Goal: Task Accomplishment & Management: Use online tool/utility

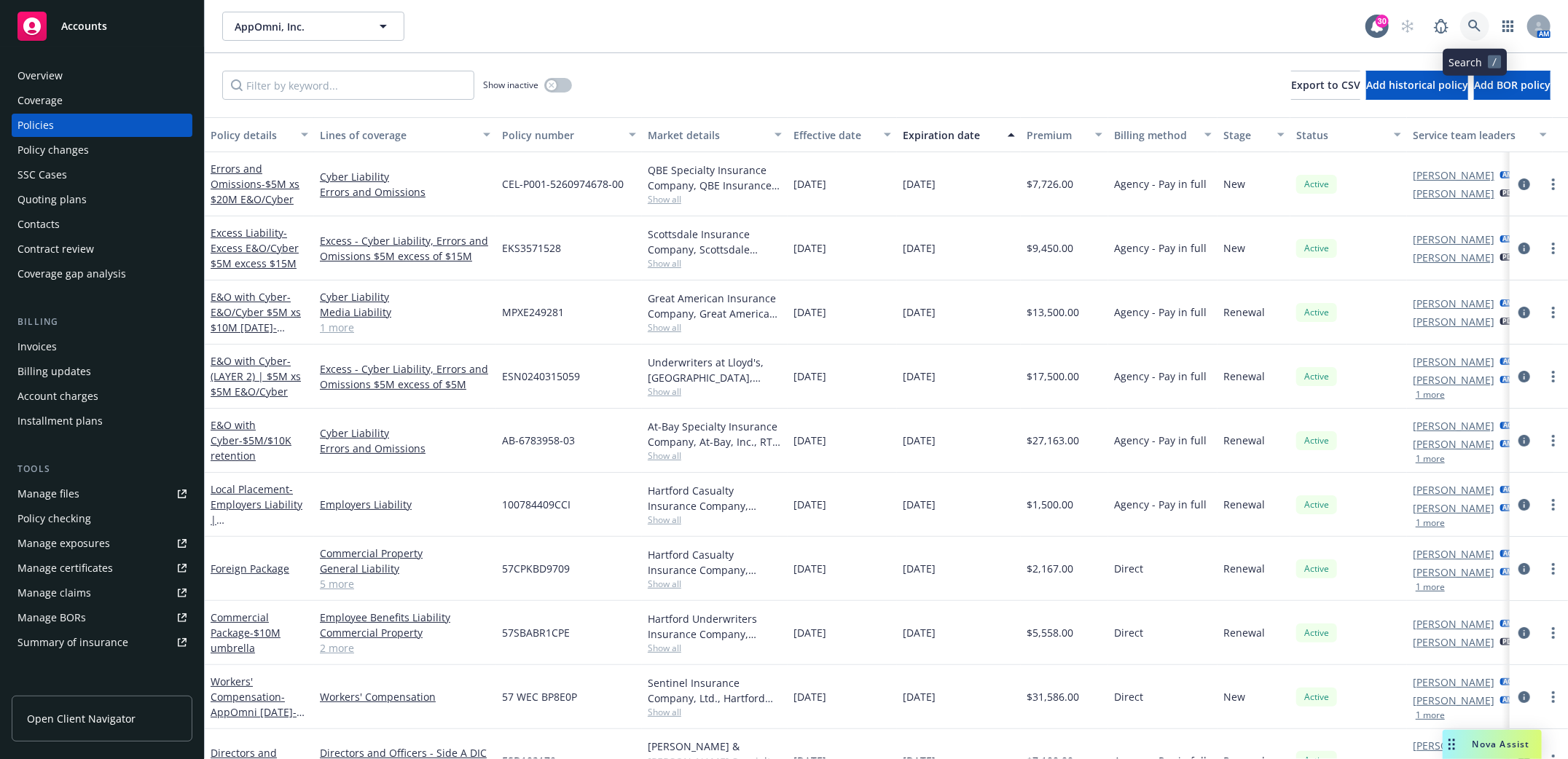
click at [1472, 32] on icon at bounding box center [1475, 26] width 13 height 13
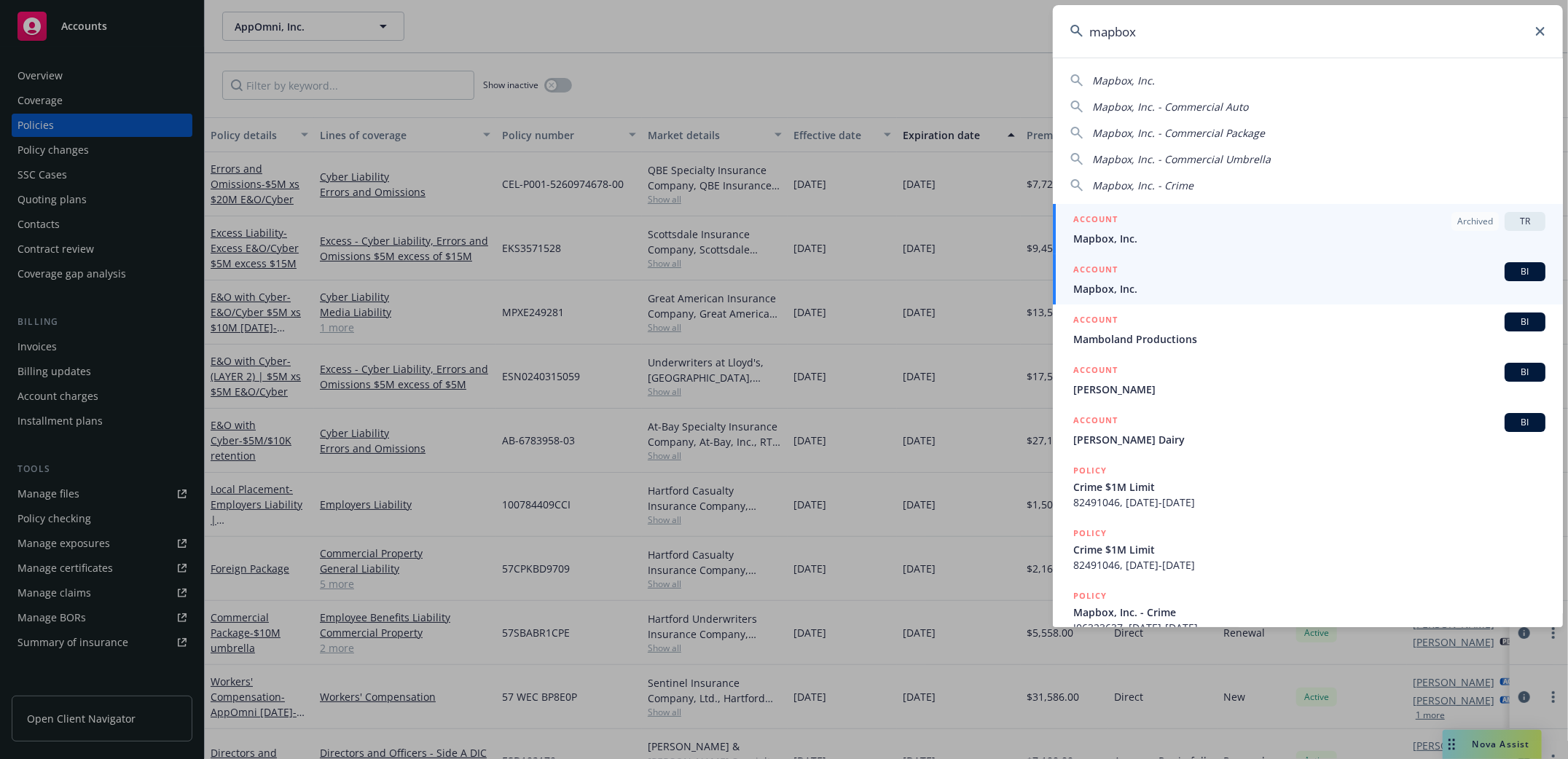
type input "mapbox"
click at [1111, 289] on span "Mapbox, Inc." at bounding box center [1309, 288] width 473 height 15
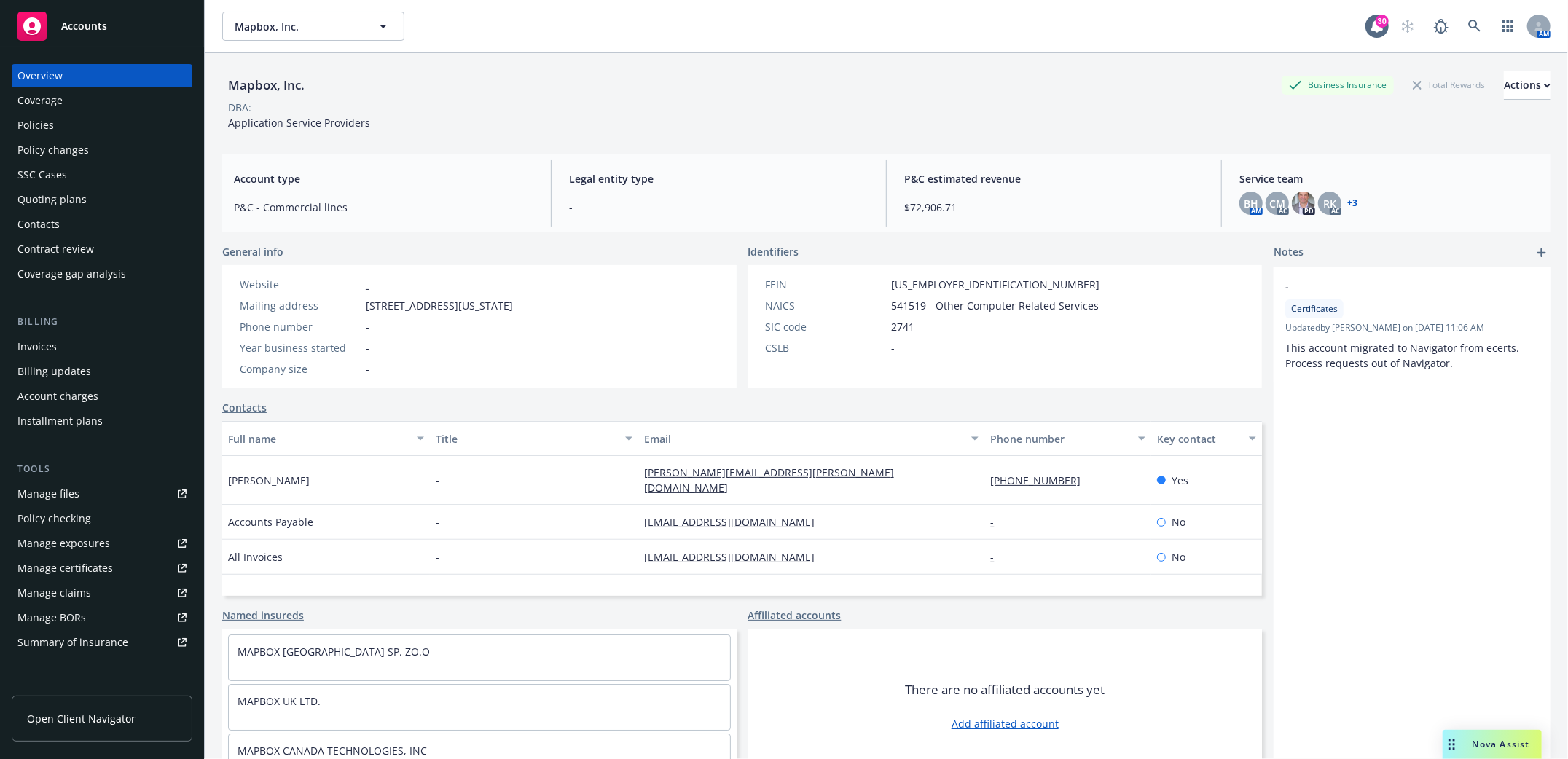
click at [31, 124] on div "Policies" at bounding box center [36, 125] width 36 height 23
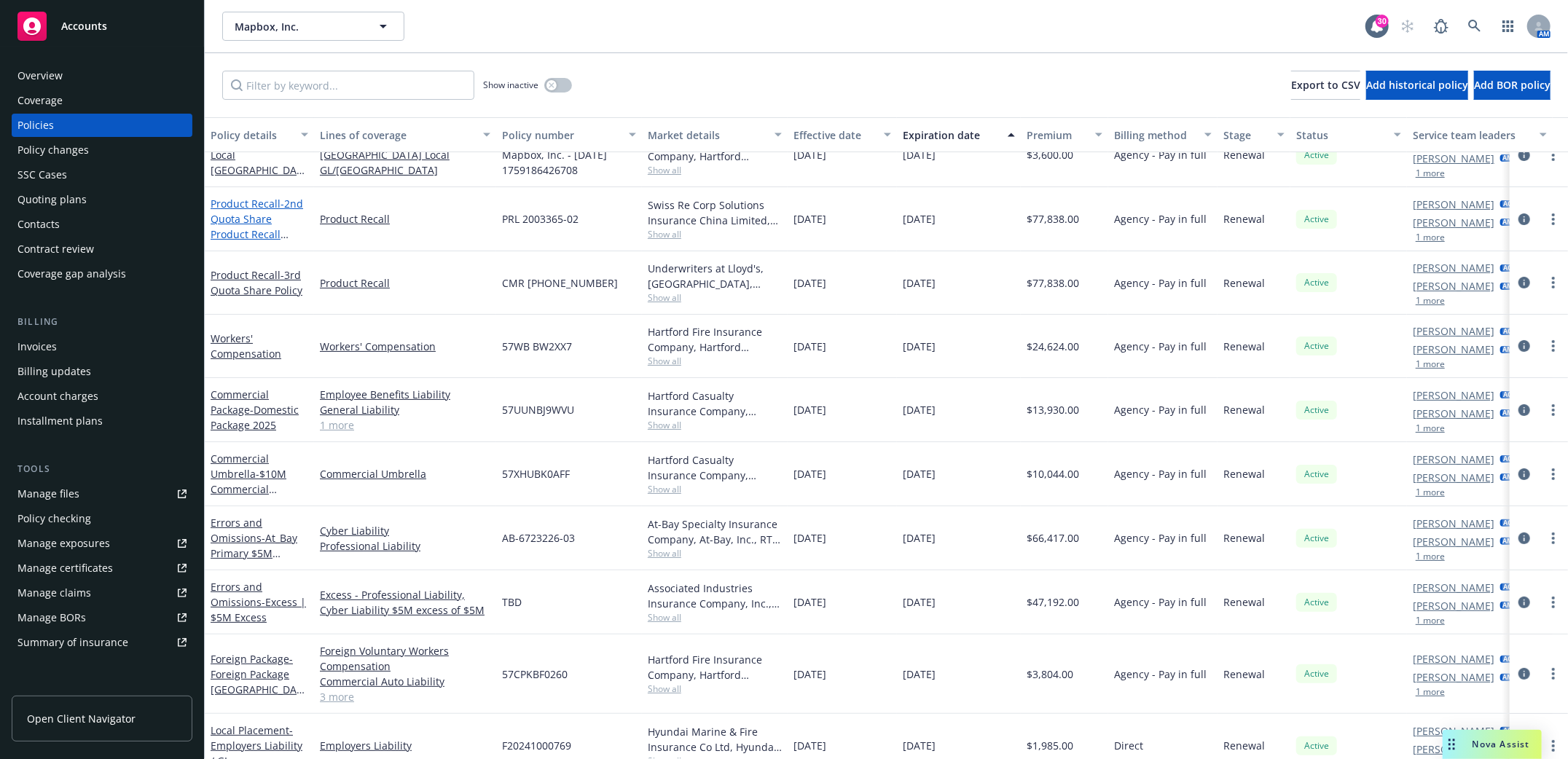
scroll to position [194, 0]
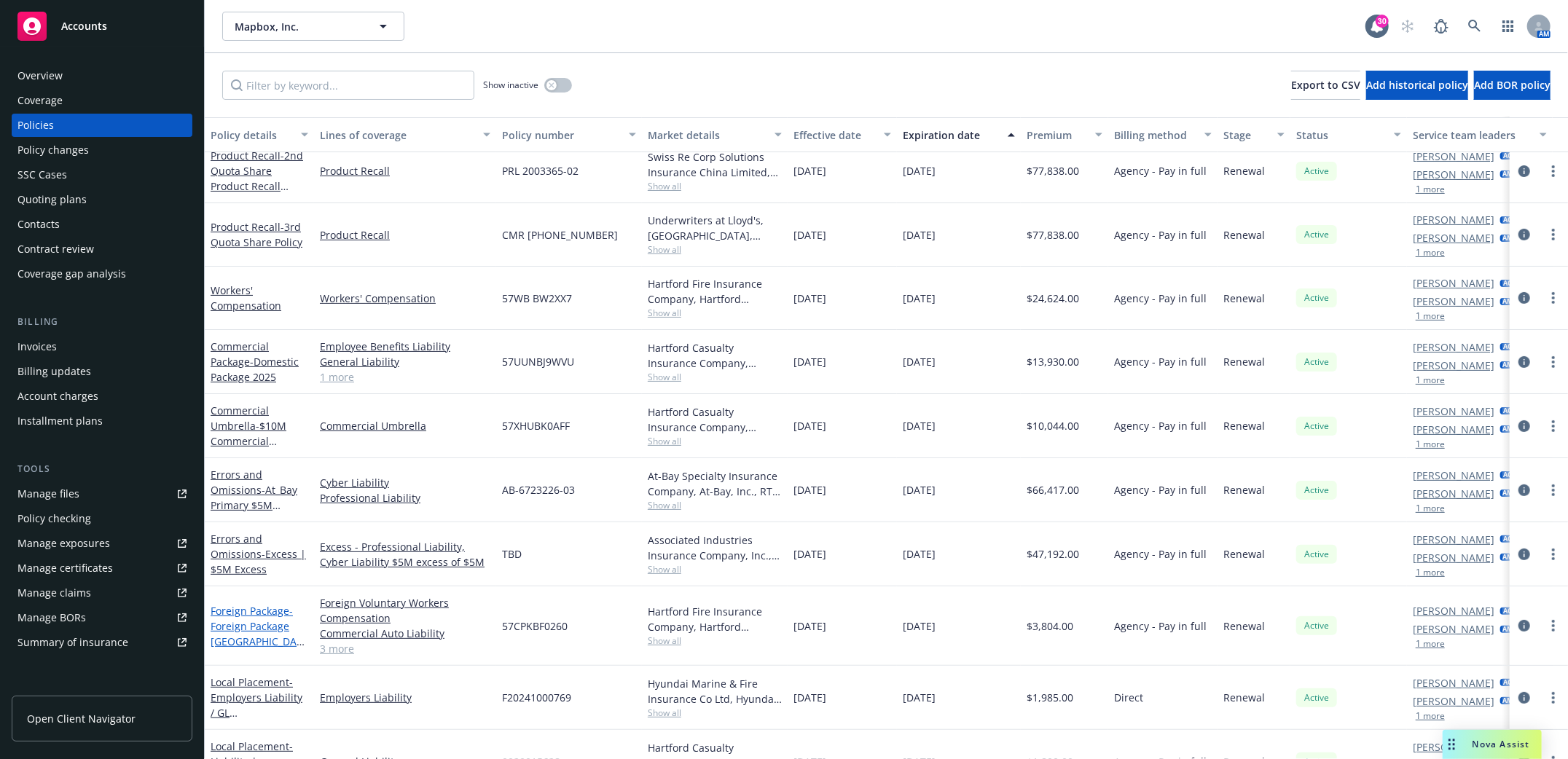
click at [240, 618] on span "- Foreign Package [GEOGRAPHIC_DATA]" at bounding box center [257, 633] width 94 height 59
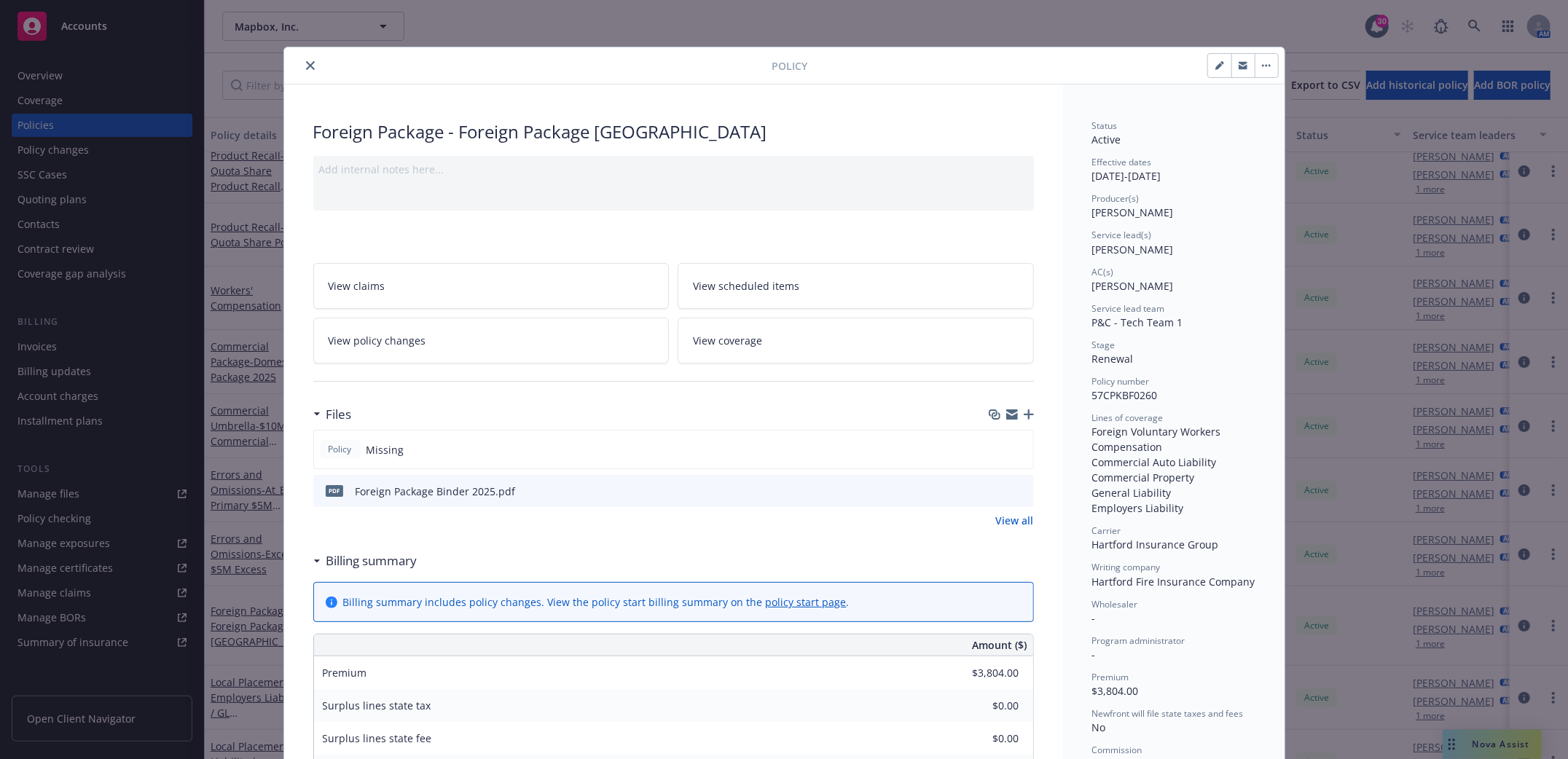
click at [1024, 418] on icon "button" at bounding box center [1029, 414] width 10 height 10
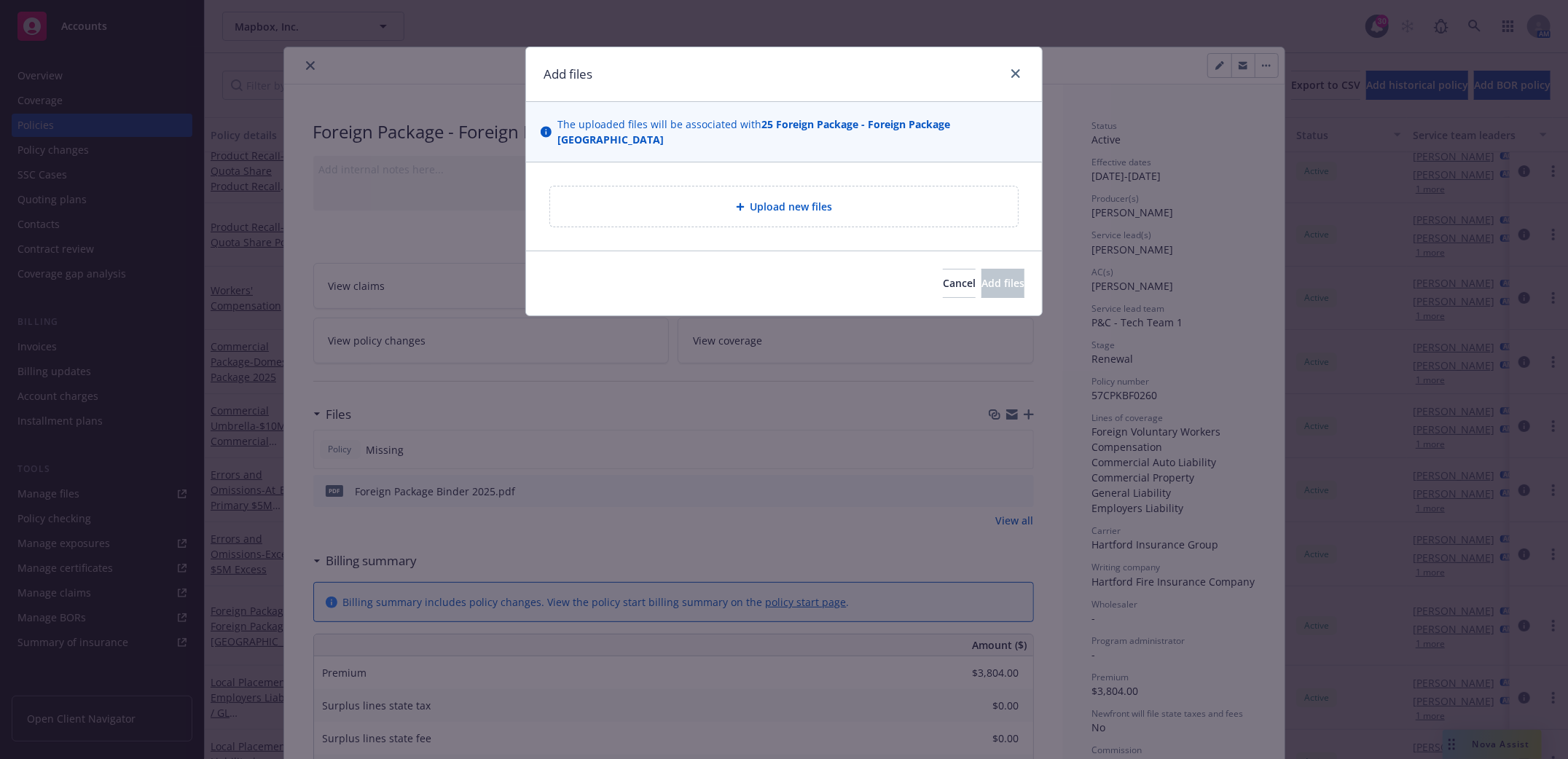
type textarea "x"
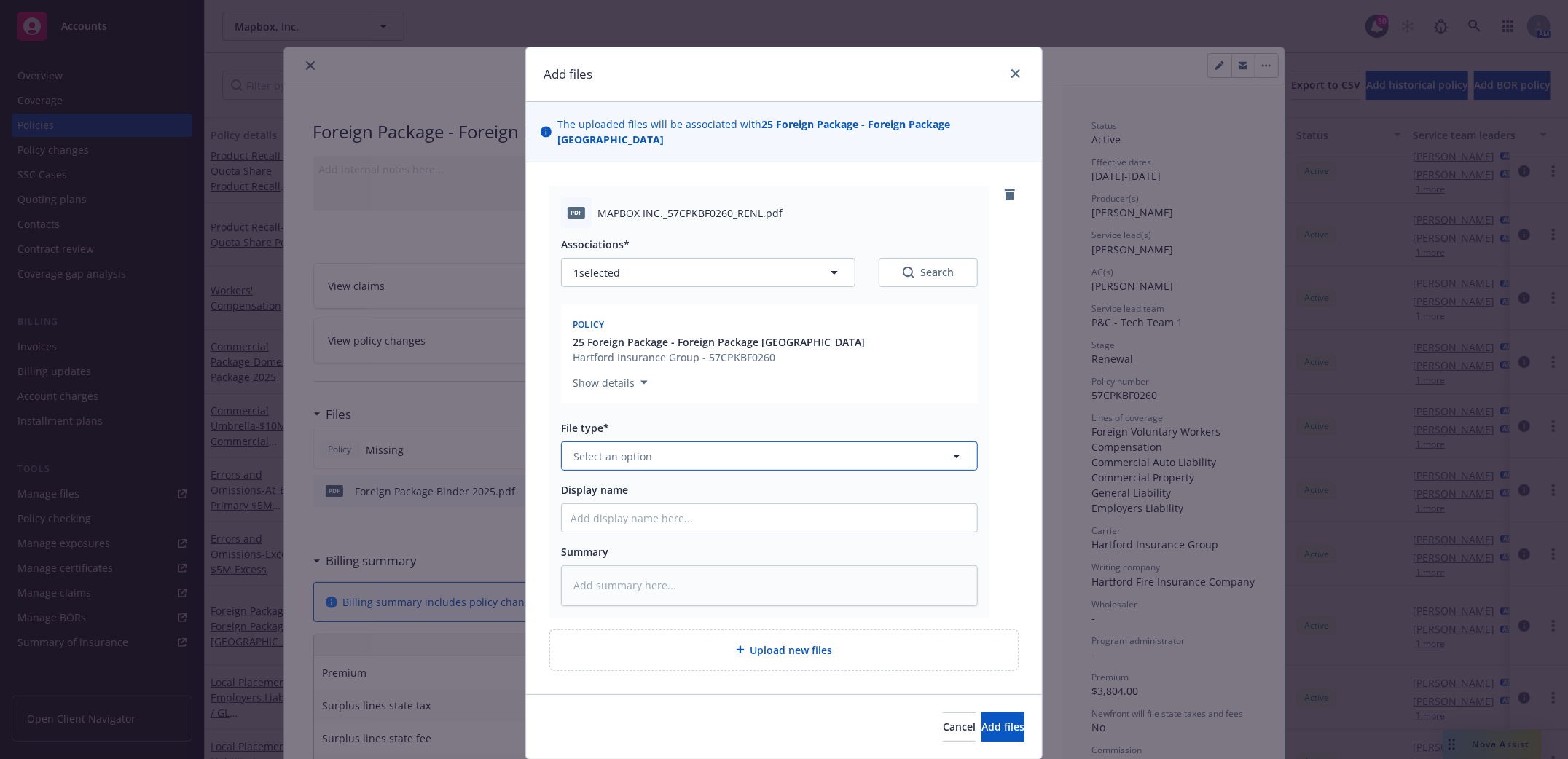
click at [705, 442] on button "Select an option" at bounding box center [769, 456] width 417 height 29
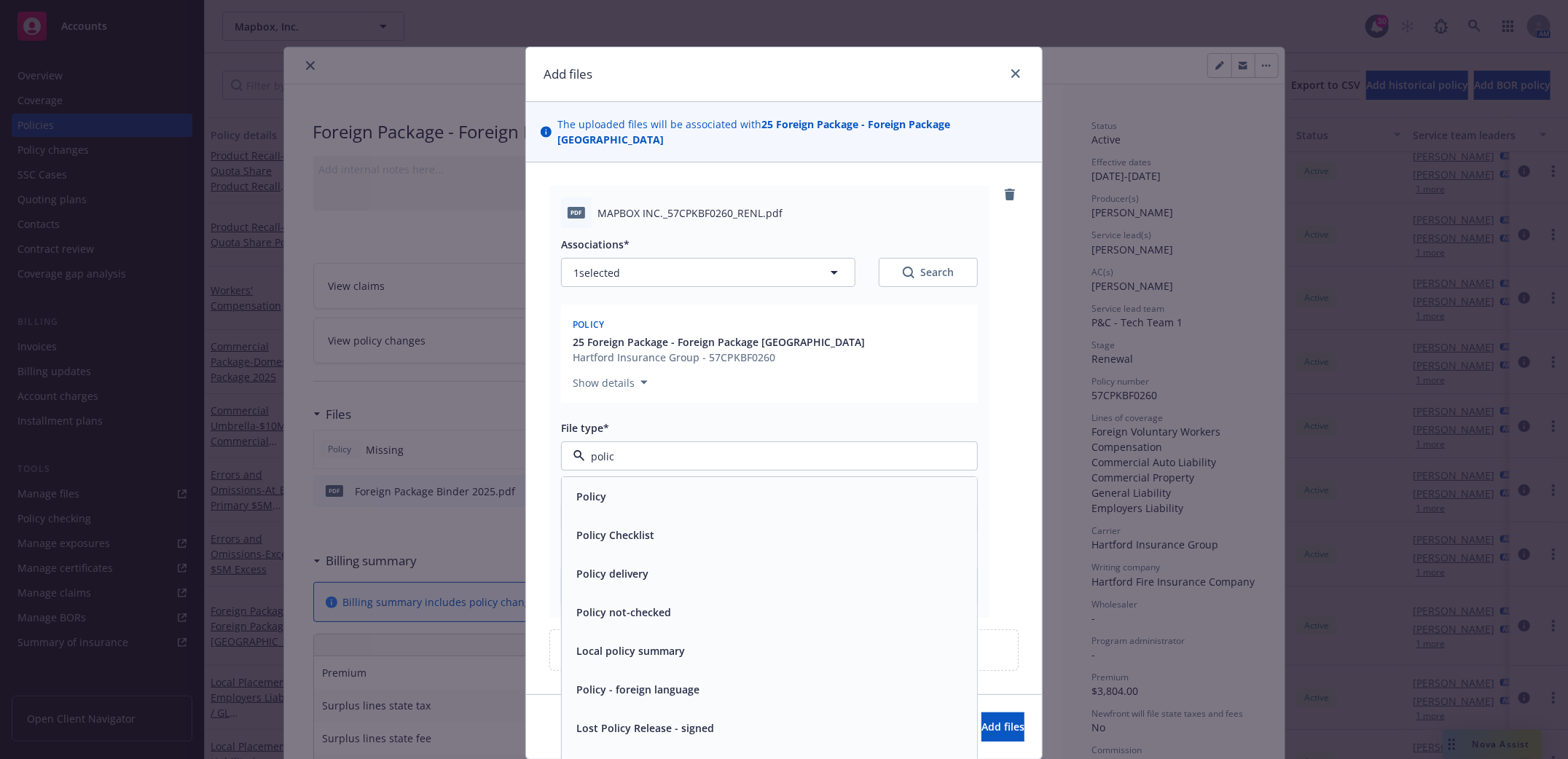
type input "policy"
click at [632, 490] on div "Policy" at bounding box center [769, 497] width 398 height 21
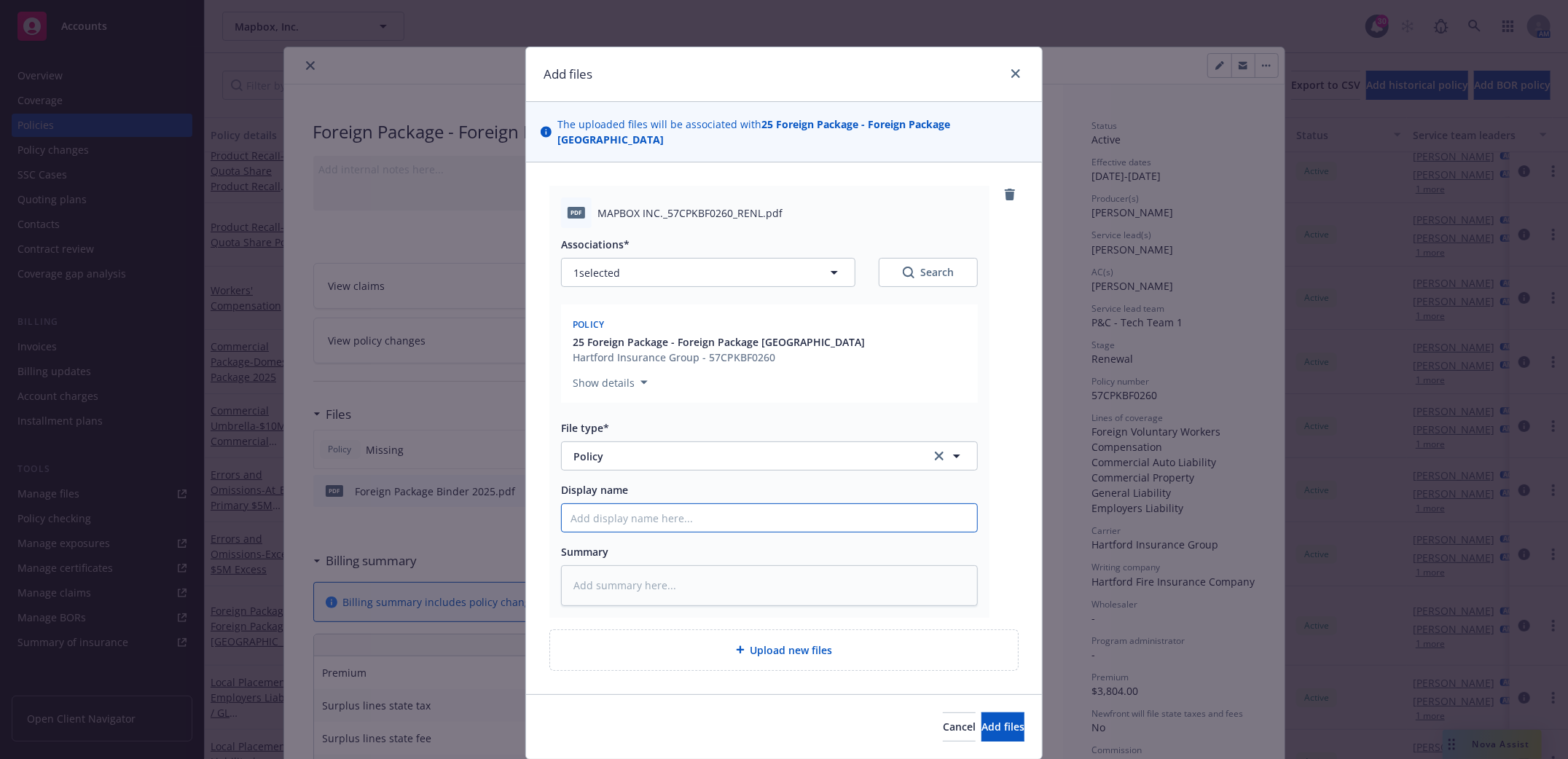
click at [640, 508] on input "Display name" at bounding box center [769, 518] width 416 height 28
type textarea "x"
type input "F"
type textarea "x"
type input "Fo"
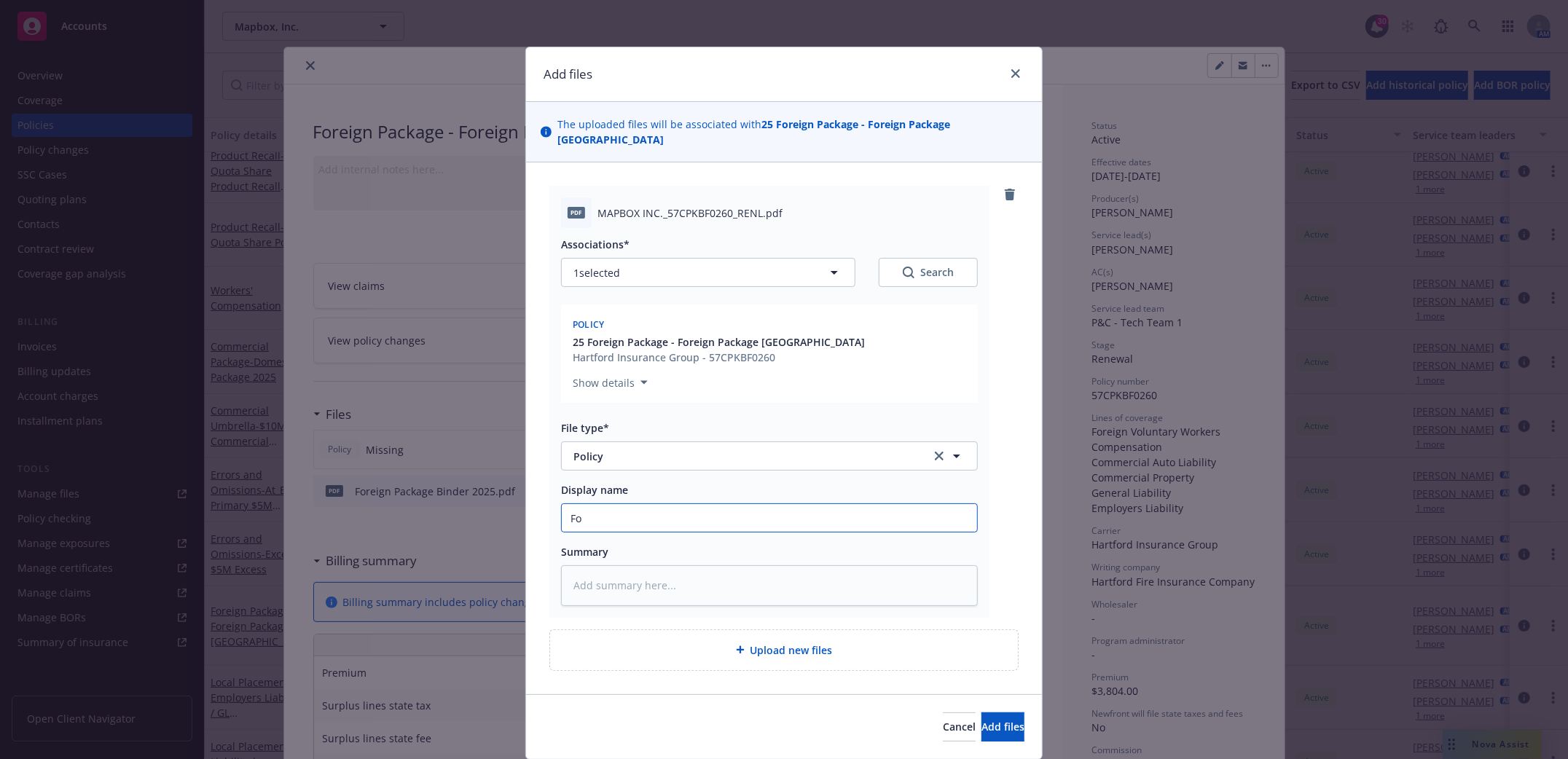
type textarea "x"
type input "For"
type textarea "x"
type input "Fore"
type textarea "x"
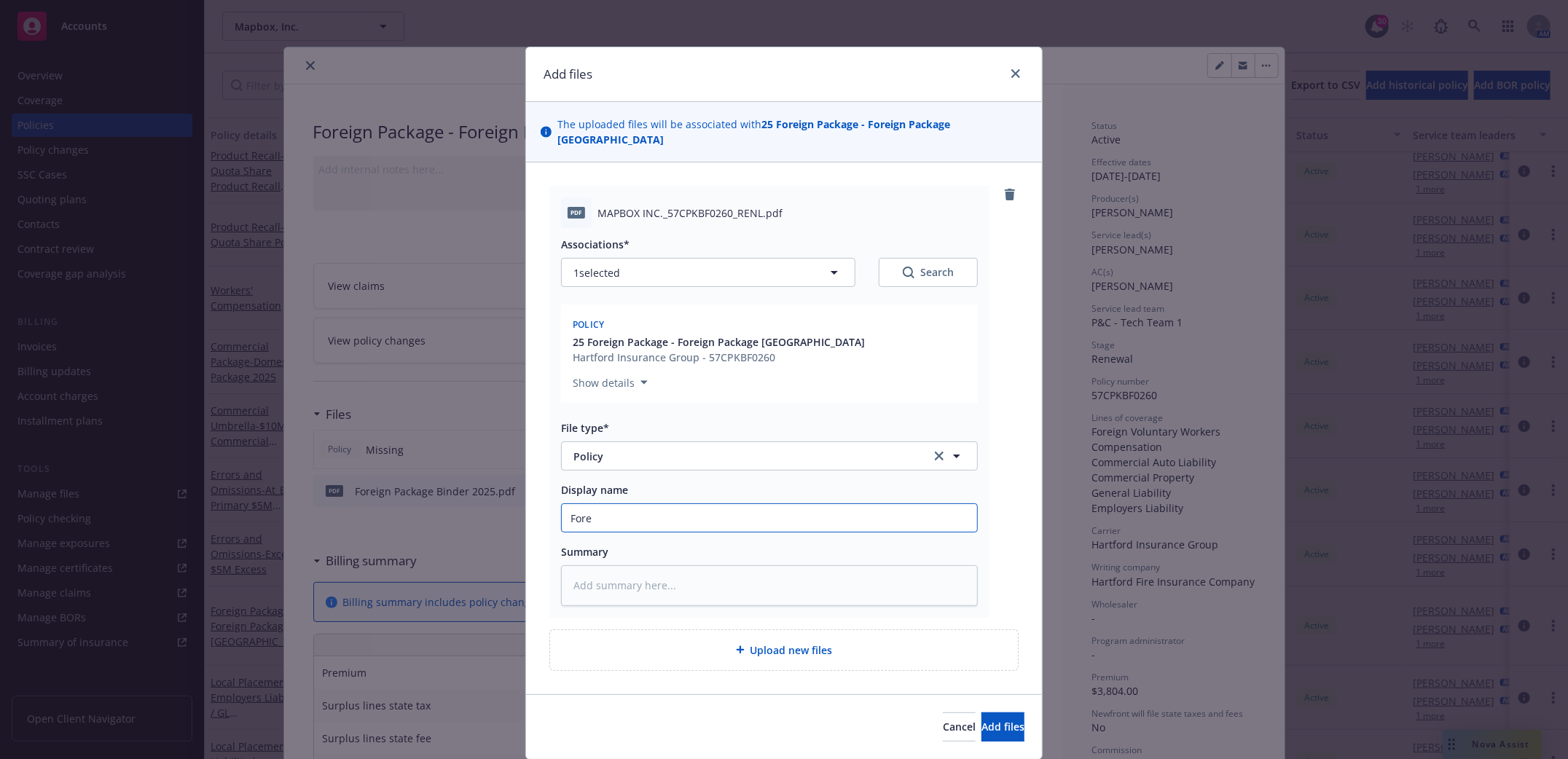
type input "Forei"
type textarea "x"
type input "Foreig"
type textarea "x"
type input "Foreign"
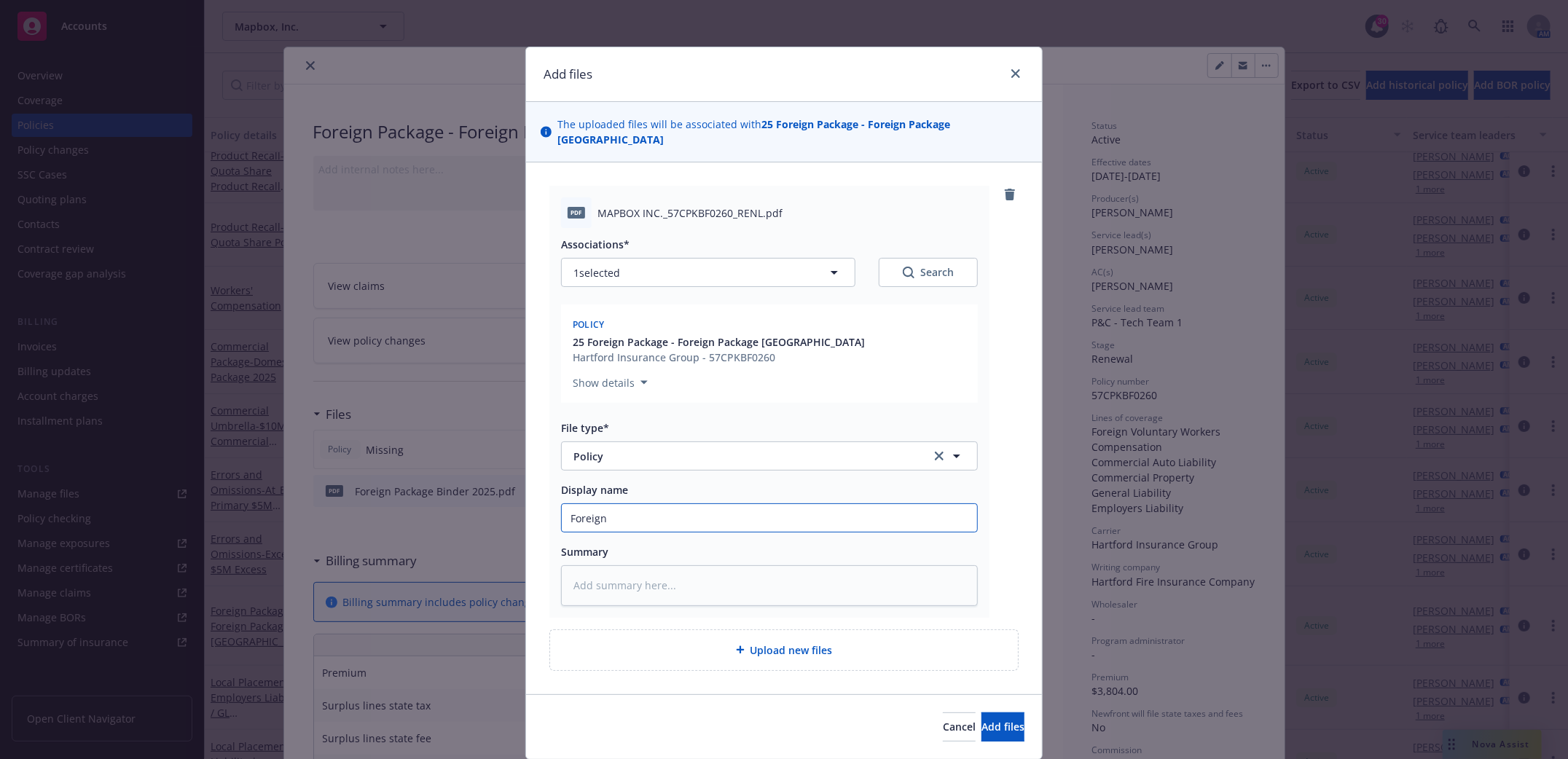
type textarea "x"
type input "Foreign"
type textarea "x"
type input "Foreign P"
type textarea "x"
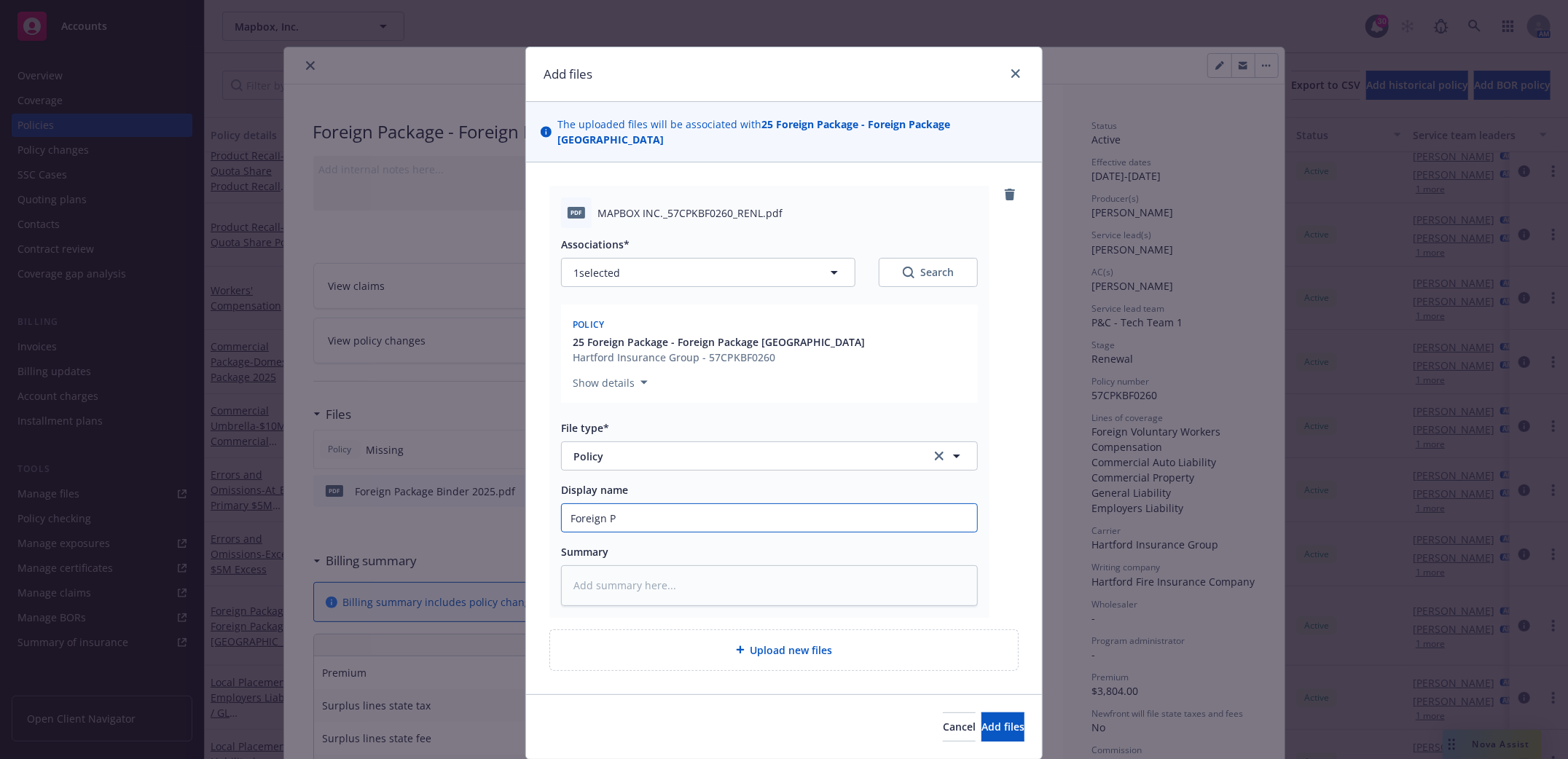
type input "Foreign Pa"
type textarea "x"
type input "Foreign Pac"
type textarea "x"
type input "Foreign Packa"
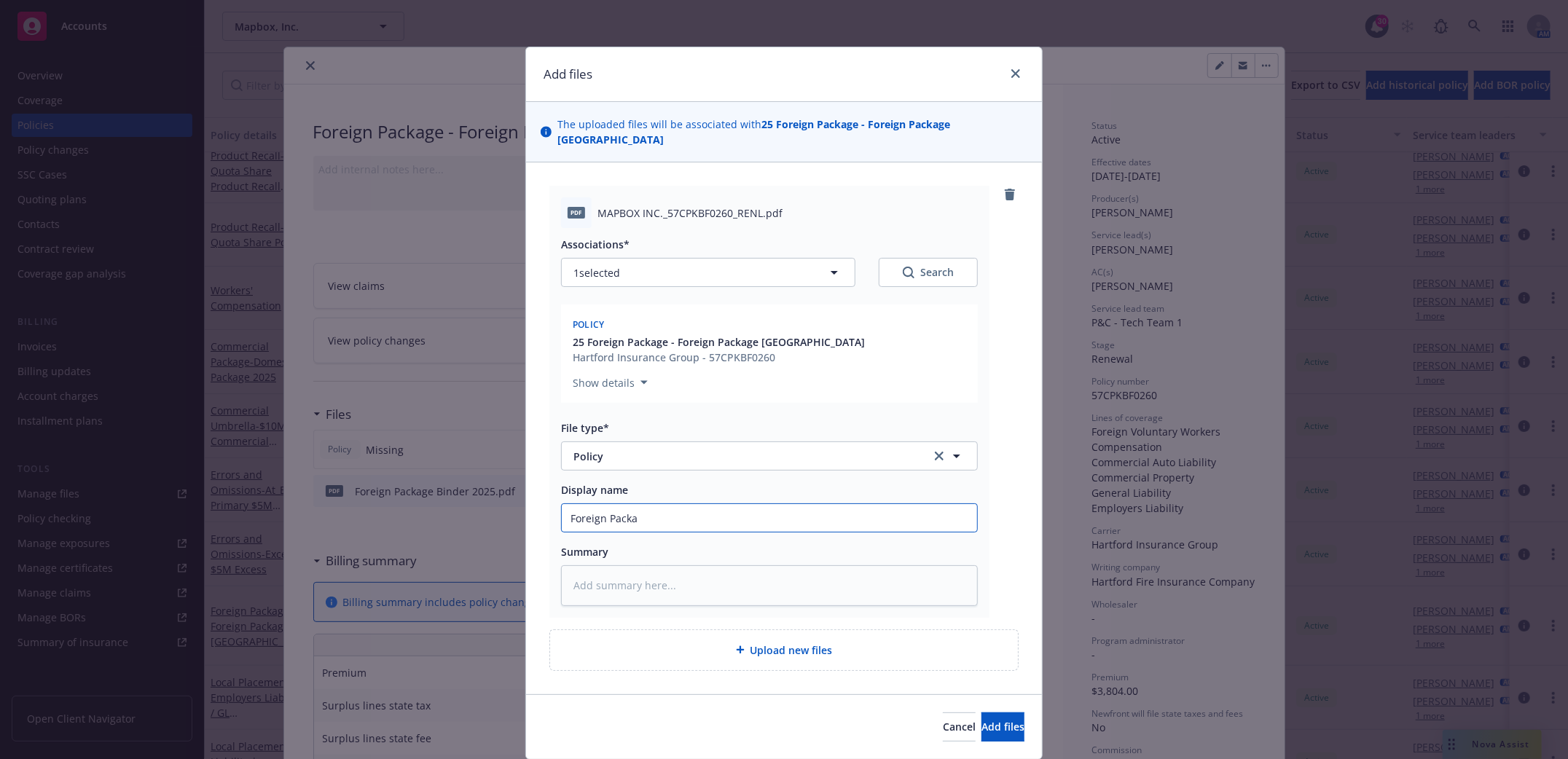
type textarea "x"
type input "Foreign Packag"
type textarea "x"
type input "Foreign Package"
type textarea "x"
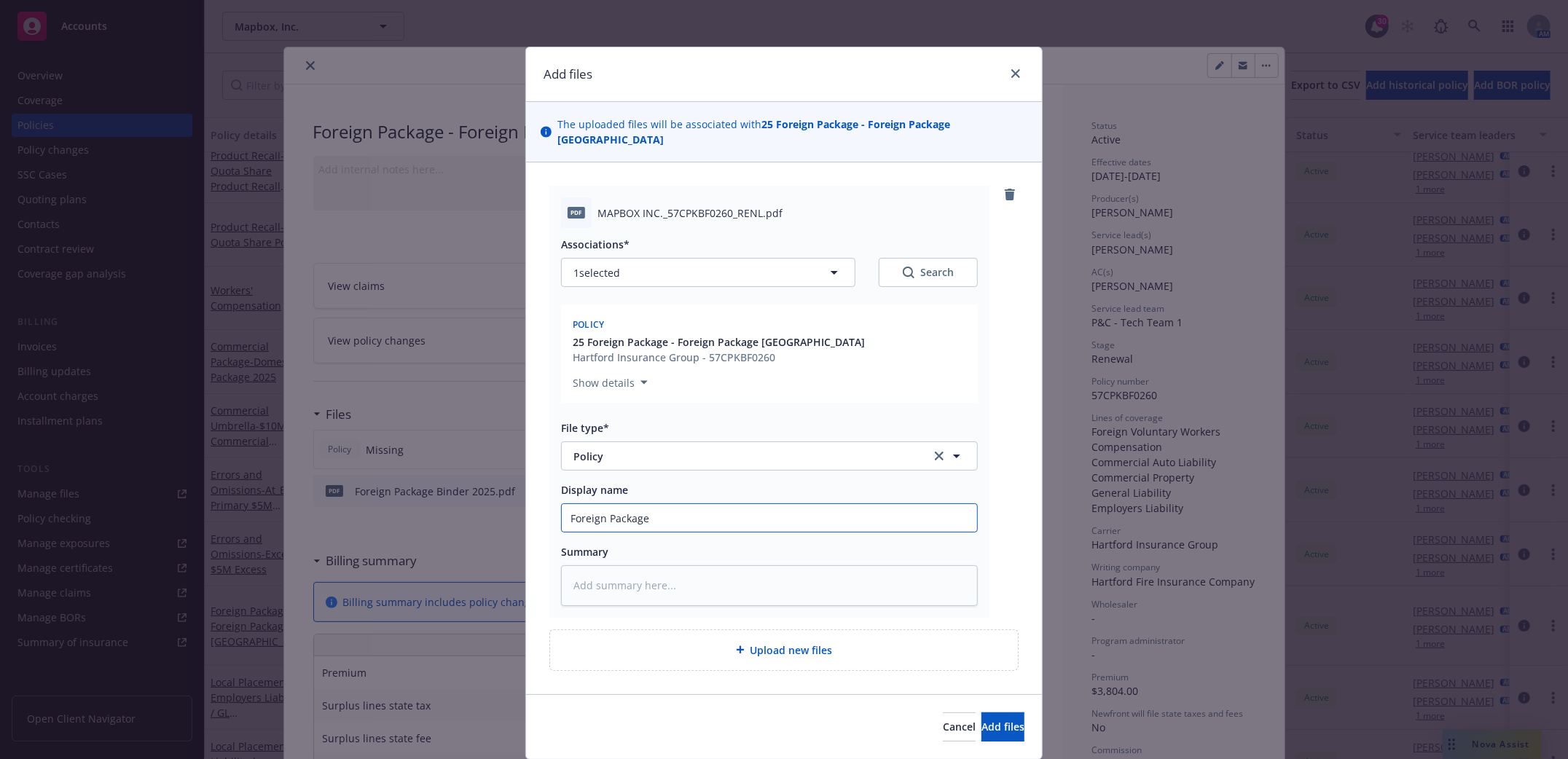
type input "Foreign Package 2"
type textarea "x"
type input "Foreign Package 20"
type textarea "x"
type input "Foreign Package 202"
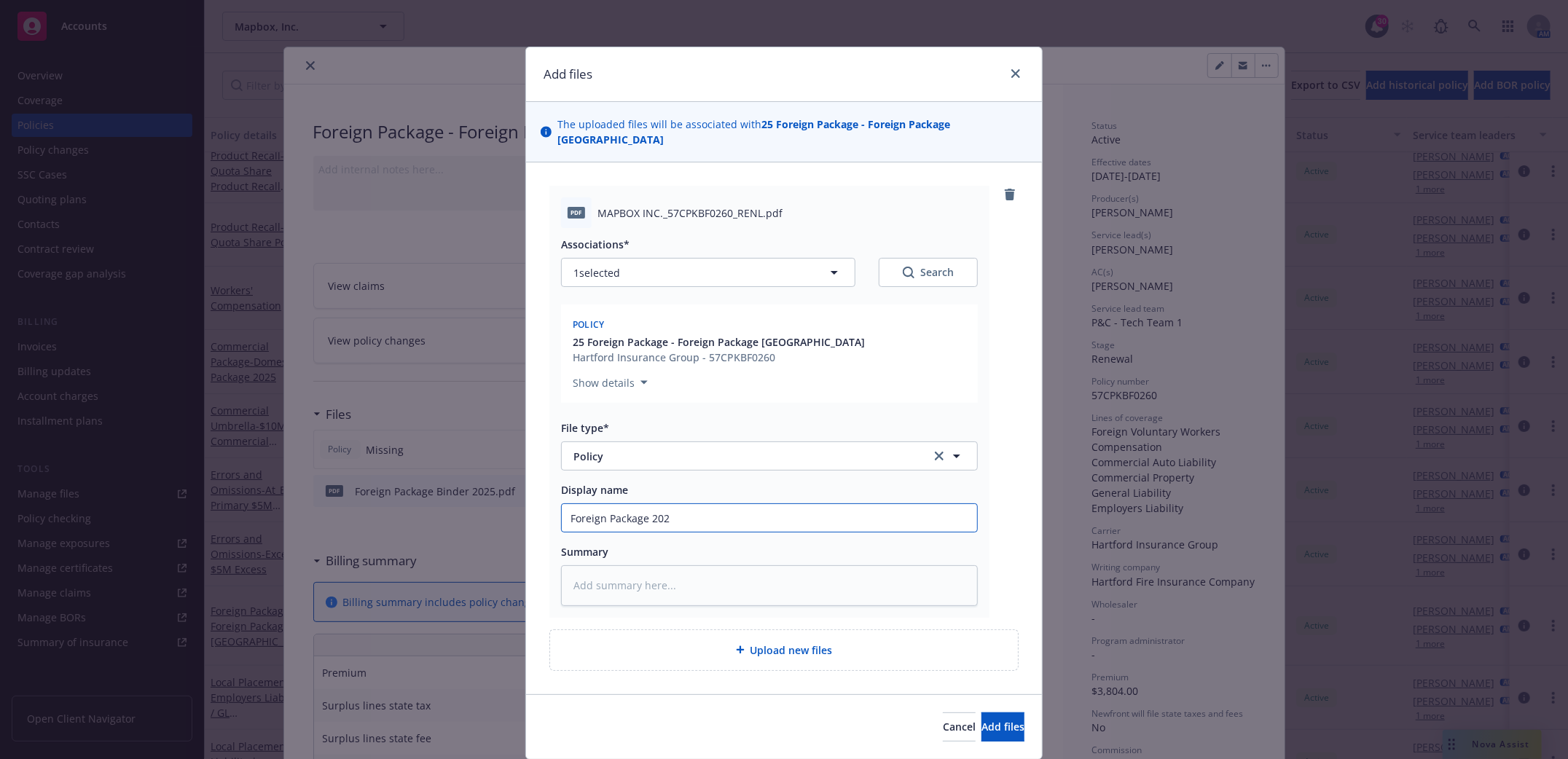
type textarea "x"
type input "Foreign Package 2025"
drag, startPoint x: 970, startPoint y: 712, endPoint x: 978, endPoint y: 728, distance: 17.9
click at [981, 720] on span "Add files" at bounding box center [1003, 727] width 43 height 13
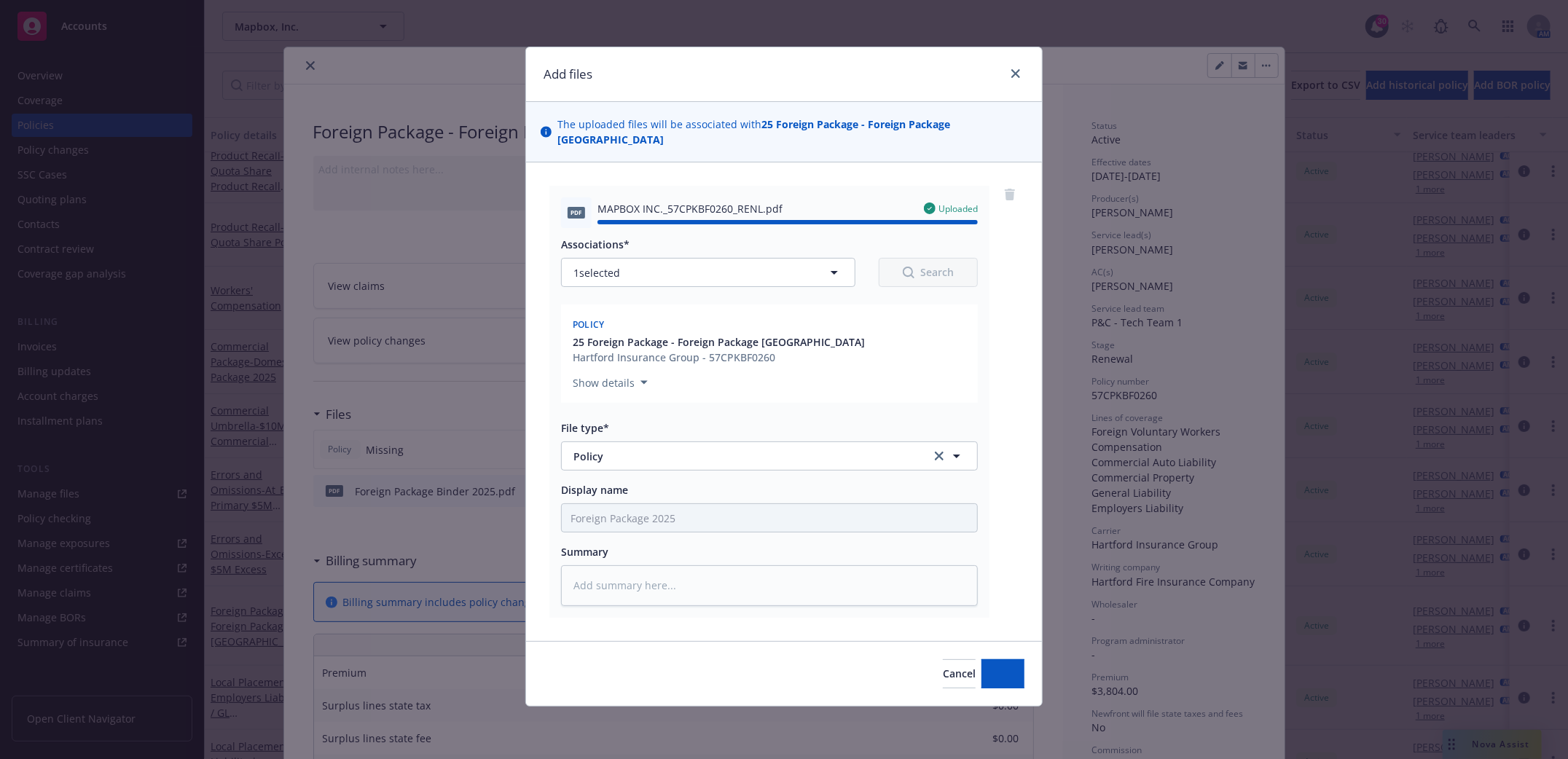
type textarea "x"
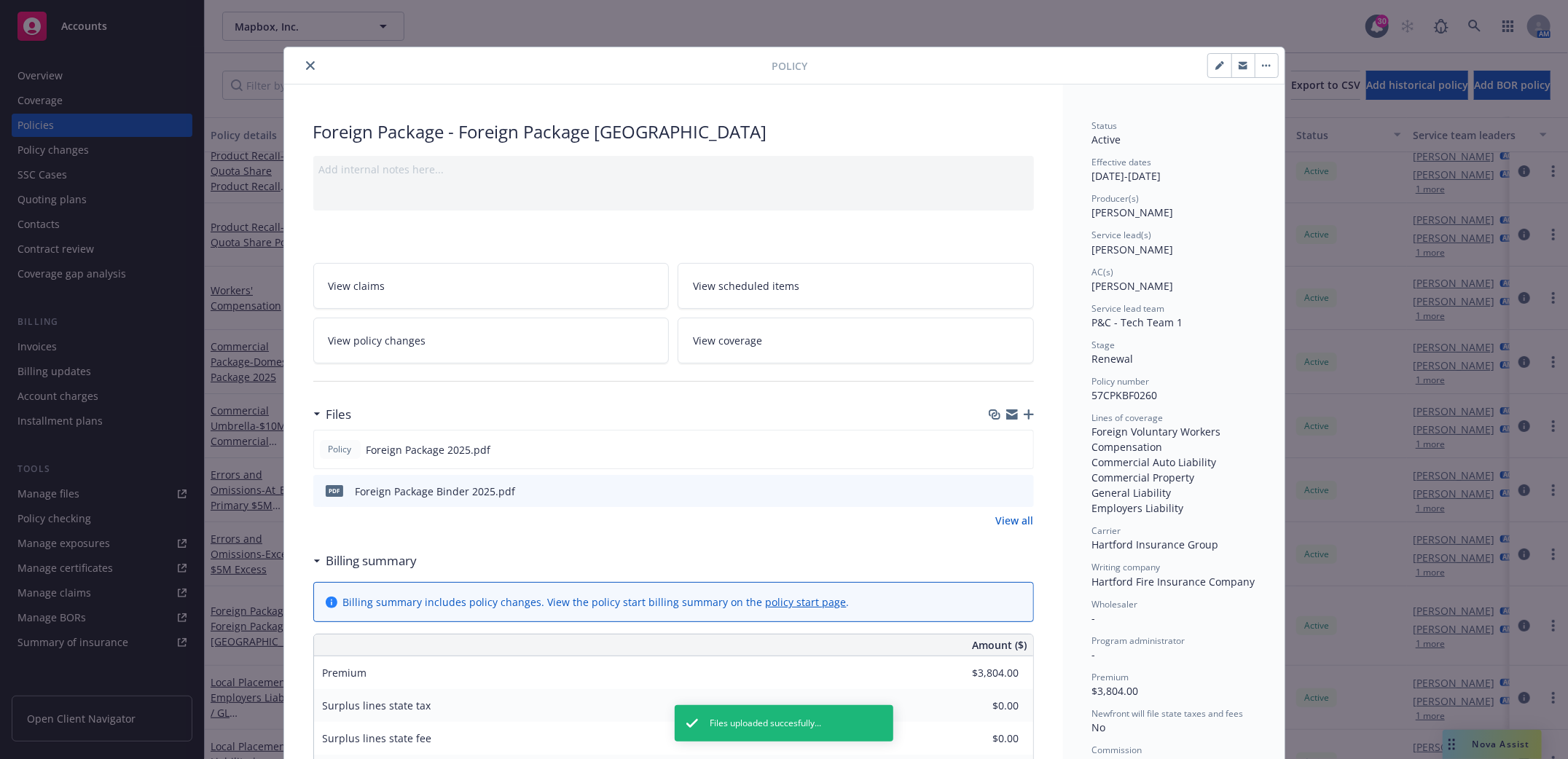
click at [306, 69] on icon "close" at bounding box center [310, 65] width 9 height 9
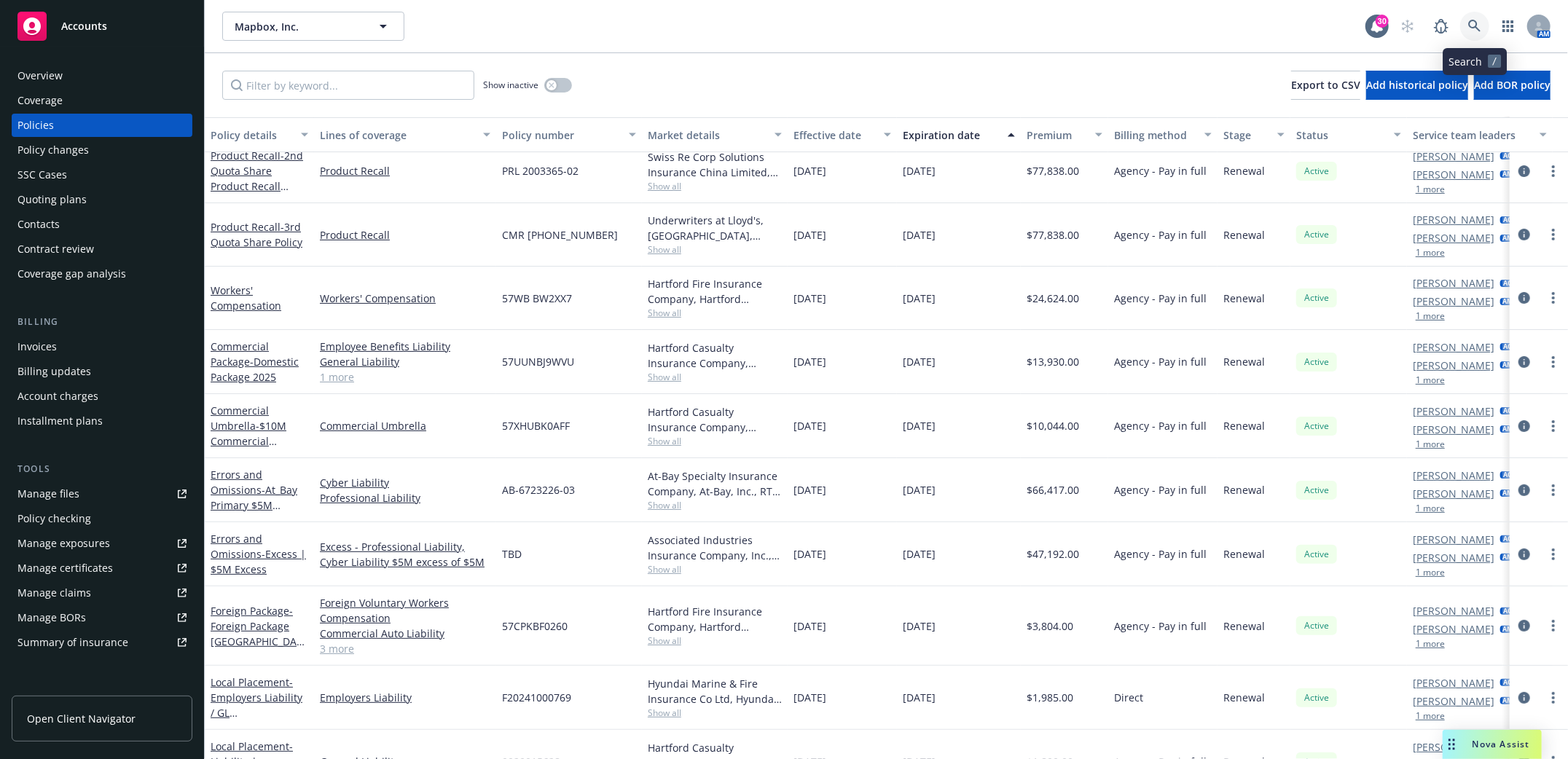
click at [1474, 20] on icon at bounding box center [1475, 26] width 13 height 13
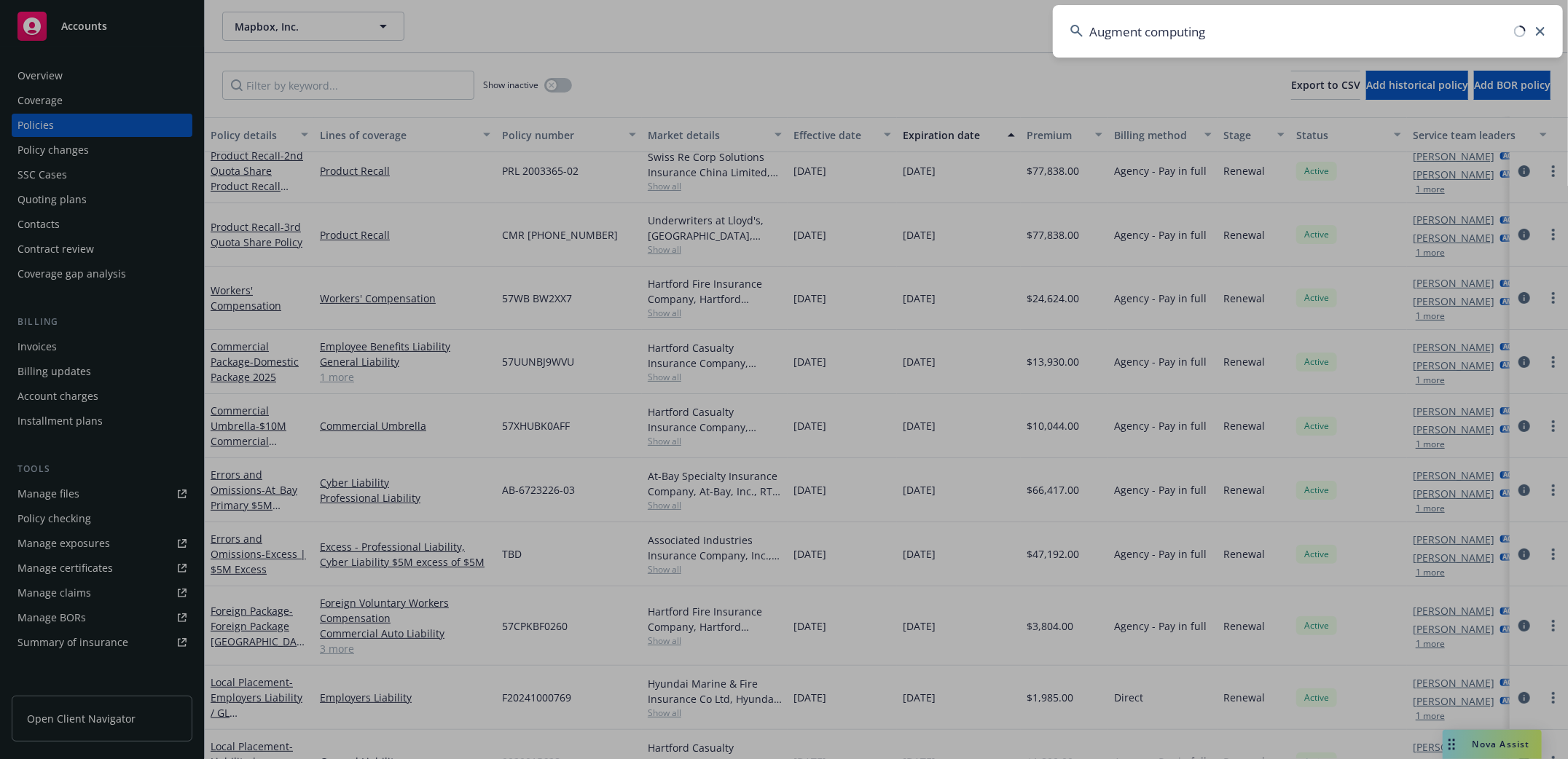
type input "Augment computing"
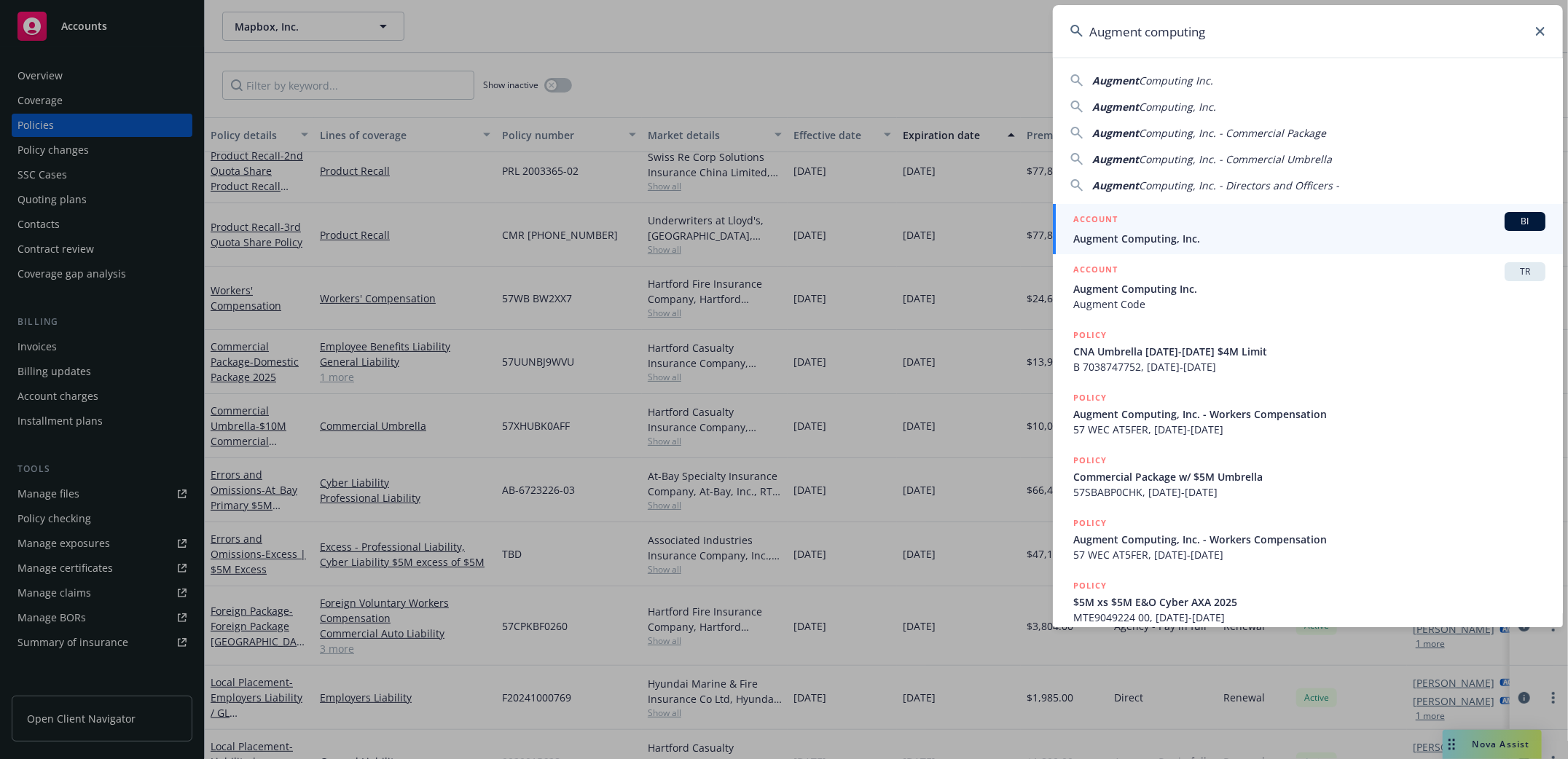
click at [1133, 232] on span "Augment Computing, Inc." at bounding box center [1309, 238] width 473 height 15
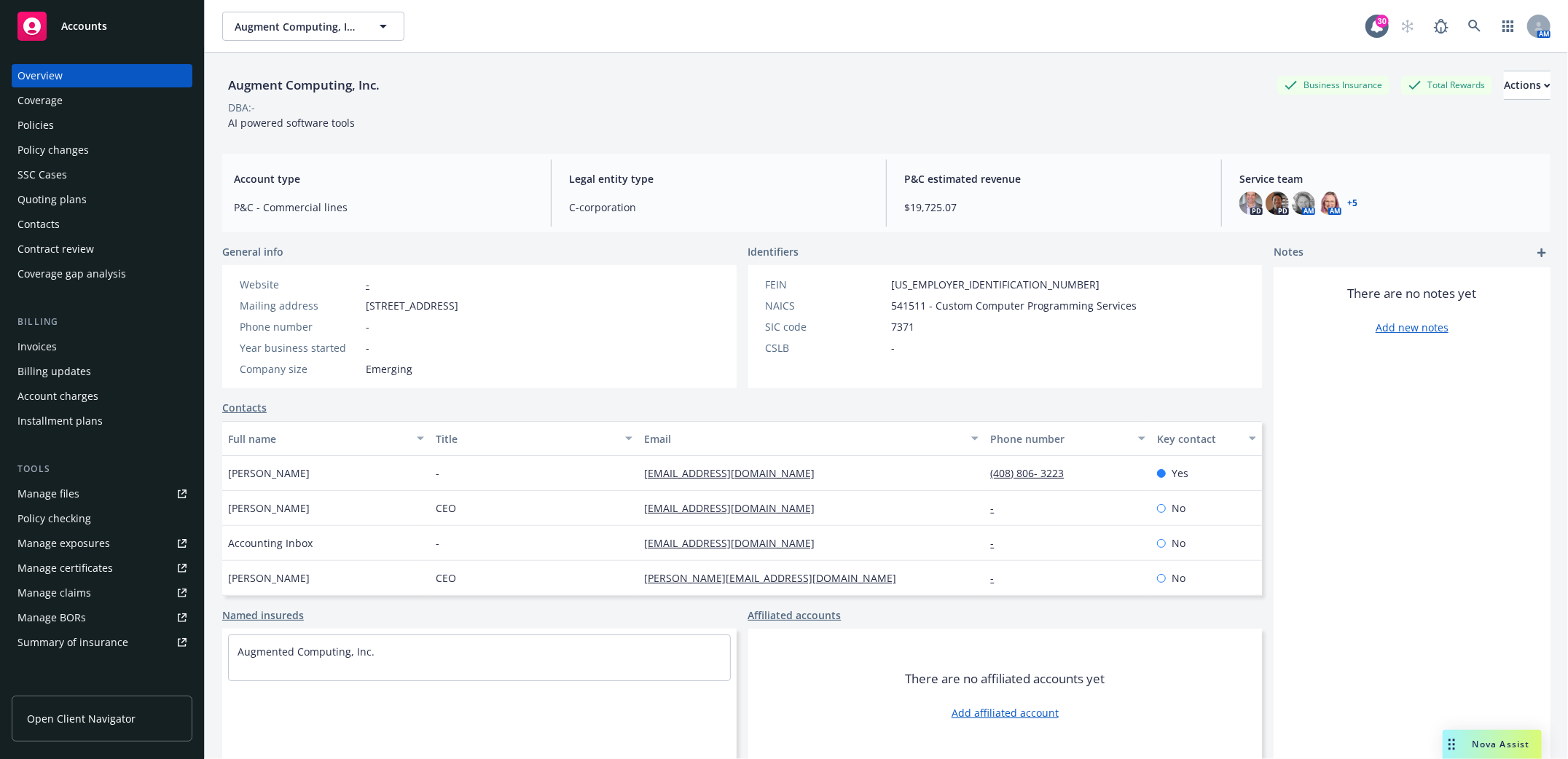
click at [24, 130] on div "Policies" at bounding box center [36, 125] width 36 height 23
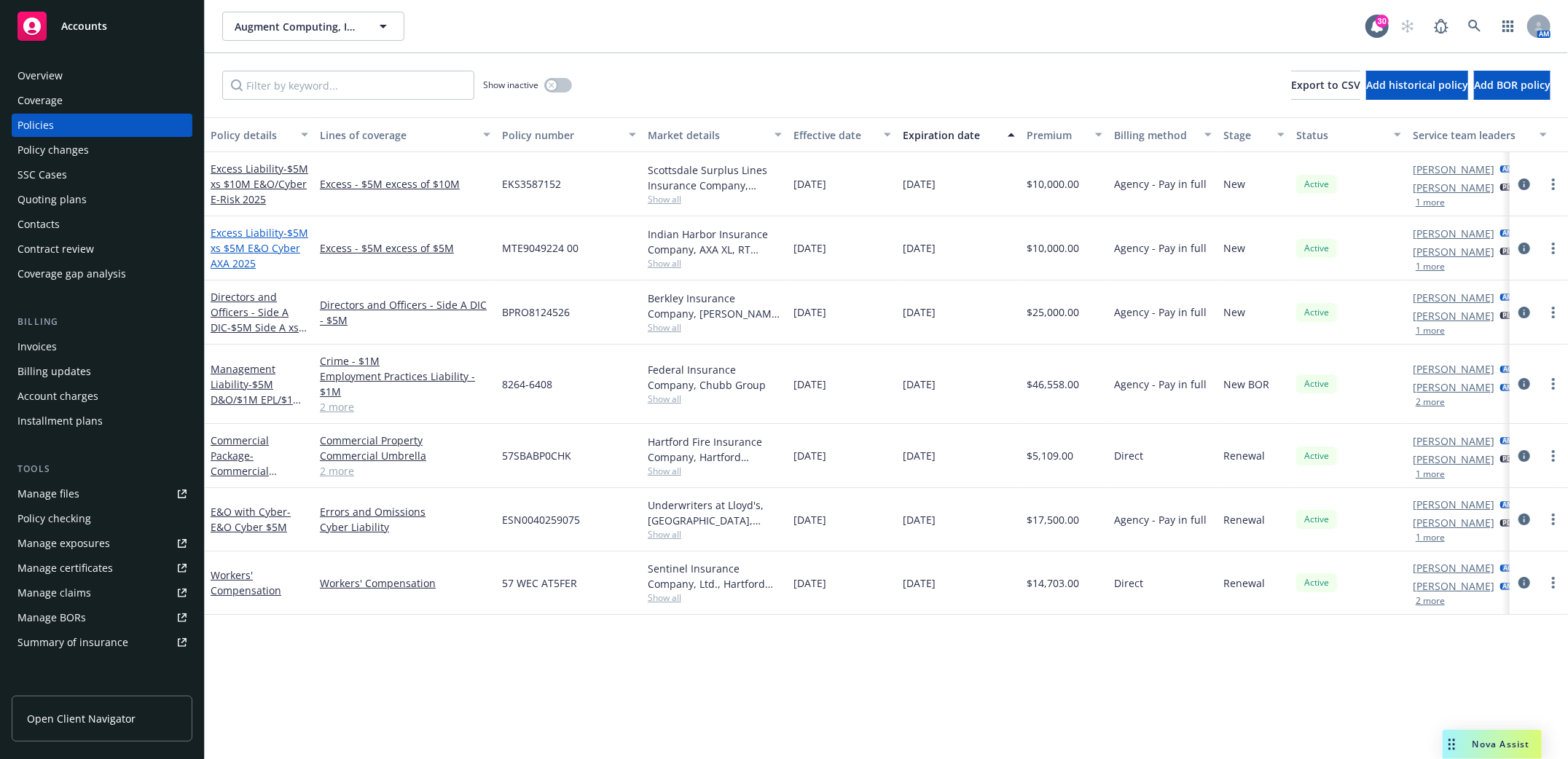
click at [244, 245] on span "- $5M xs $5M E&O Cyber AXA 2025" at bounding box center [259, 248] width 97 height 44
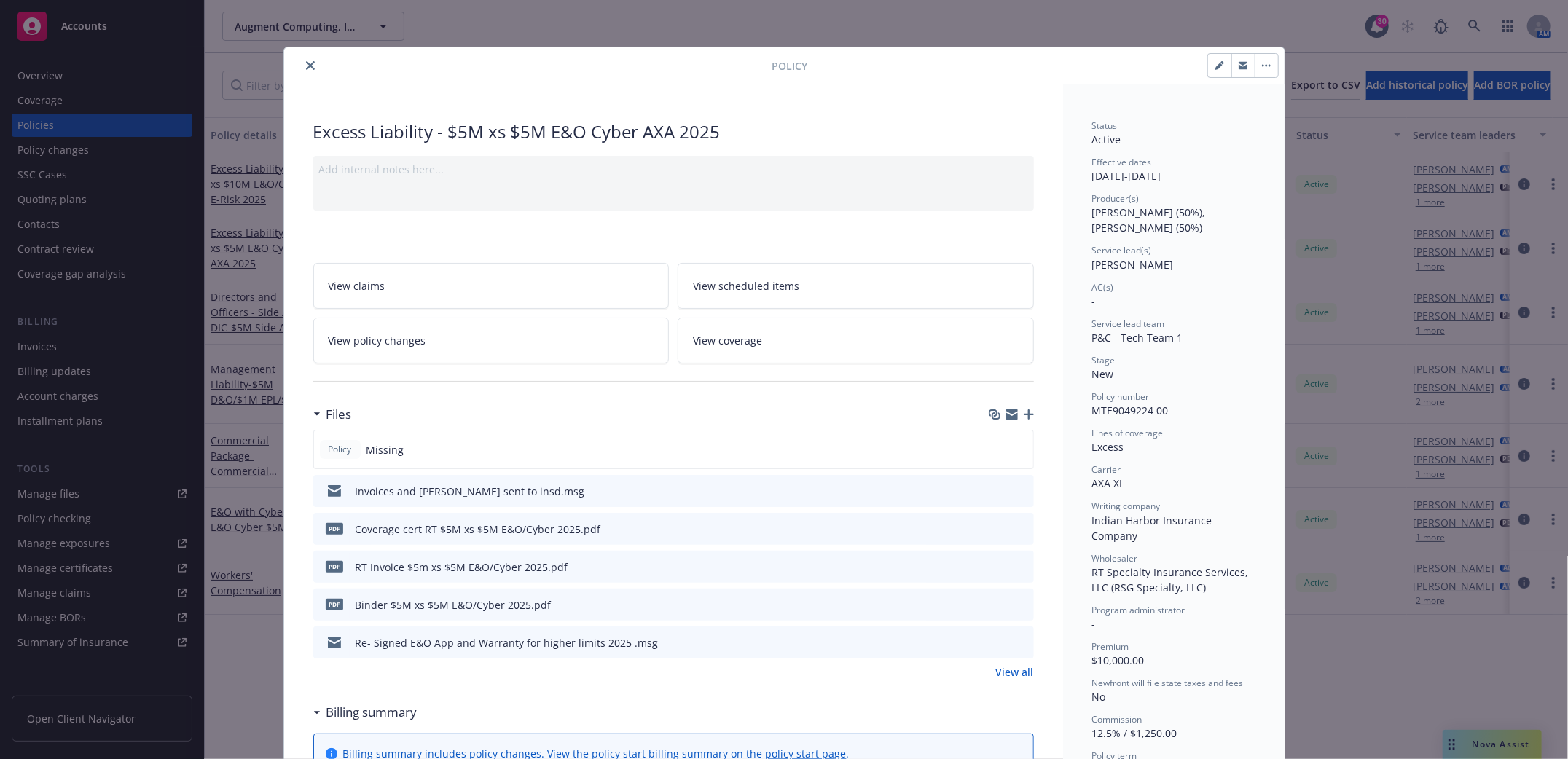
click at [1024, 415] on icon "button" at bounding box center [1029, 414] width 10 height 10
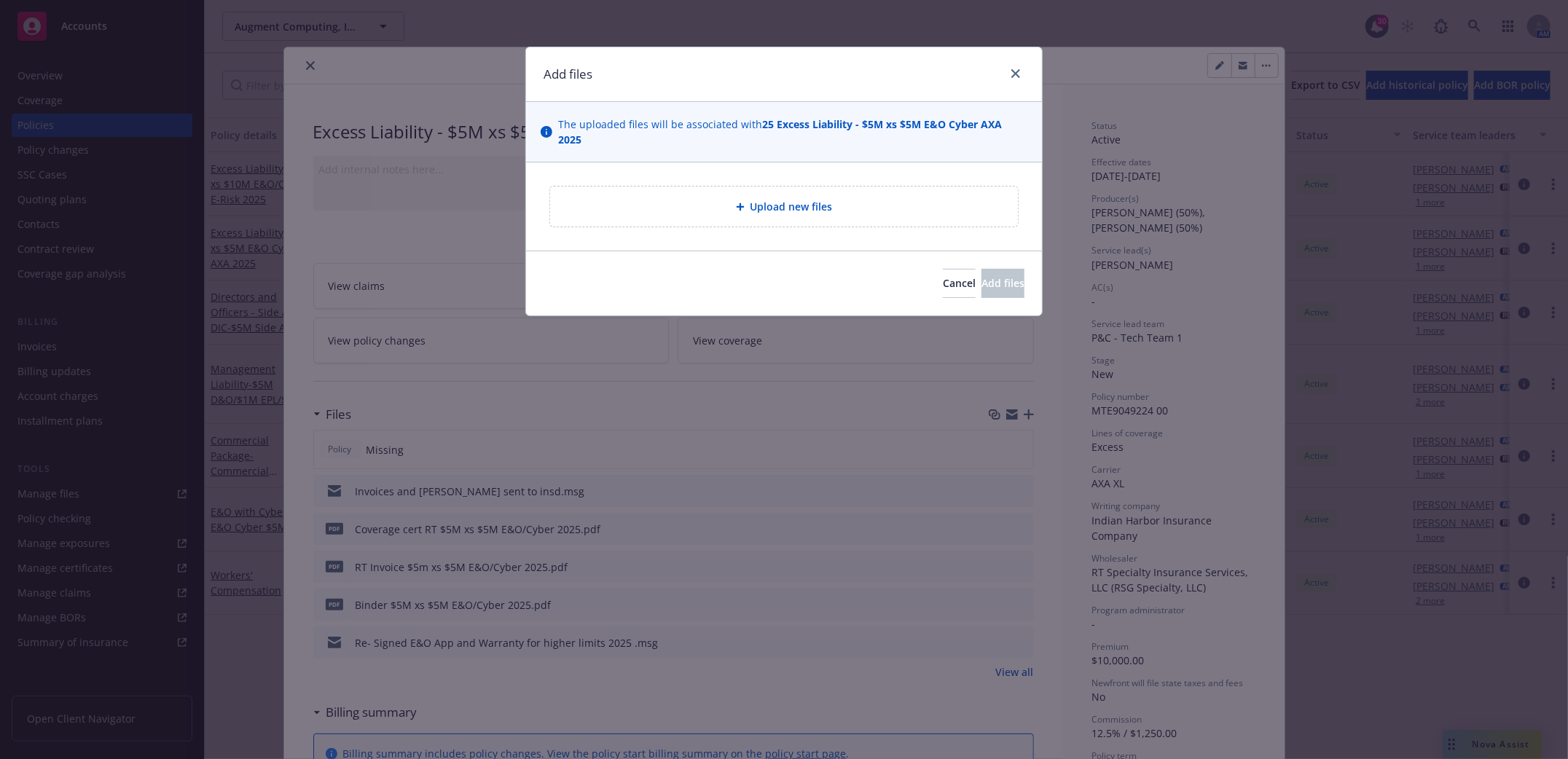
type textarea "x"
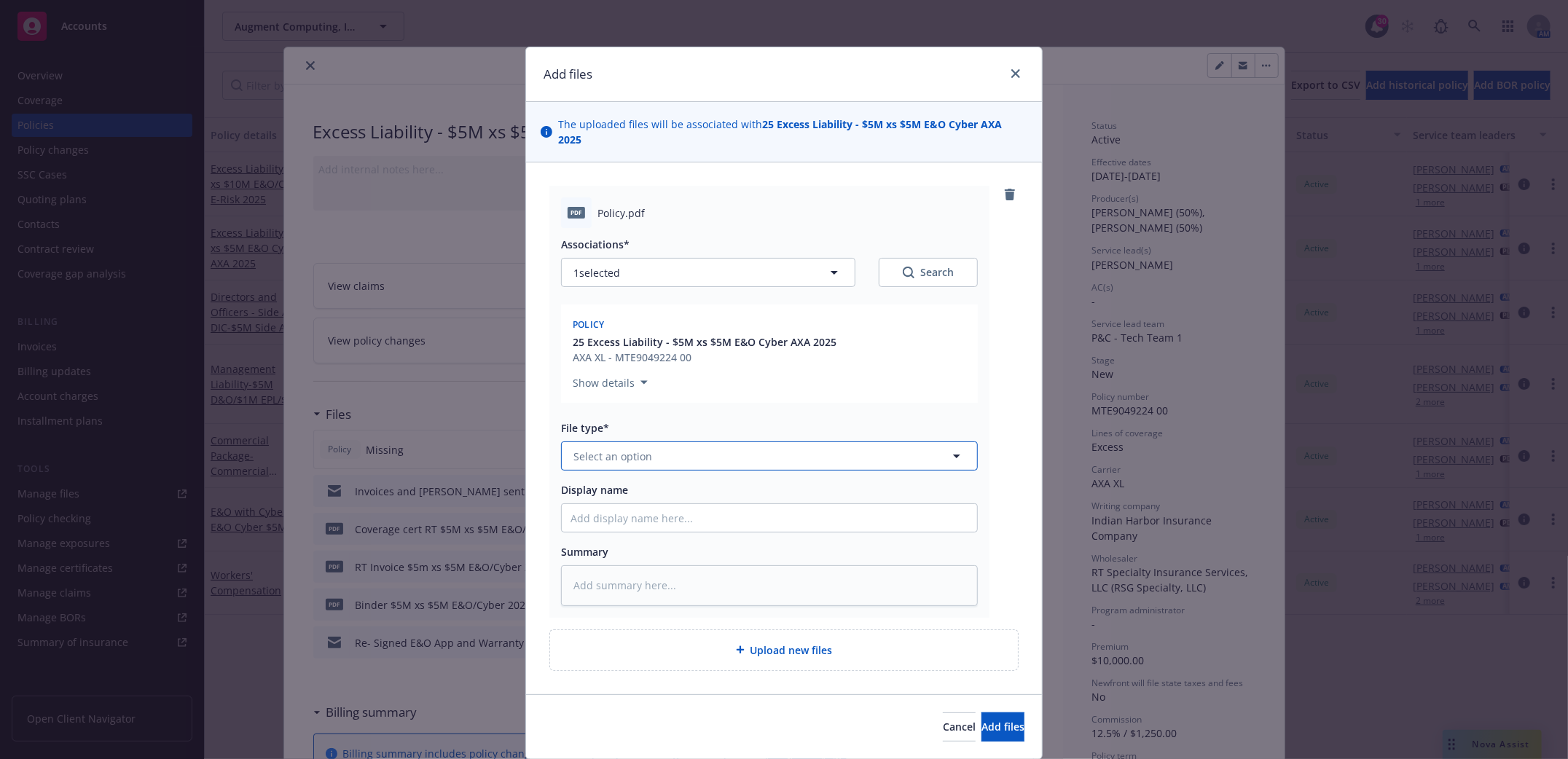
click at [615, 449] on span "Select an option" at bounding box center [613, 456] width 78 height 15
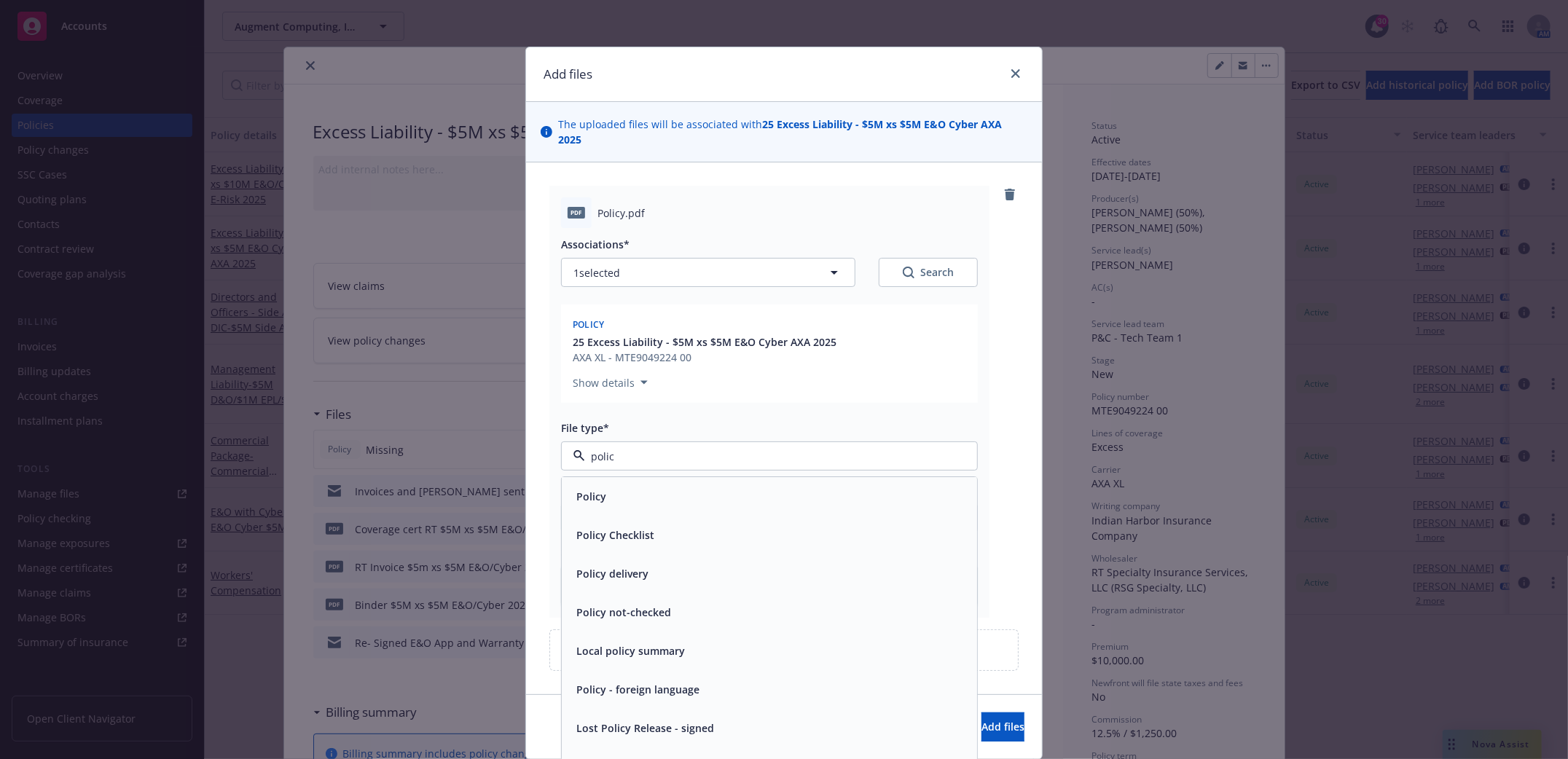
type input "policy"
click at [593, 490] on span "Policy" at bounding box center [591, 497] width 30 height 15
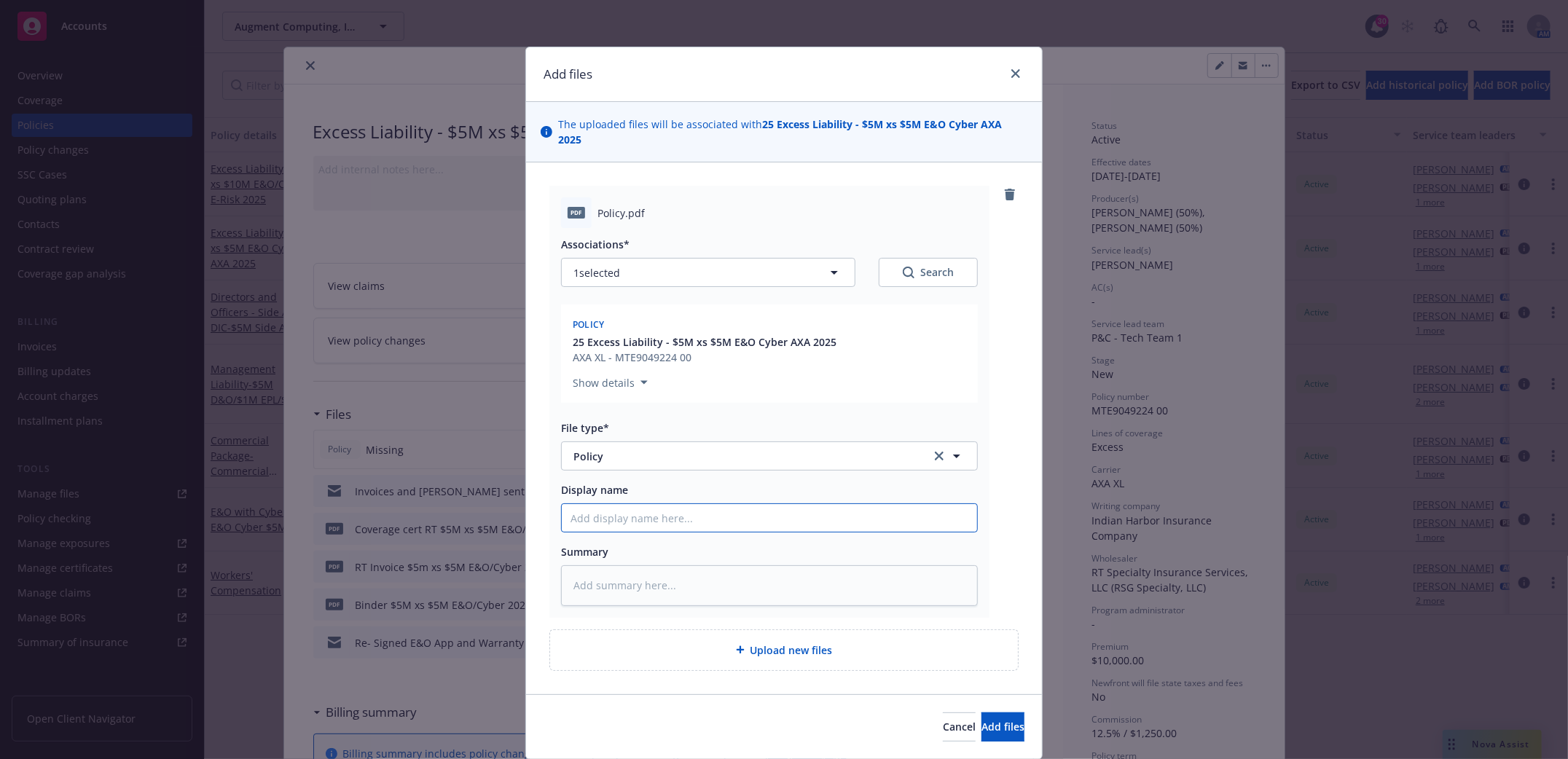
click at [600, 515] on input "Display name" at bounding box center [769, 518] width 416 height 28
type textarea "x"
type input "A"
type textarea "x"
type input "AX"
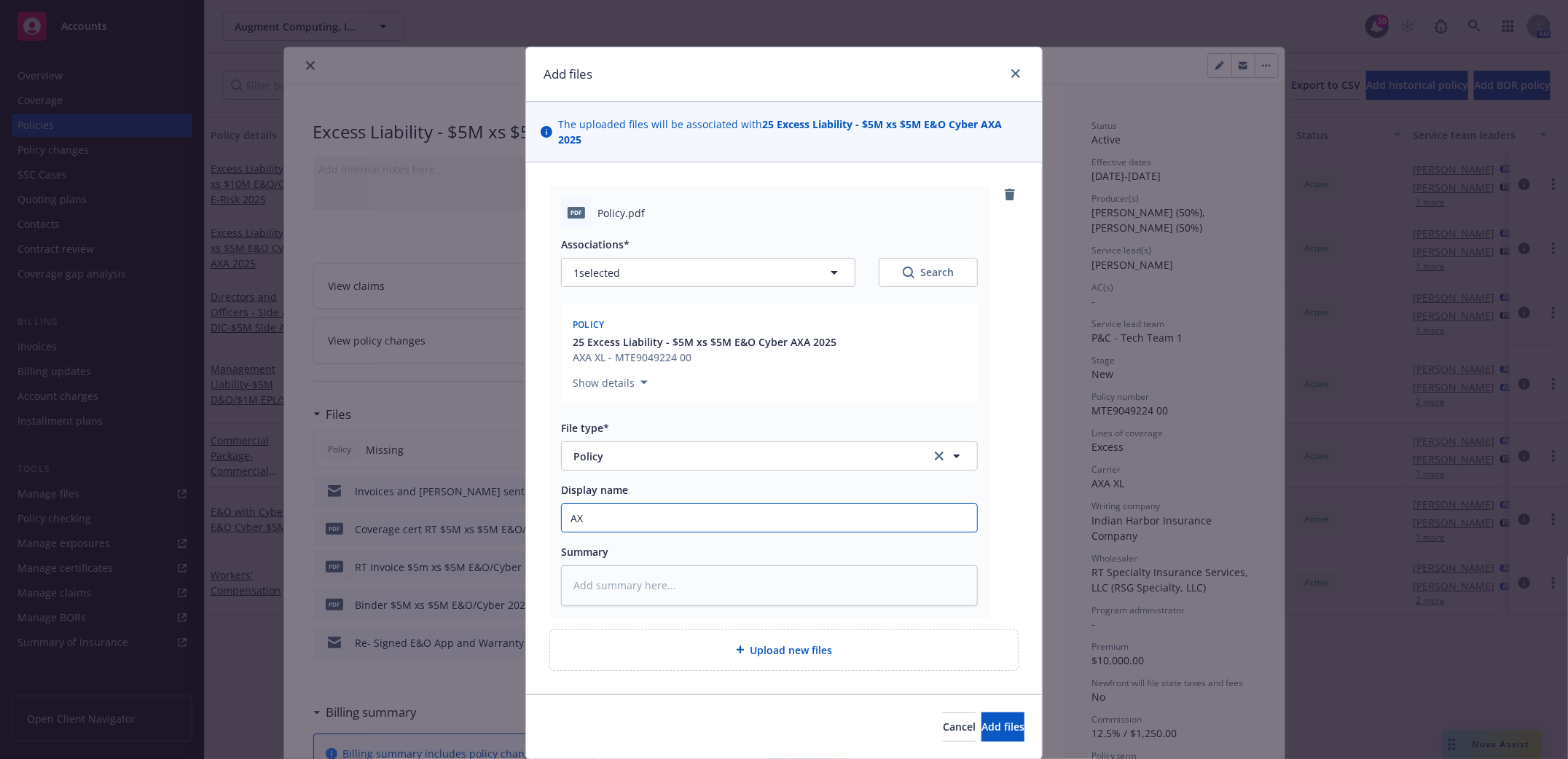
type textarea "x"
type input "AXA"
type textarea "x"
type input "AXA"
type textarea "x"
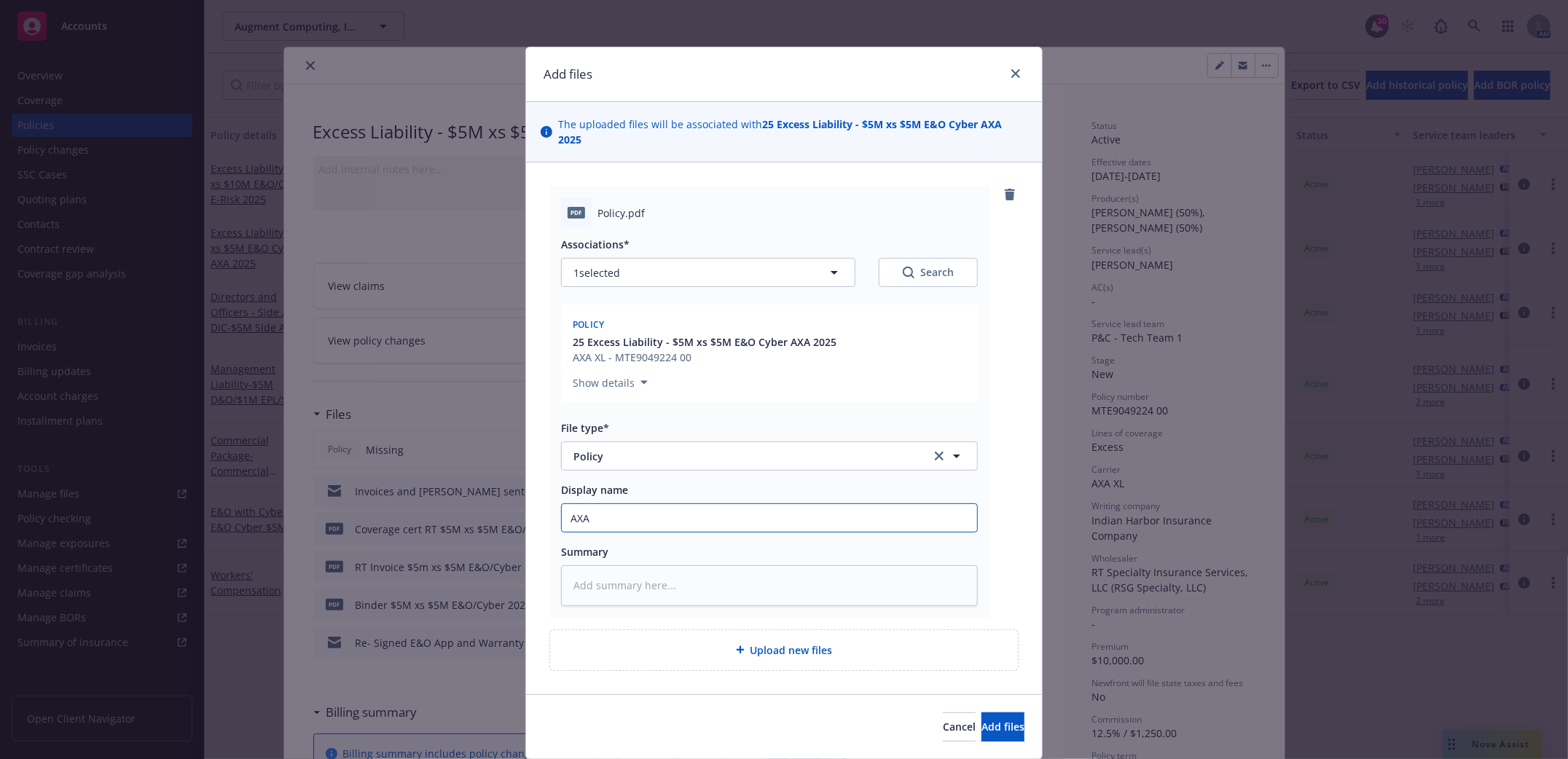
type input "AXA $"
type textarea "x"
type input "AXA $5"
type textarea "x"
type input "AXA $5M"
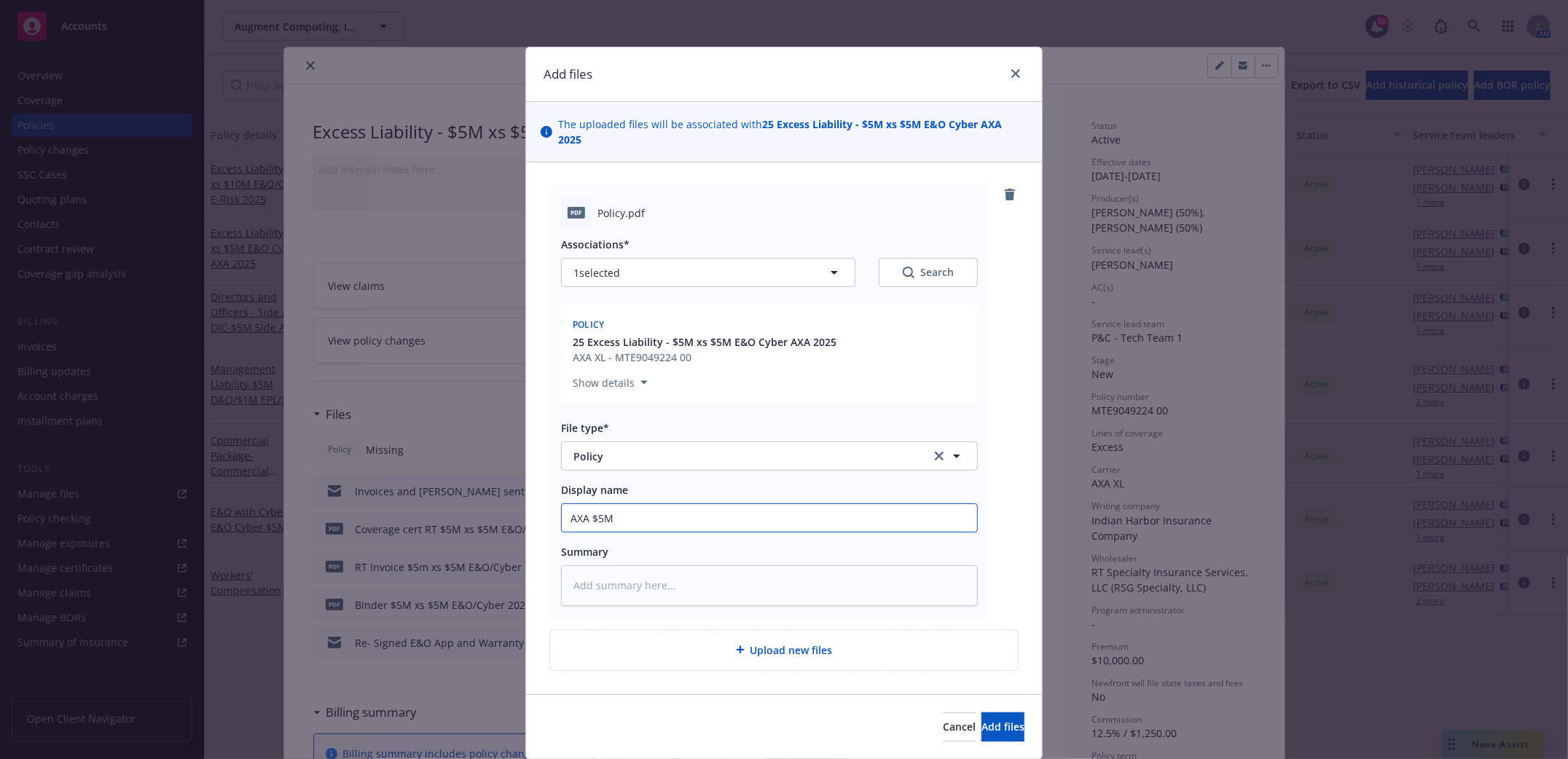
type textarea "x"
type input "AXA $5M"
type textarea "x"
type input "AXA $5M x"
type textarea "x"
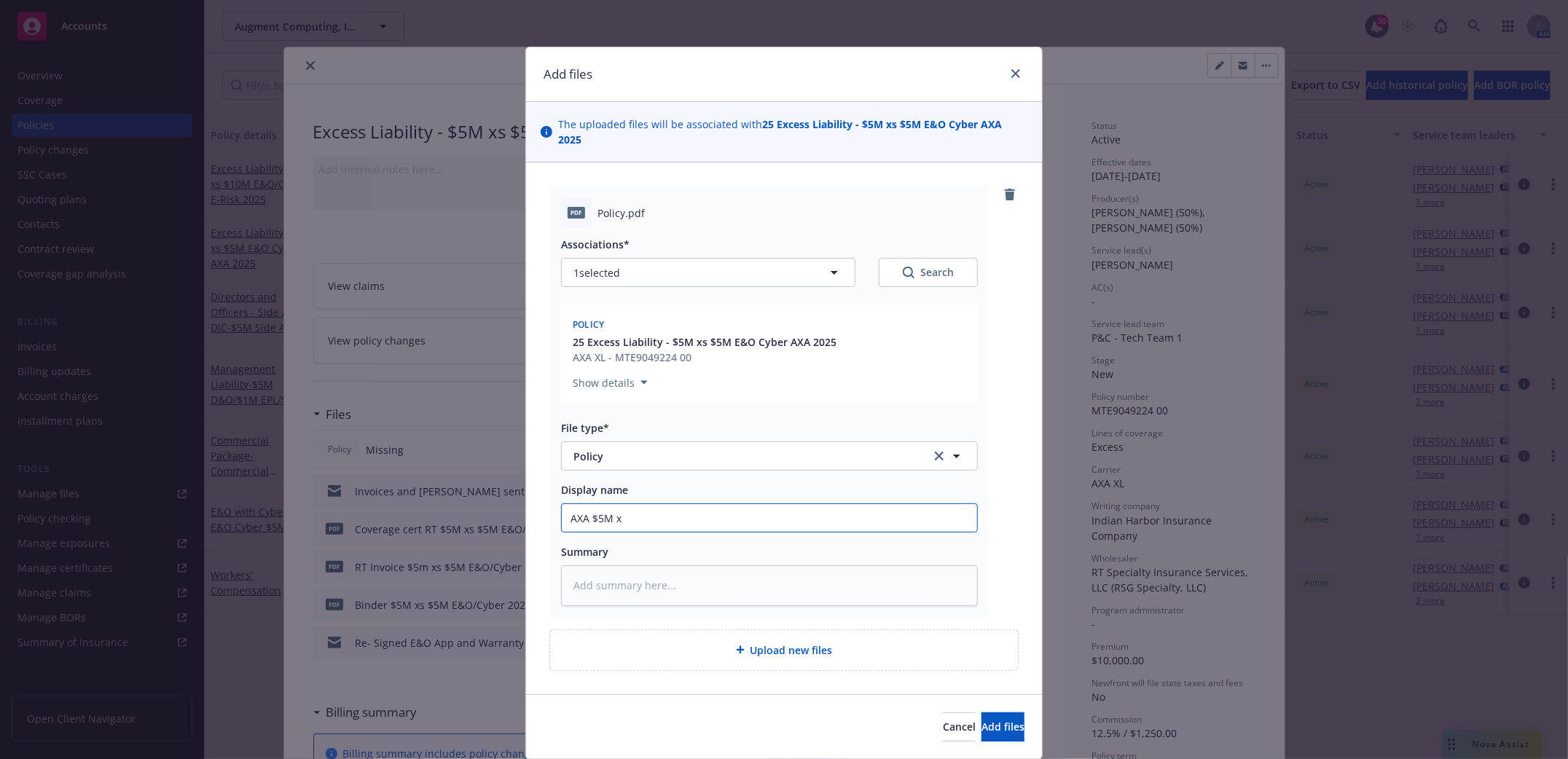
type input "AXA $5M xs"
type textarea "x"
type input "AXA $5M xs"
type textarea "x"
type input "AXA $5M xs $"
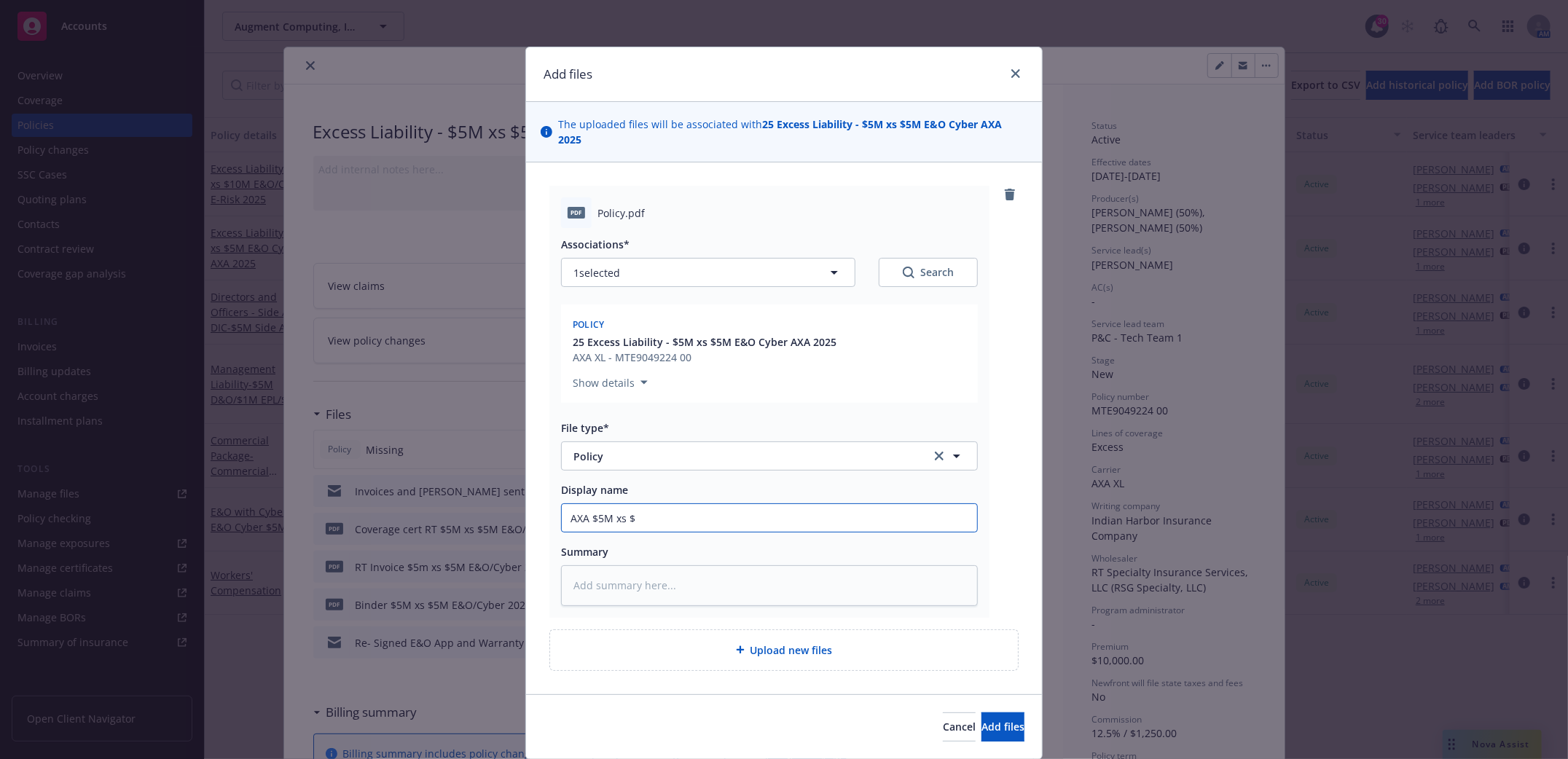
type textarea "x"
type input "AXA $5M xs $5"
type textarea "x"
type input "AXA $5M xs $5M"
type textarea "x"
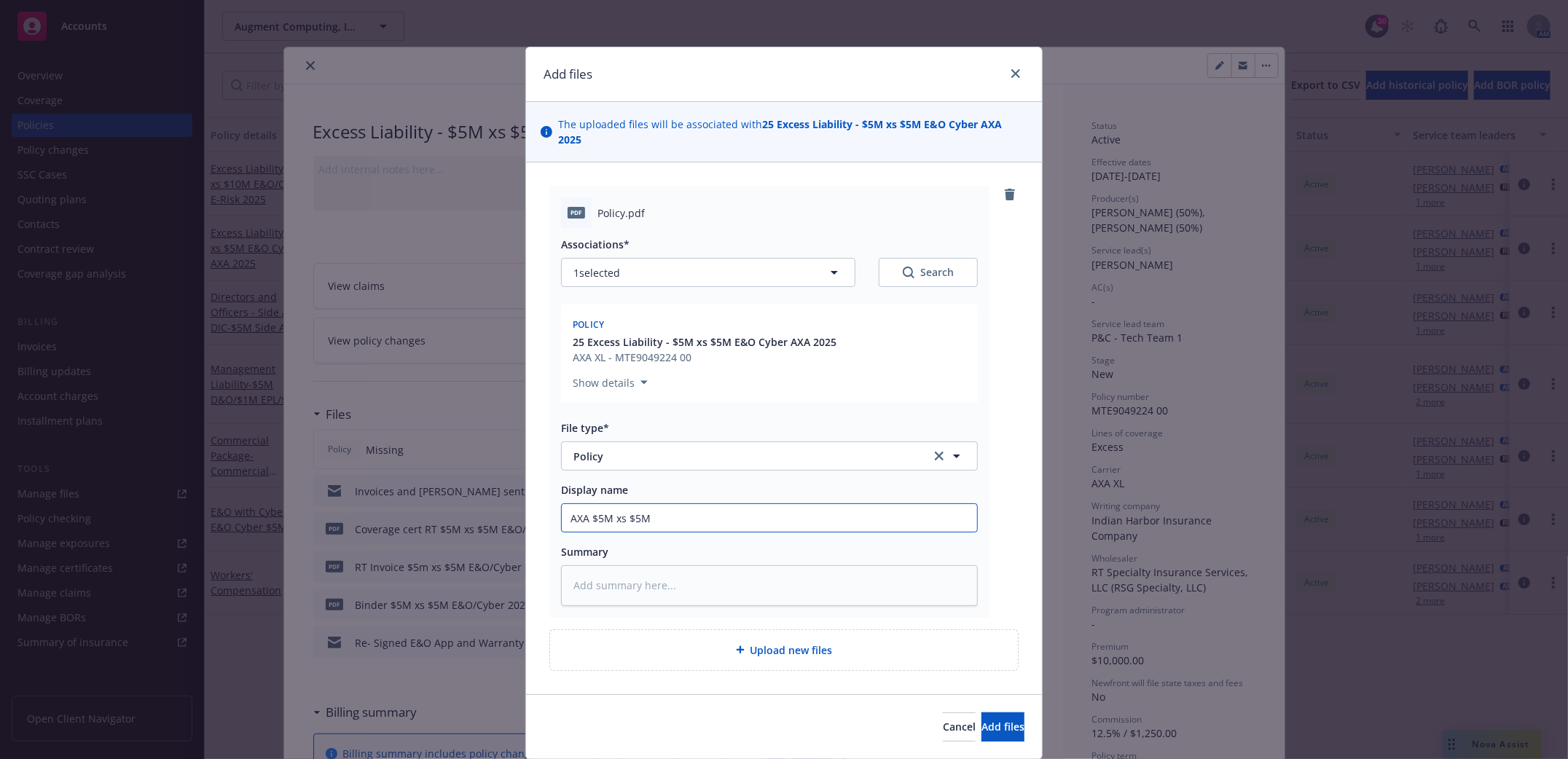
type input "AXA $5M xs $5M"
type textarea "x"
type input "AXA $5M xs $5M E"
type textarea "x"
type input "AXA $5M xs $5M E&"
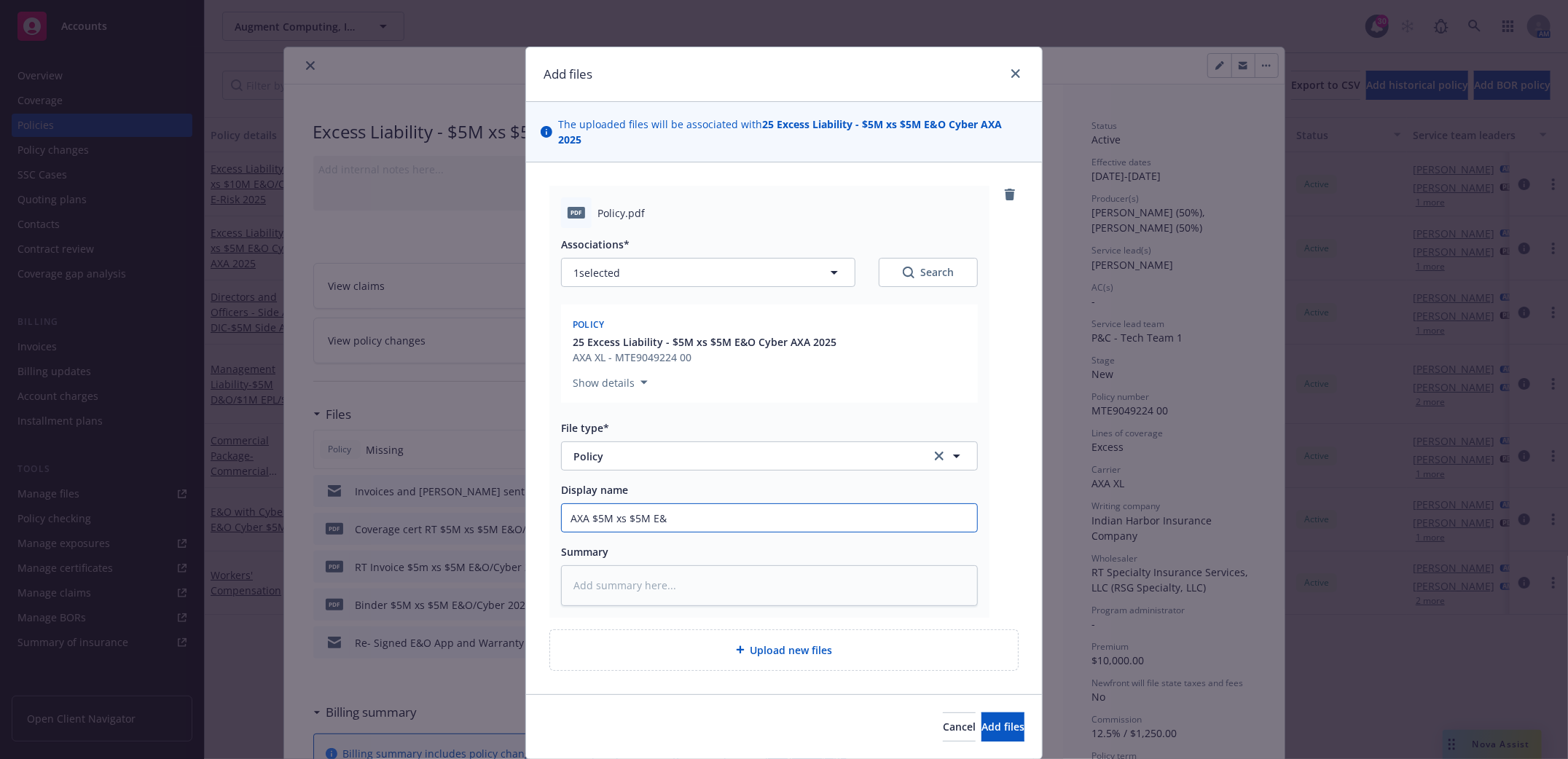
type textarea "x"
type input "AXA $5M xs $5M E&O"
type textarea "x"
type input "AXA $5M xs $5M E&O/"
type textarea "x"
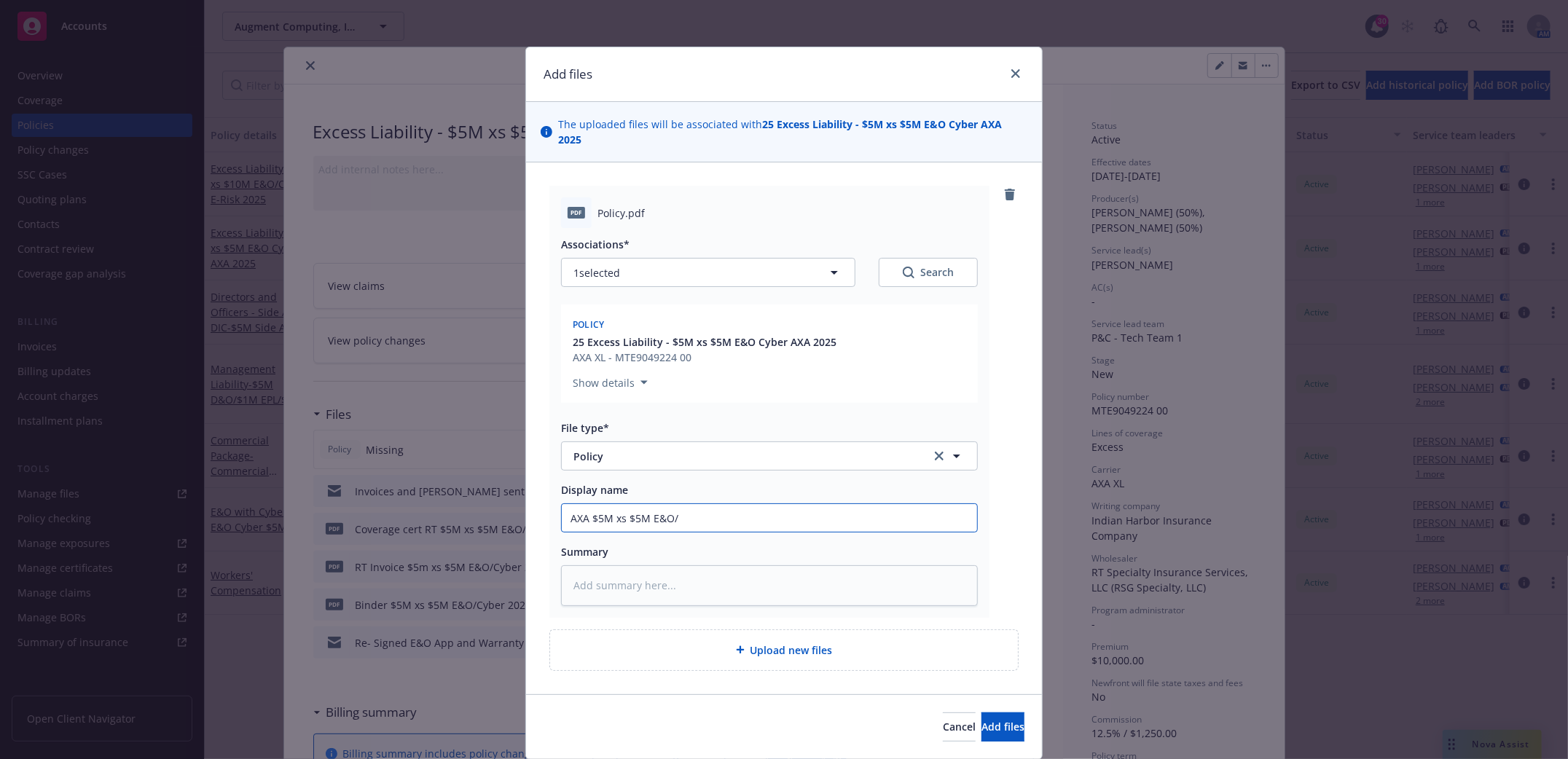
type input "AXA $5M xs $5M E&O/C"
type textarea "x"
type input "AXA $5M xs $5M E&O/Cy"
type textarea "x"
type input "AXA $5M xs $5M E&O/Cybe"
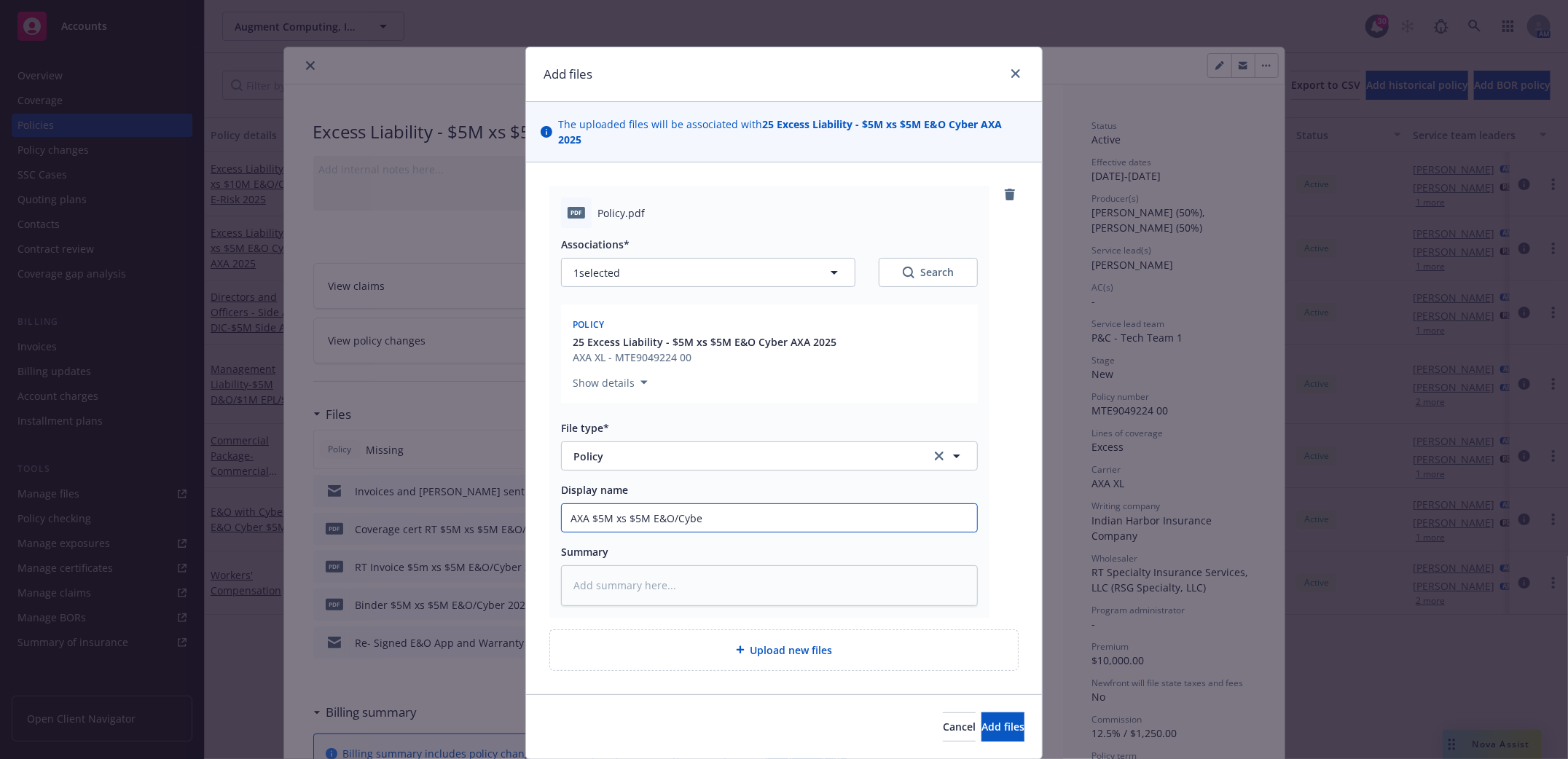
type textarea "x"
type input "AXA $5M xs $5M E&O/Cyber"
type textarea "x"
type input "AXA $5M xs $5M E&O/Cyber"
type textarea "x"
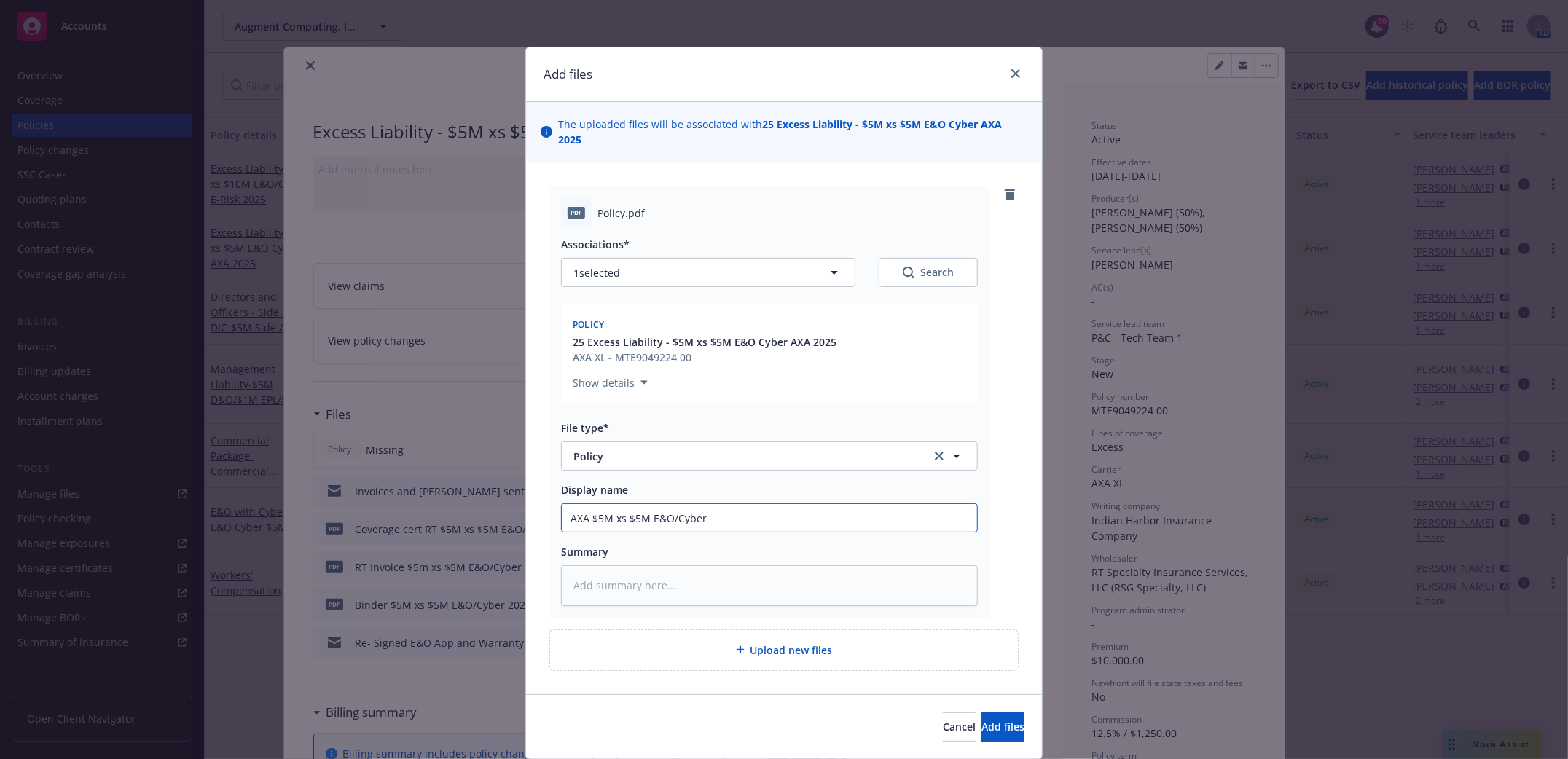
type input "AXA $5M xs $5M E&O/Cyber P"
type textarea "x"
type input "AXA $5M xs $5M E&O/Cyber Po"
type textarea "x"
type input "AXA $5M xs $5M E&O/Cyber Pol"
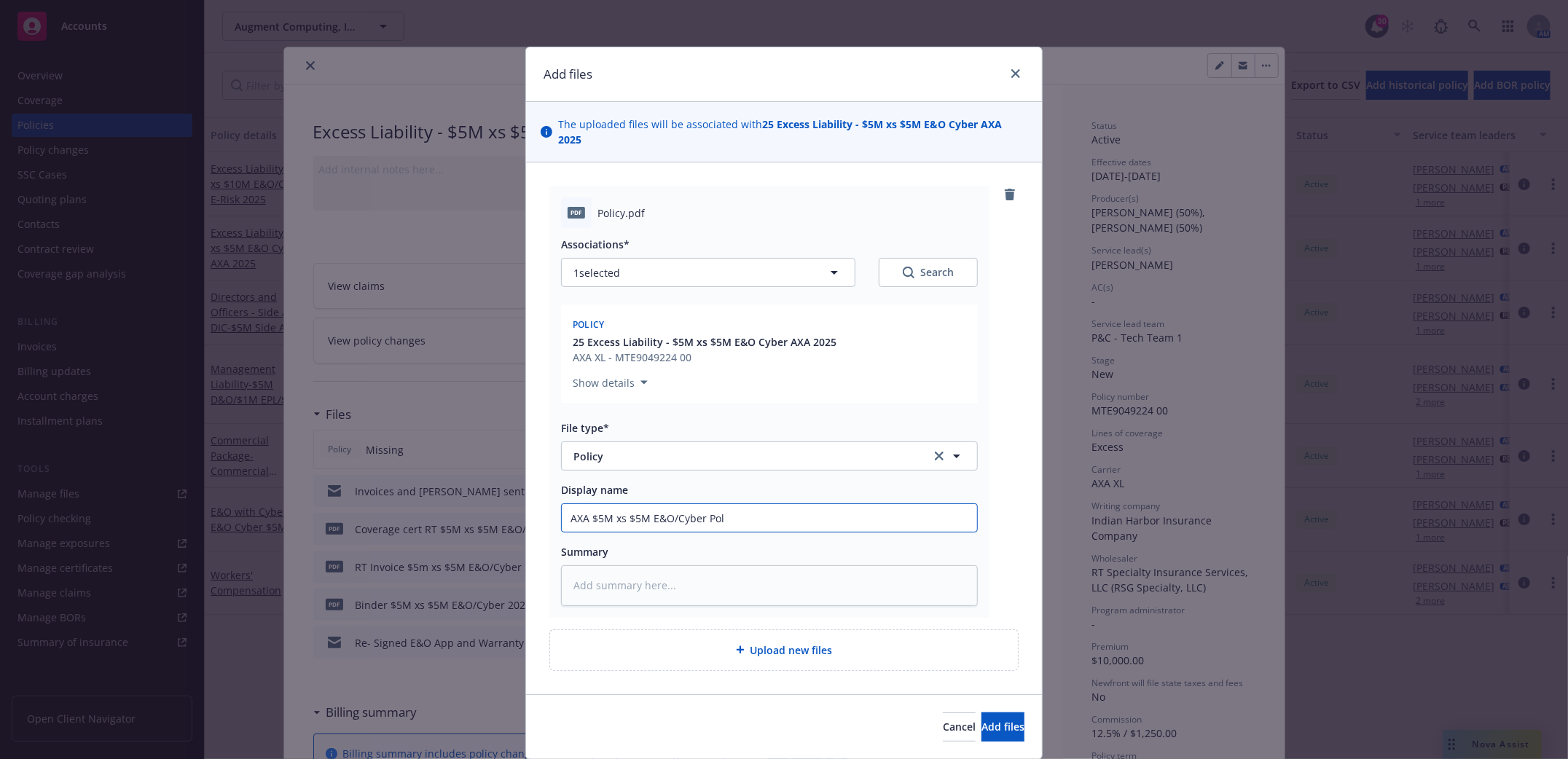
type textarea "x"
type input "AXA $5M xs $5M E&O/Cyber Poli"
type textarea "x"
type input "AXA $5M xs $5M E&O/Cyber Polic"
type textarea "x"
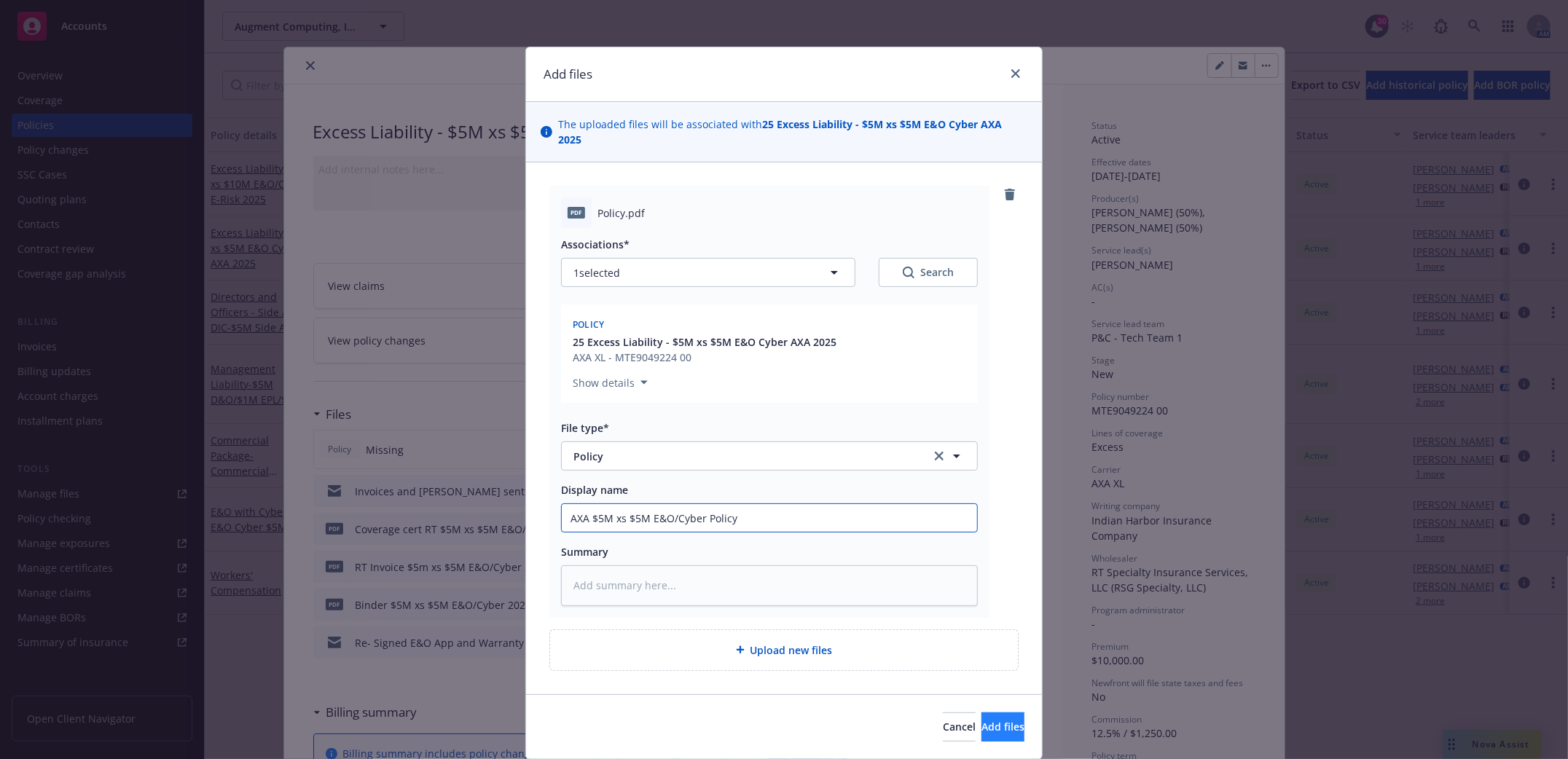
type input "AXA $5M xs $5M E&O/Cyber Policy"
click at [986, 720] on span "Add files" at bounding box center [1003, 727] width 43 height 13
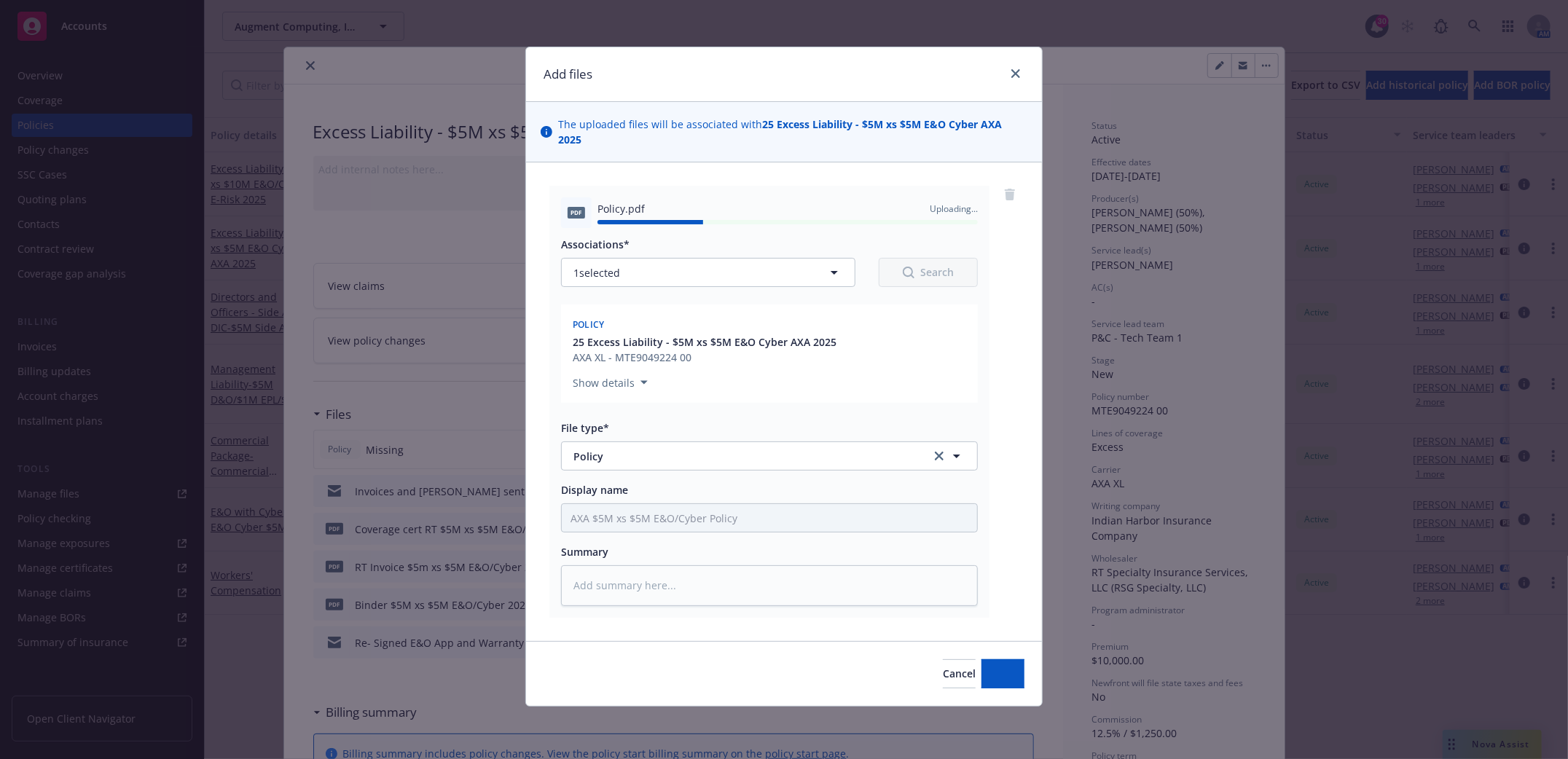
type textarea "x"
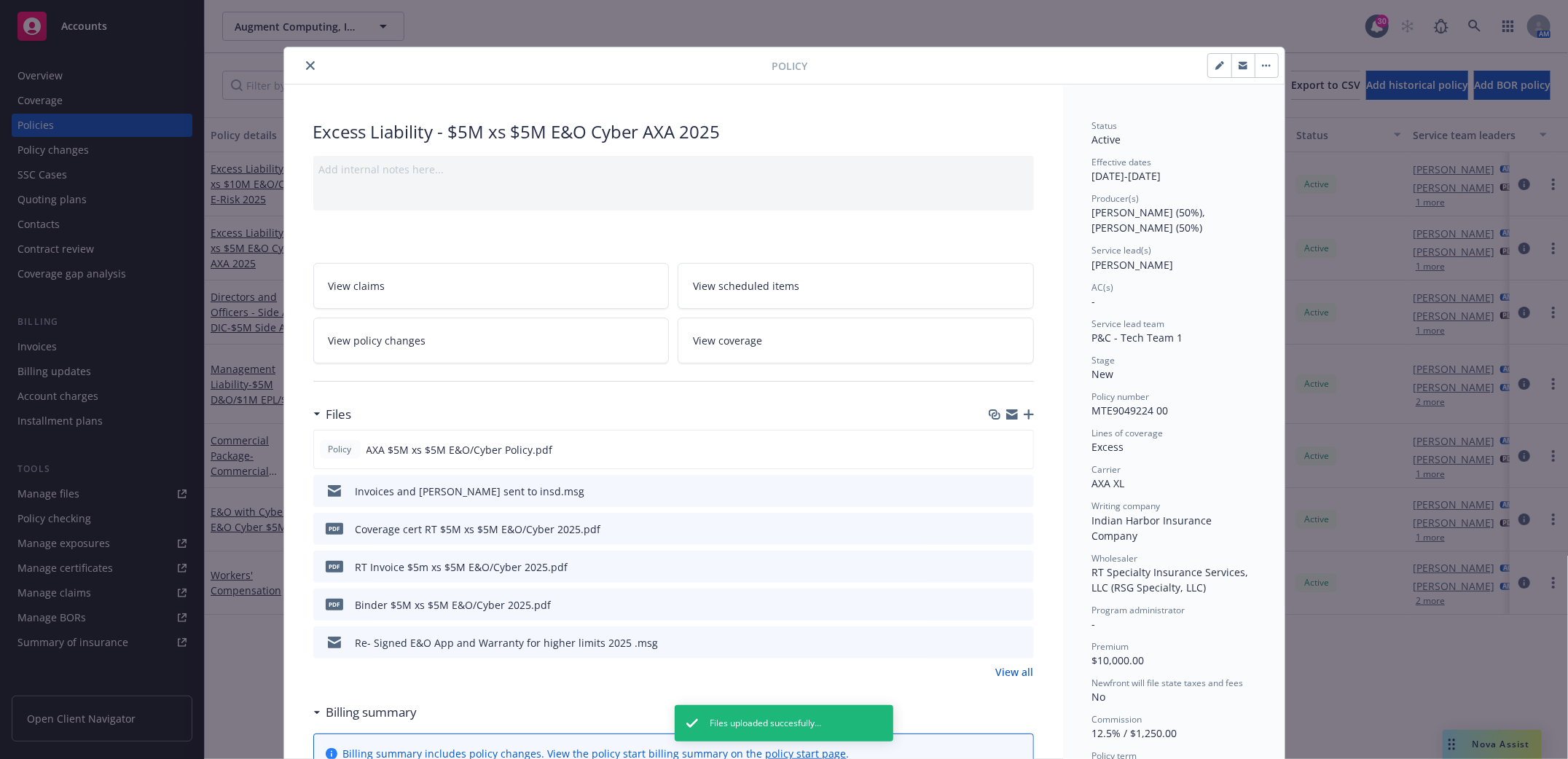
click at [306, 66] on icon "close" at bounding box center [310, 65] width 9 height 9
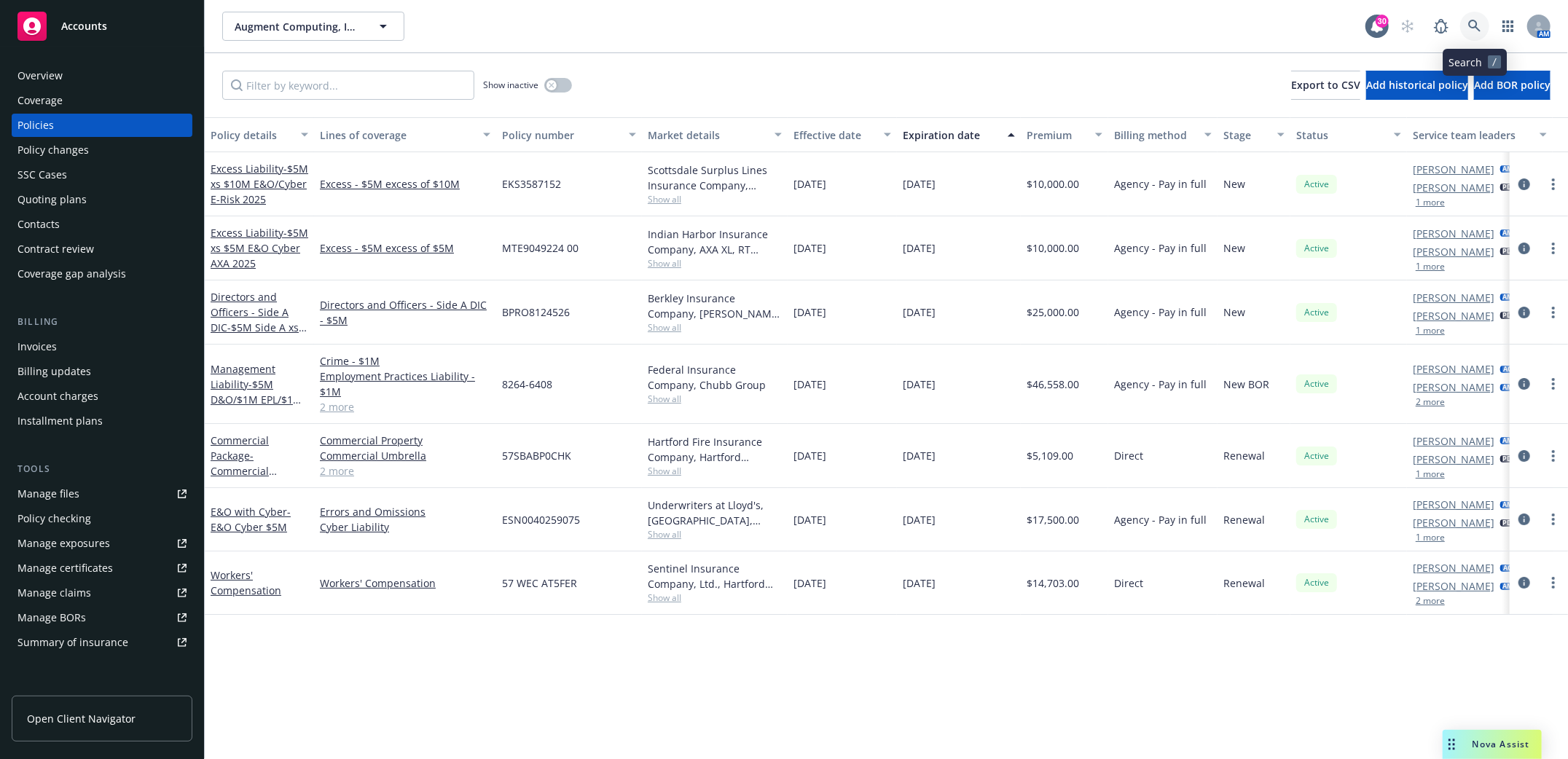
click at [1468, 24] on icon at bounding box center [1475, 26] width 13 height 13
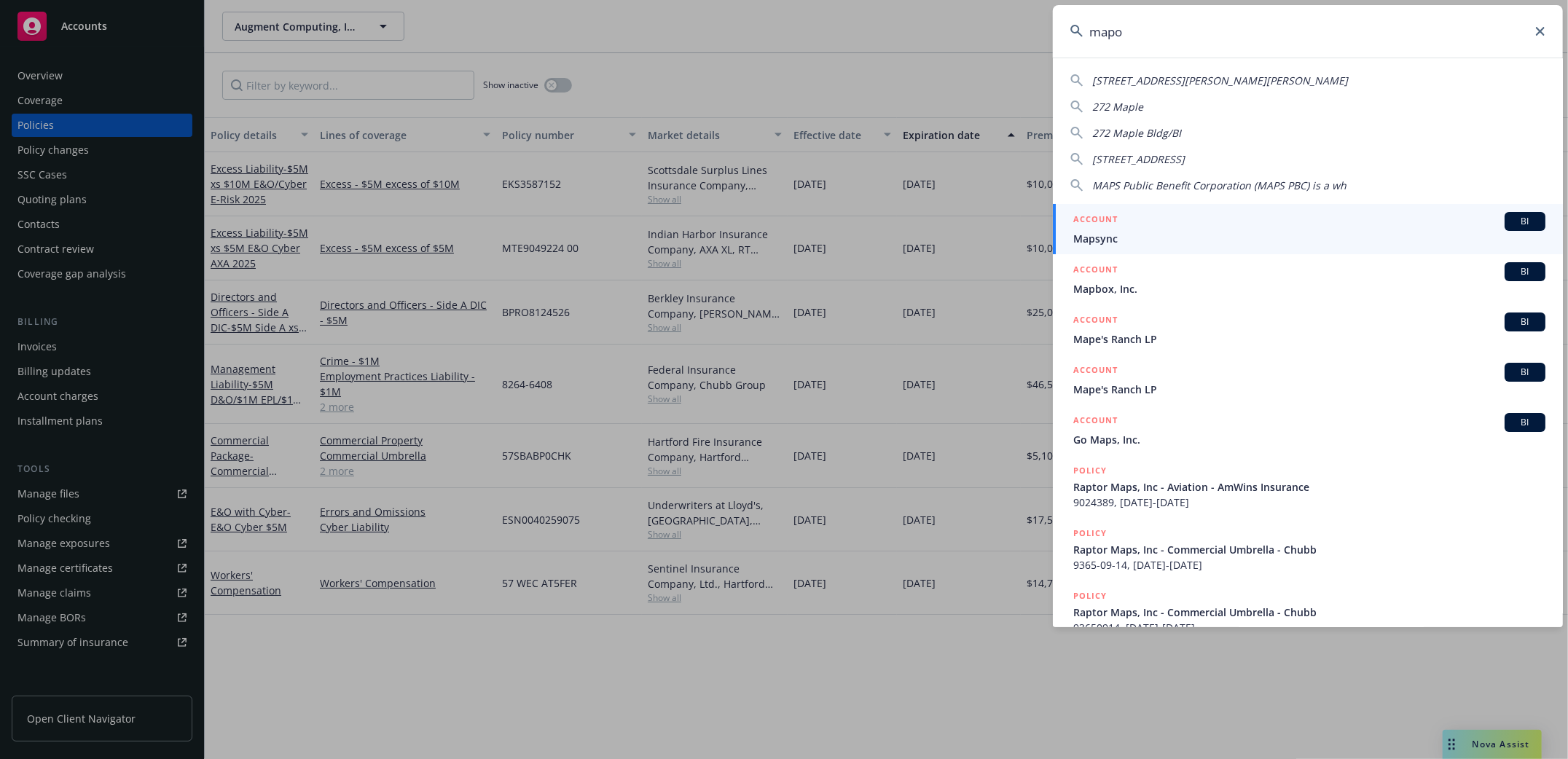
type input "mapox"
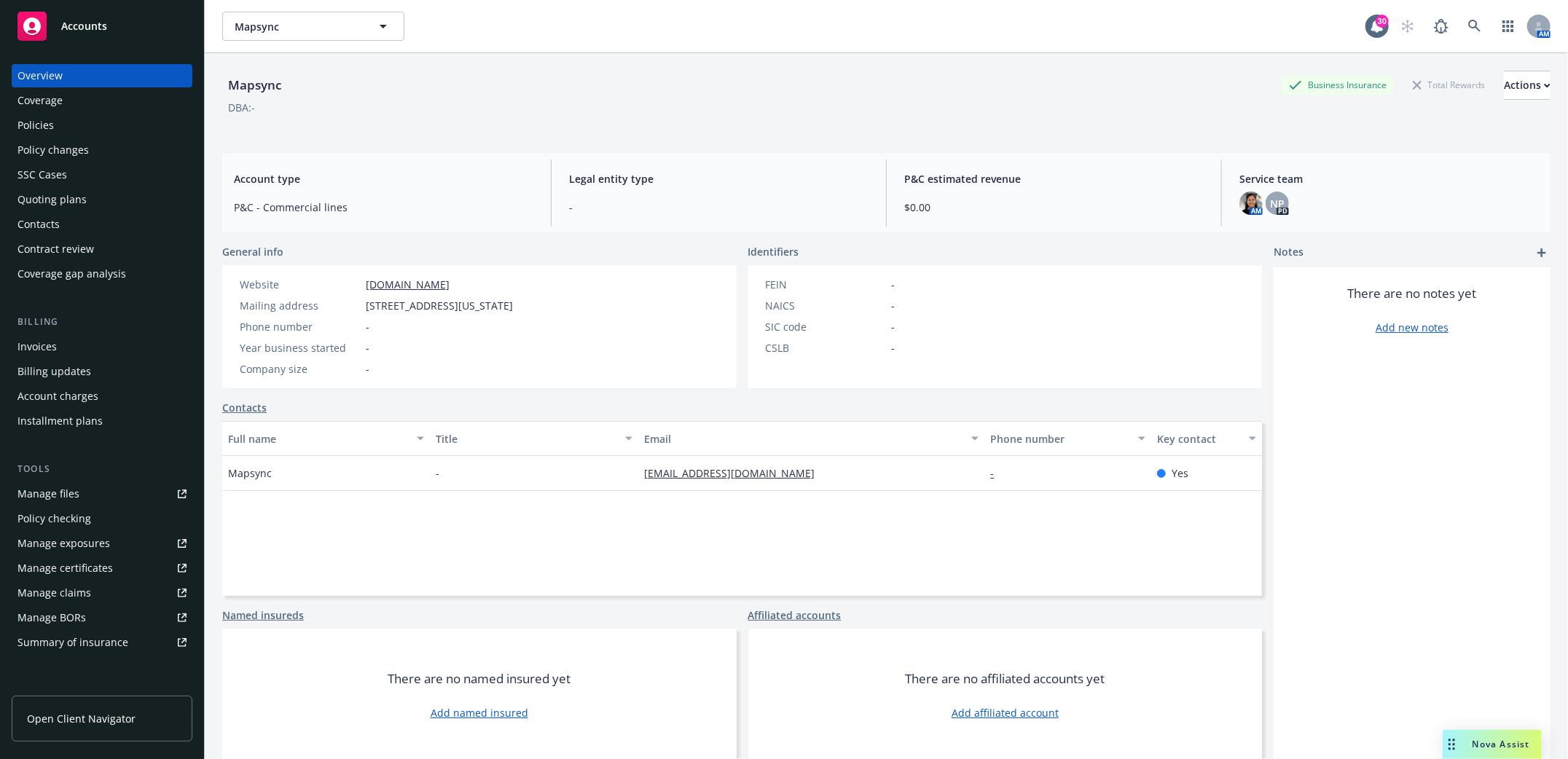
click at [55, 120] on div "Policies" at bounding box center [102, 125] width 169 height 23
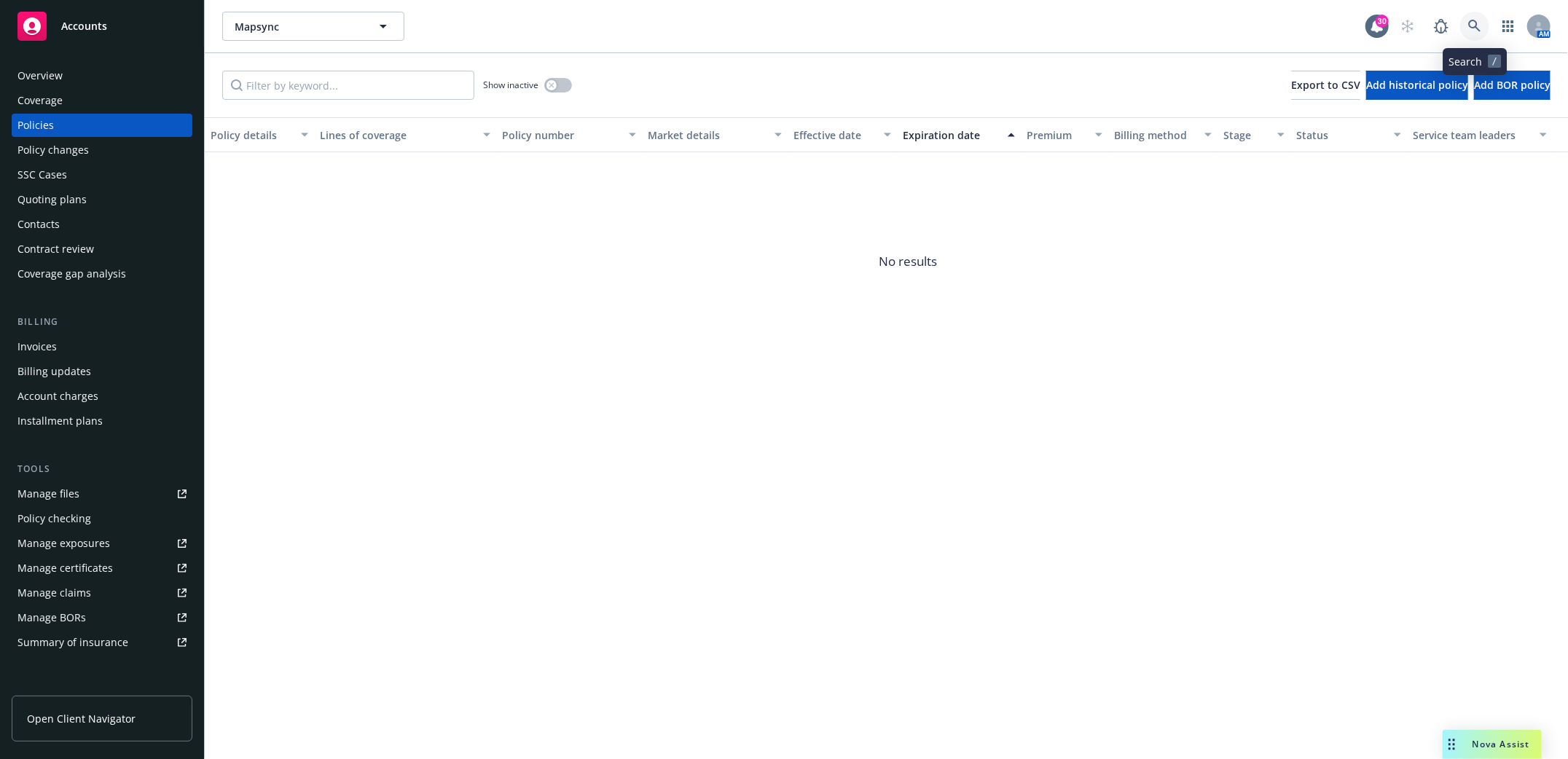
click at [1479, 27] on icon at bounding box center [1475, 26] width 13 height 13
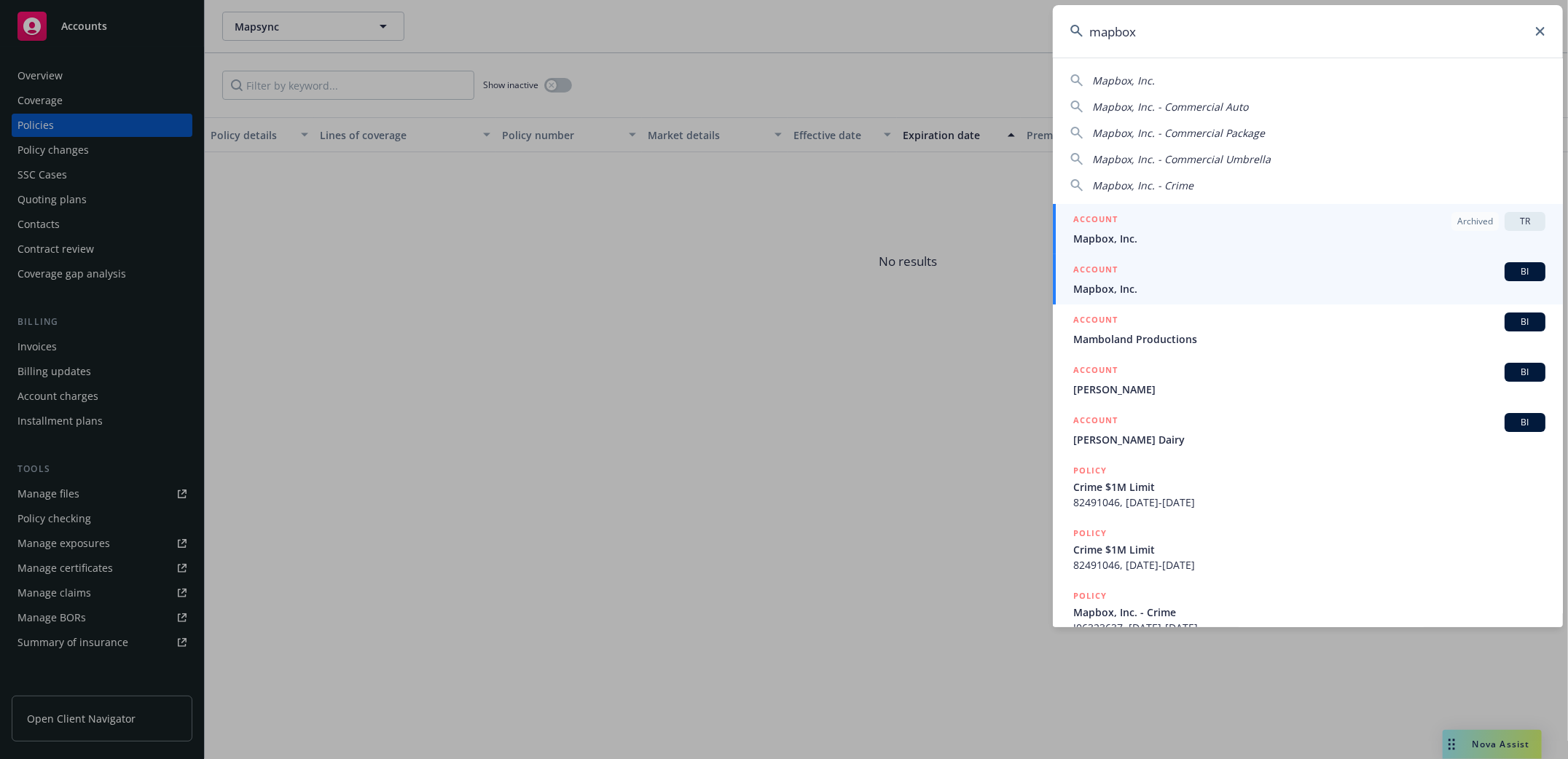
type input "mapbox"
click at [1090, 286] on span "Mapbox, Inc." at bounding box center [1309, 288] width 473 height 15
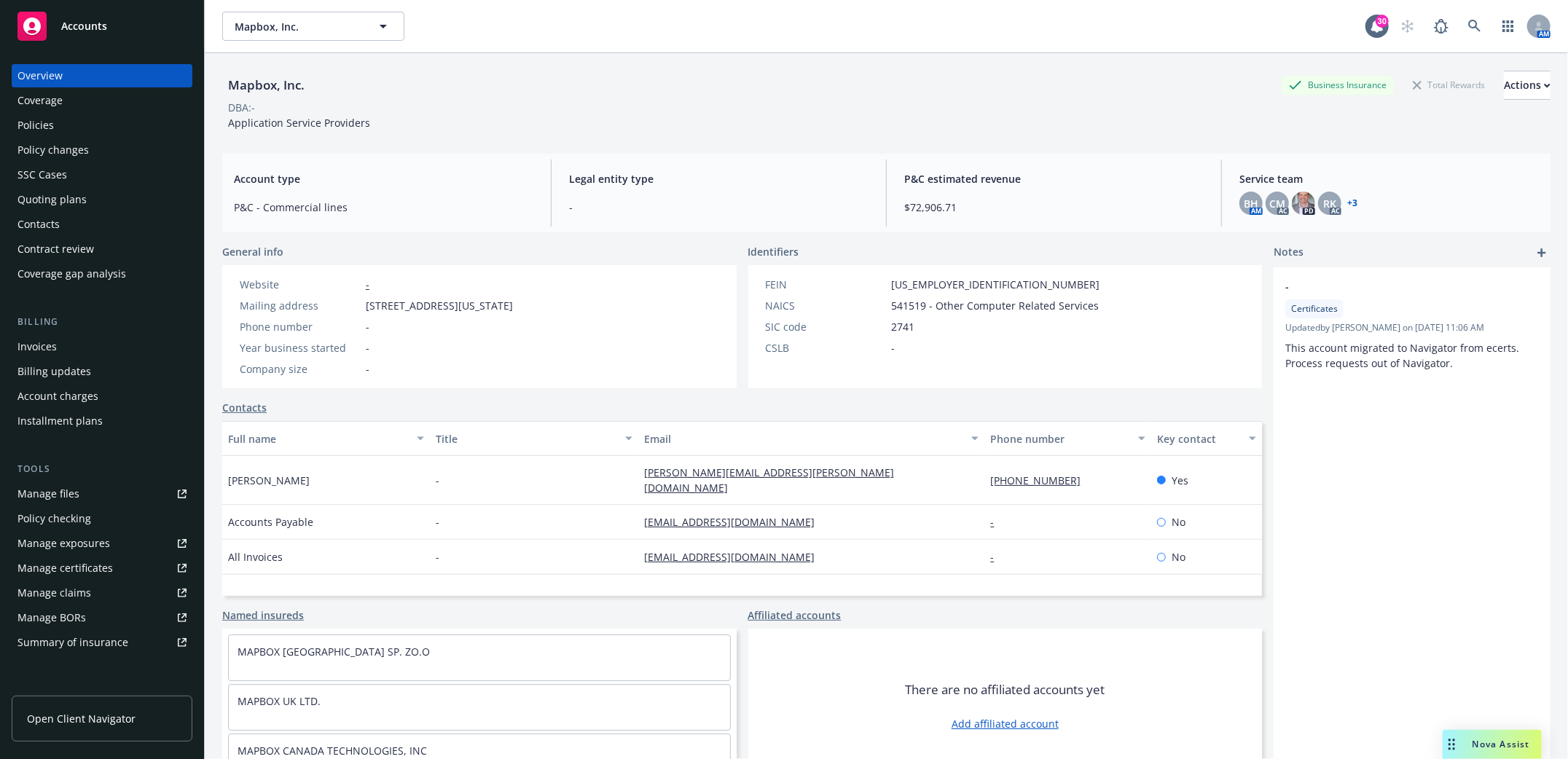
click at [35, 128] on div "Policies" at bounding box center [36, 125] width 36 height 23
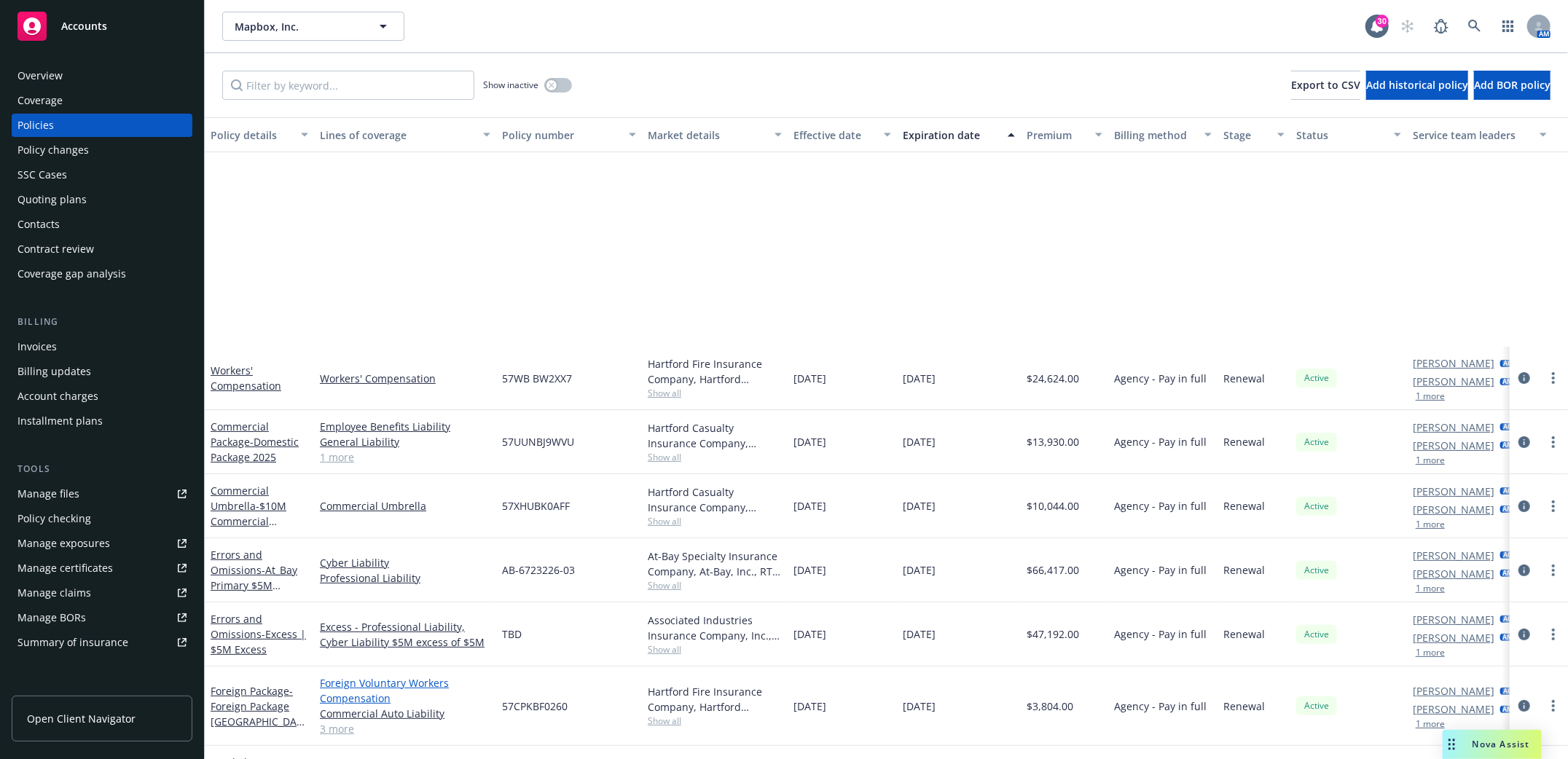
scroll to position [389, 0]
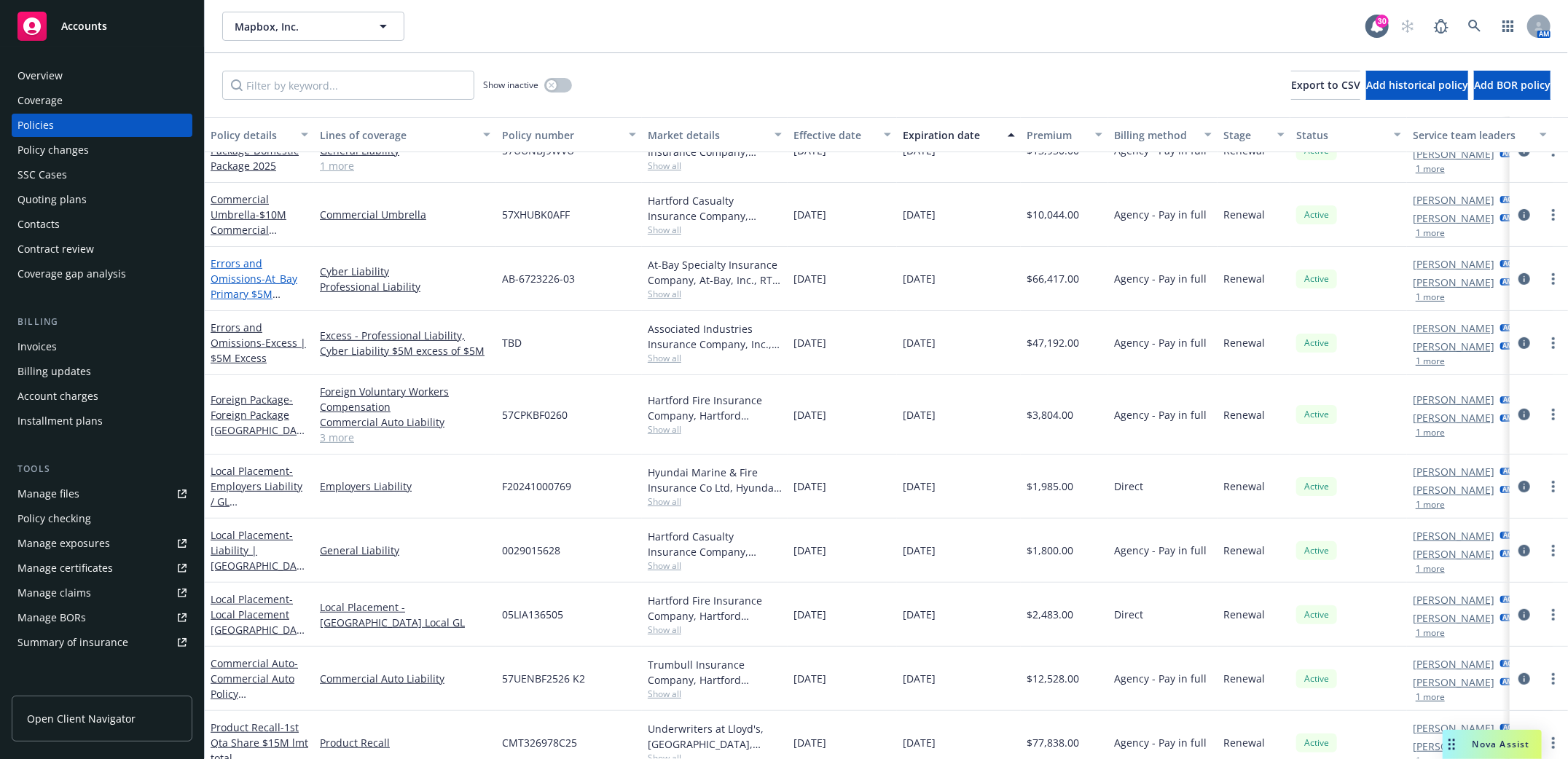
click at [250, 277] on link "Errors and Omissions - At_Bay Primary $5M E&O/Cyber 2024" at bounding box center [254, 286] width 87 height 59
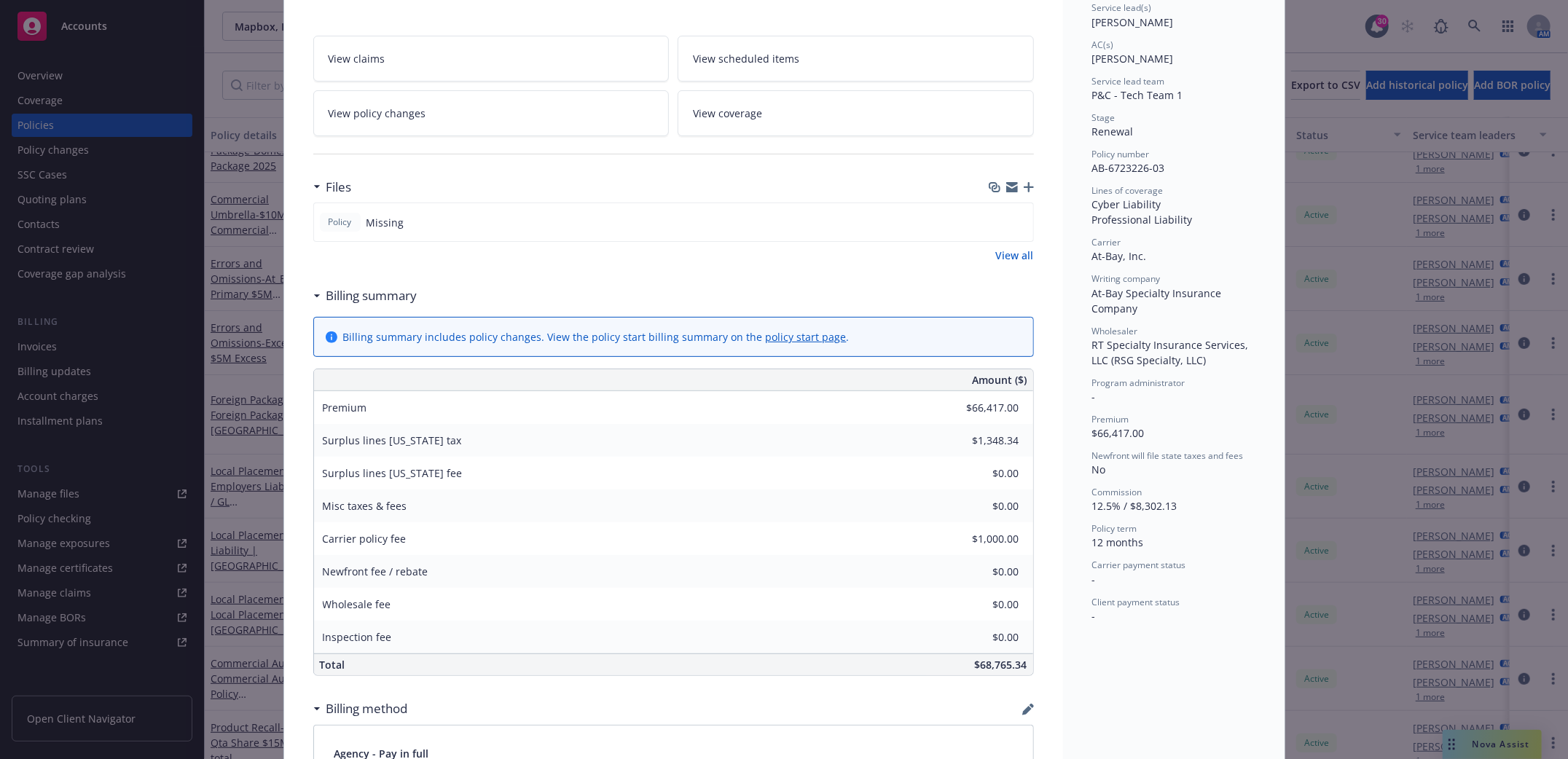
scroll to position [194, 0]
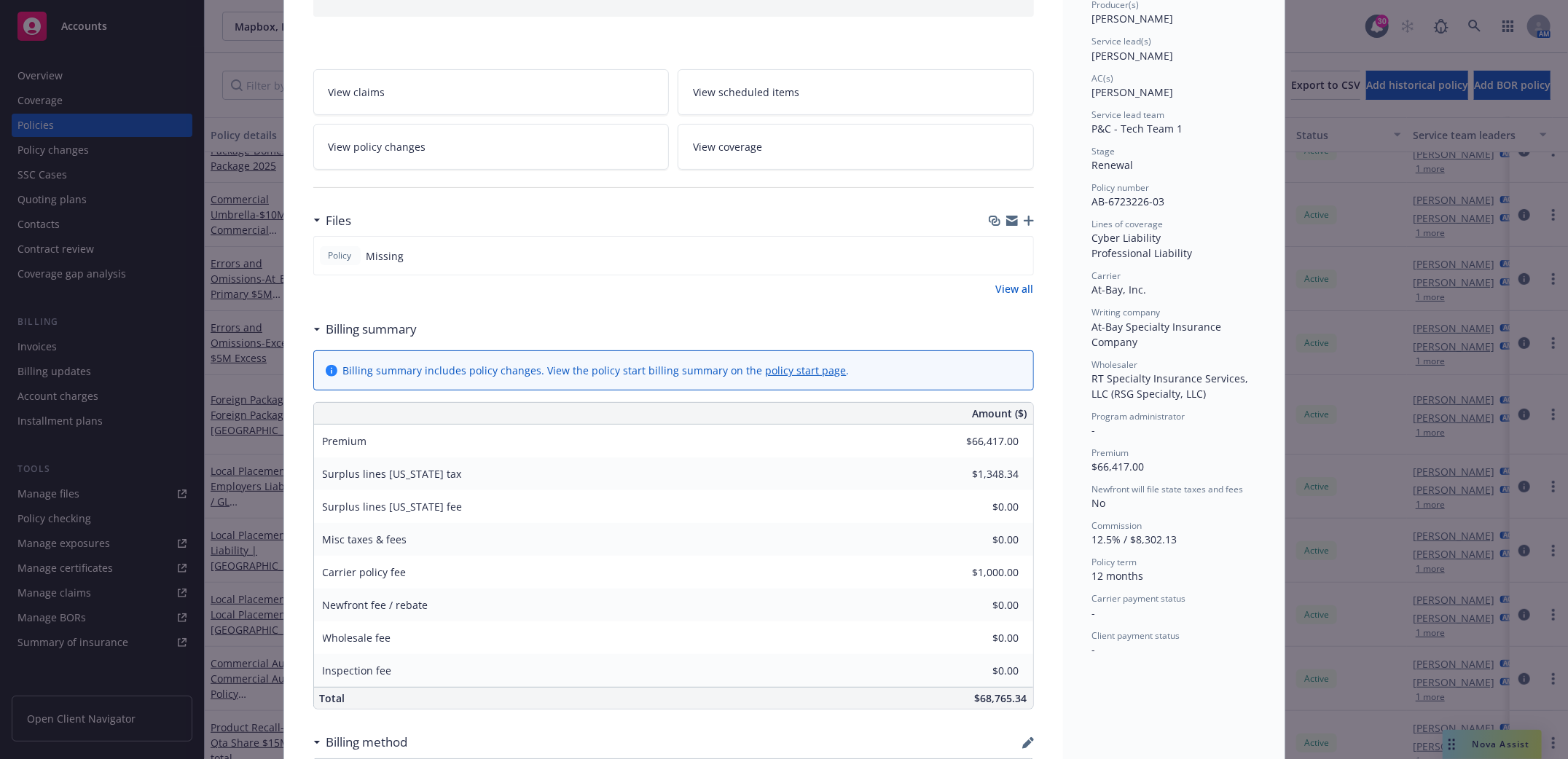
click at [350, 153] on span "View policy changes" at bounding box center [377, 146] width 97 height 15
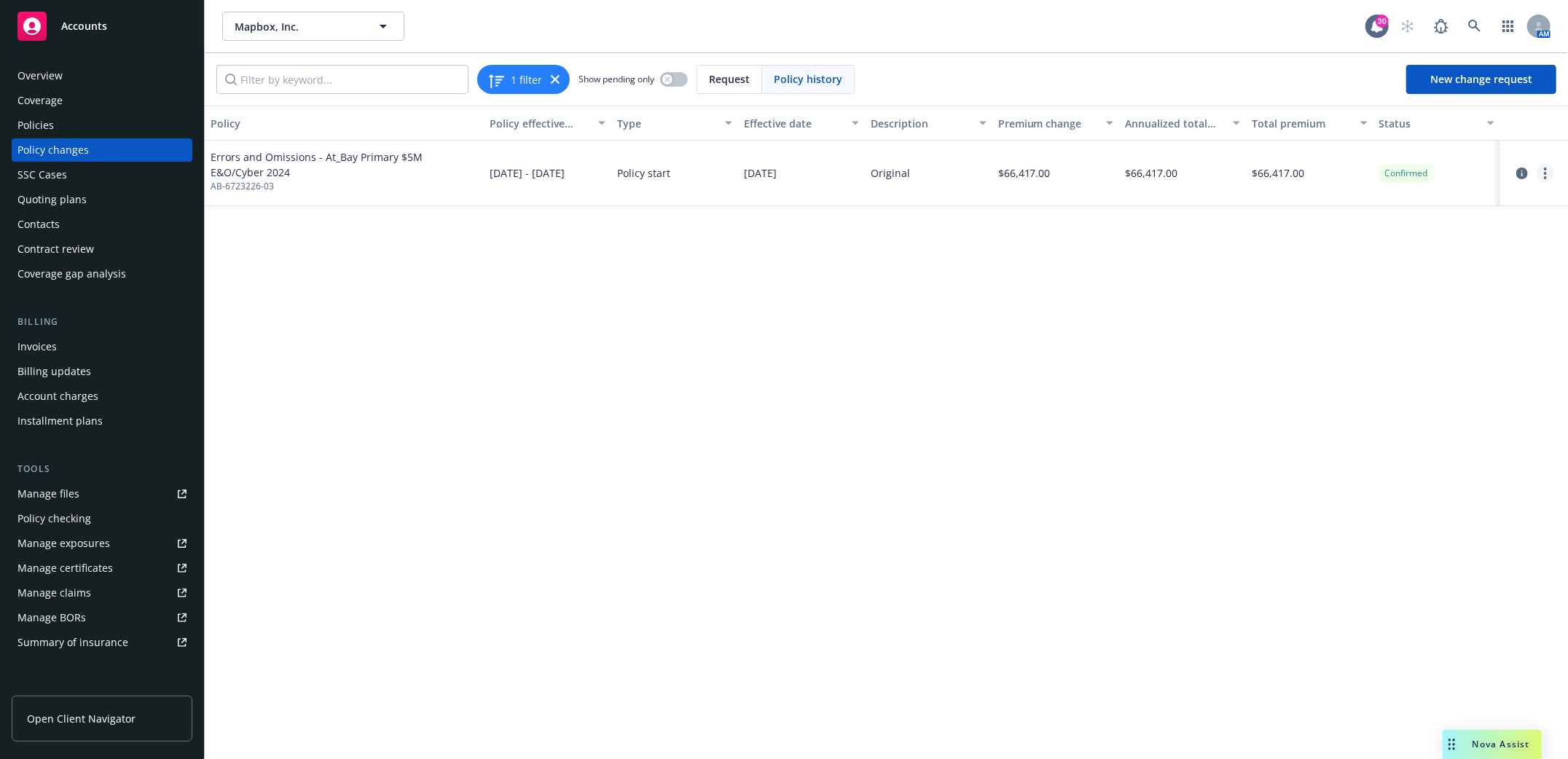
click at [1544, 177] on icon "more" at bounding box center [1546, 173] width 3 height 12
click at [1359, 290] on link "Edit billing info" at bounding box center [1429, 290] width 250 height 29
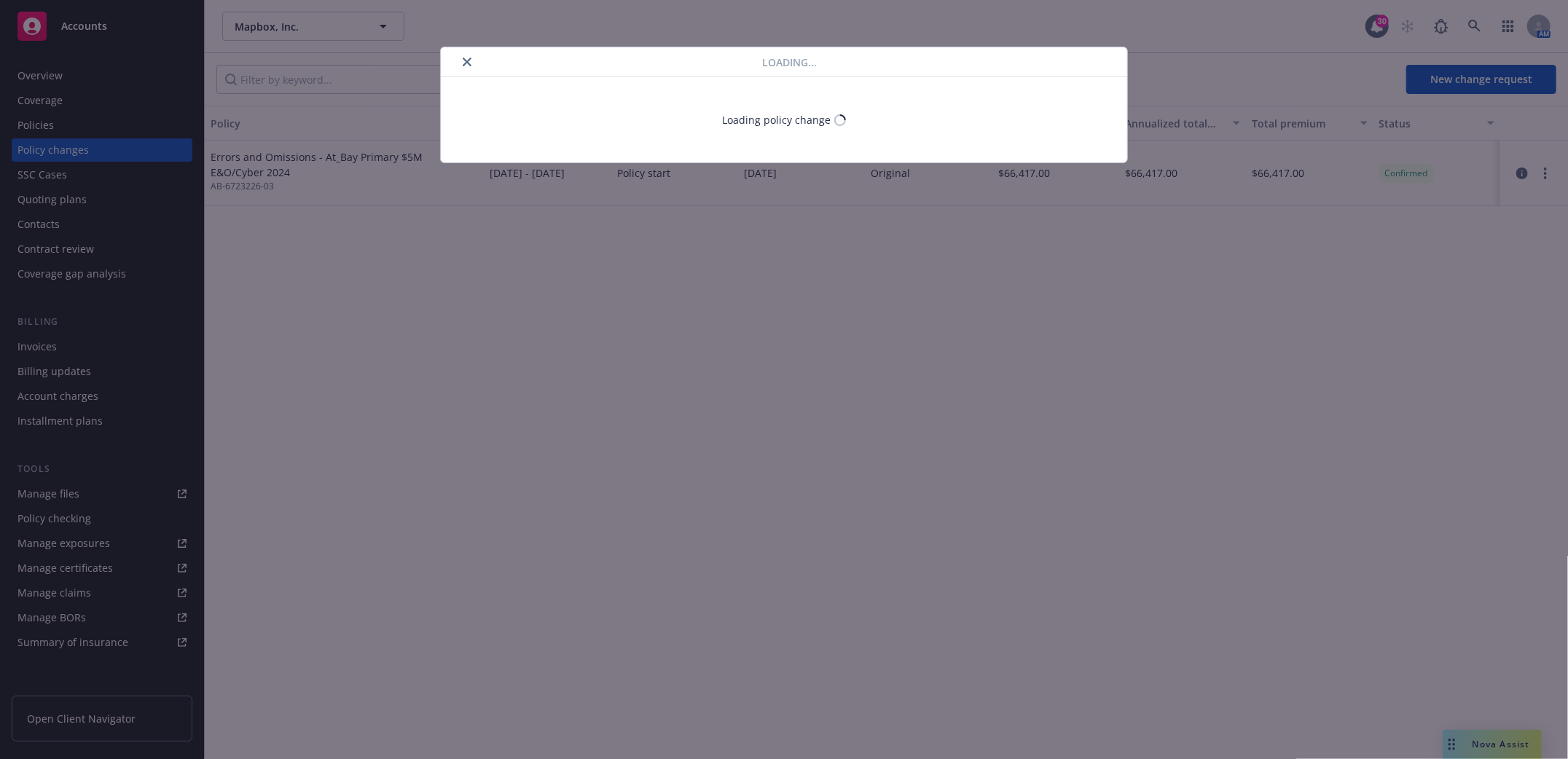
select select "DC"
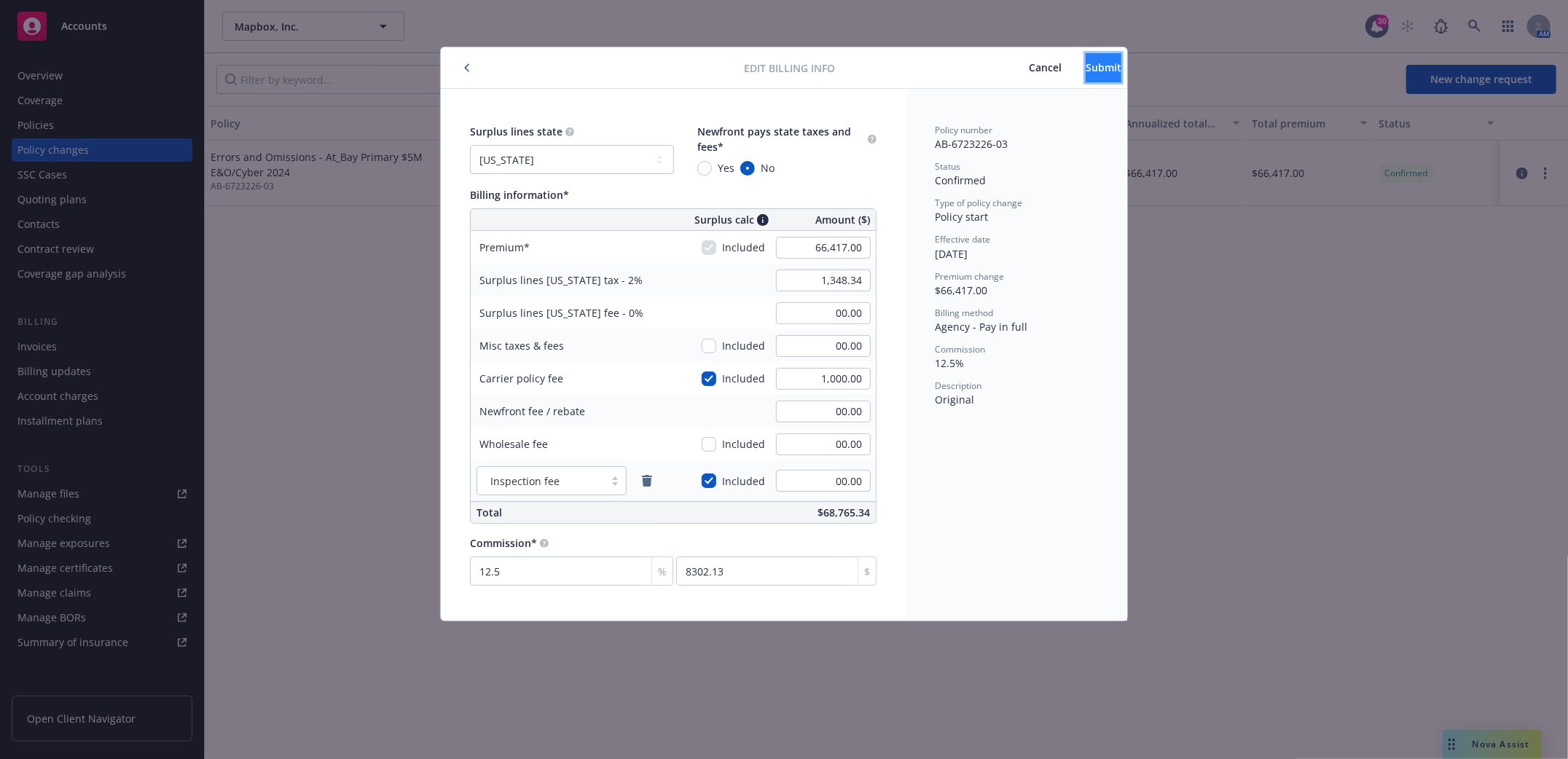
click at [1095, 70] on span "Submit" at bounding box center [1103, 66] width 36 height 13
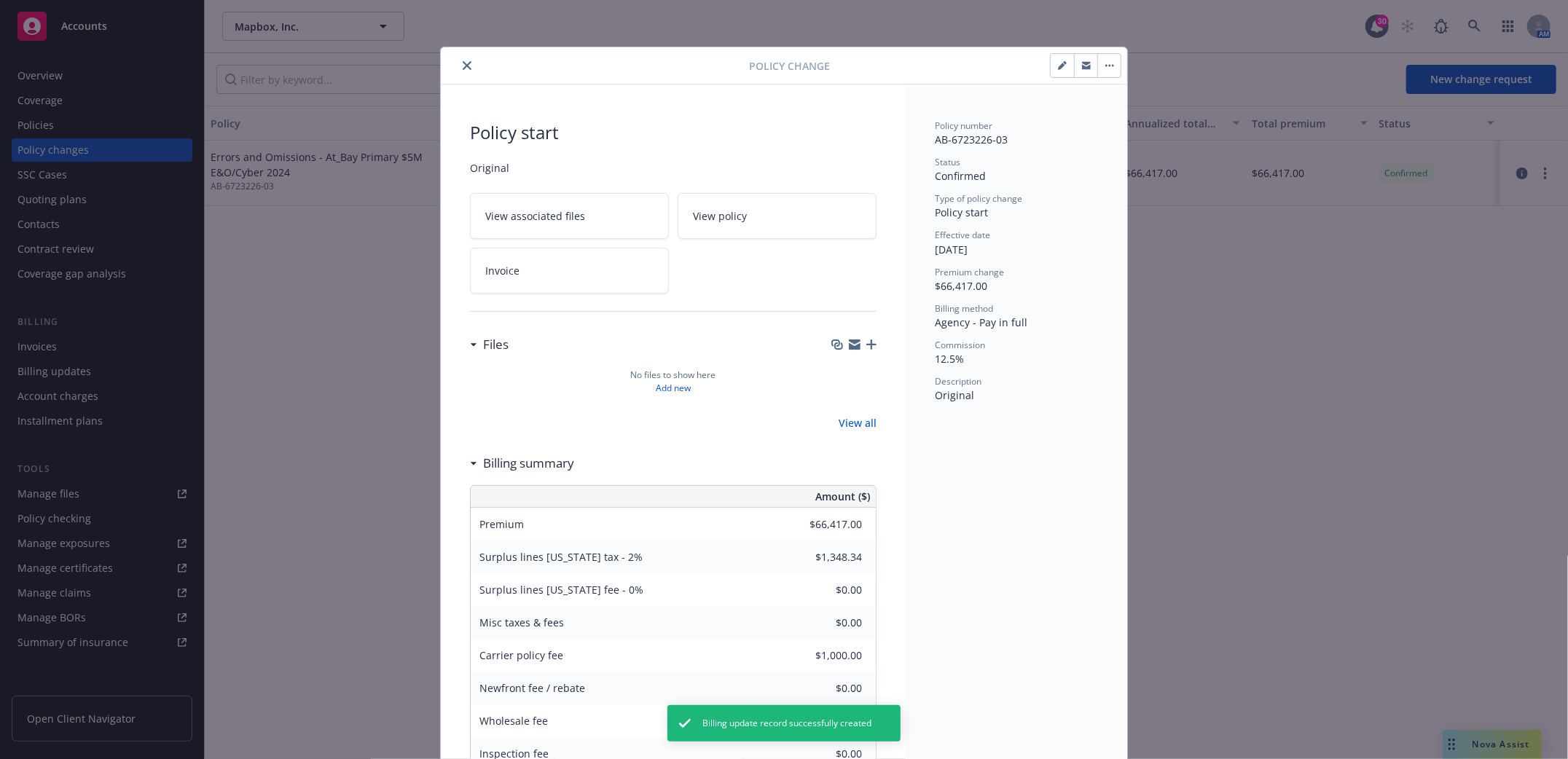
click at [463, 61] on icon "close" at bounding box center [467, 65] width 9 height 9
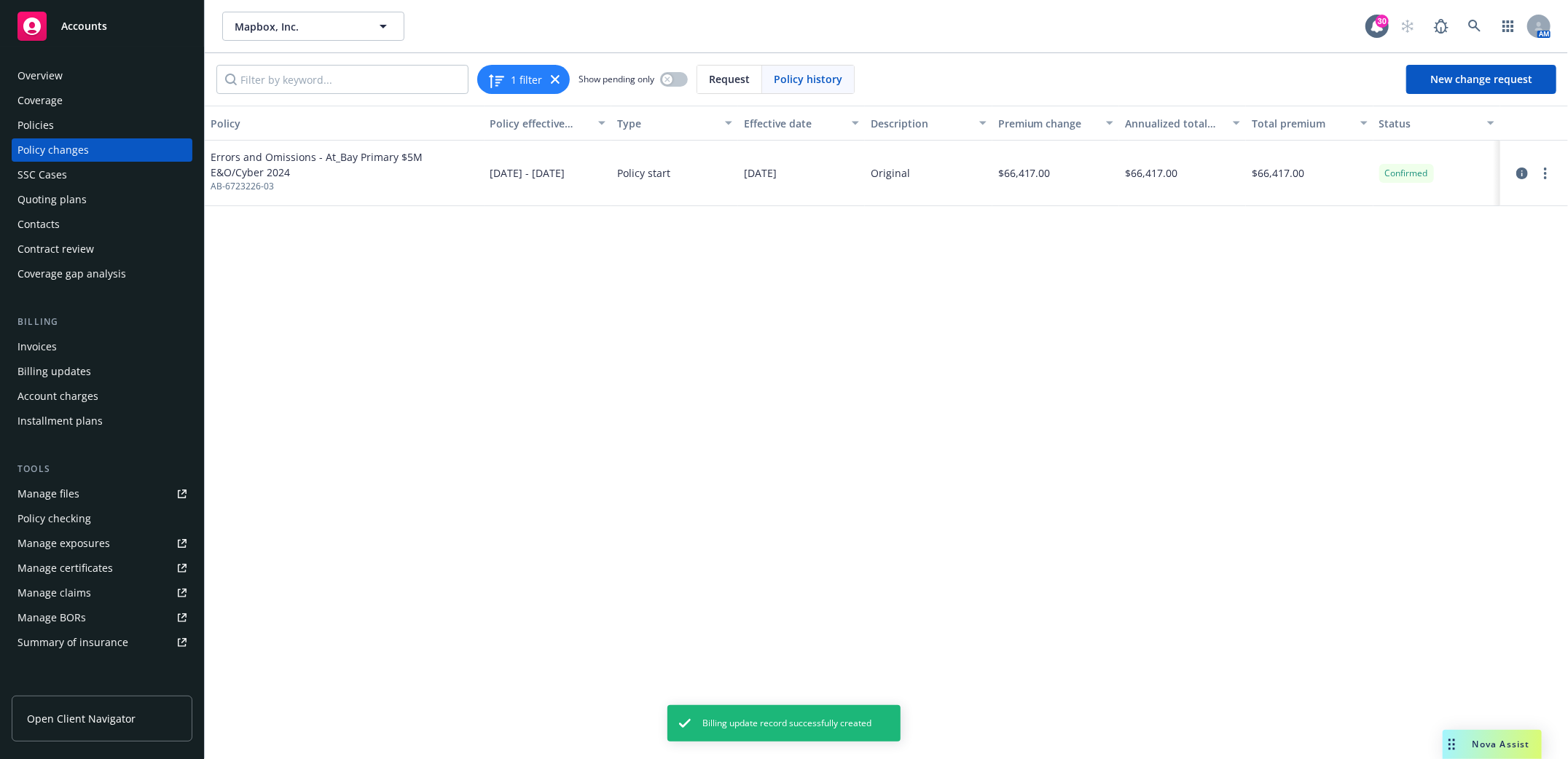
click at [36, 127] on div "Policies" at bounding box center [36, 125] width 36 height 23
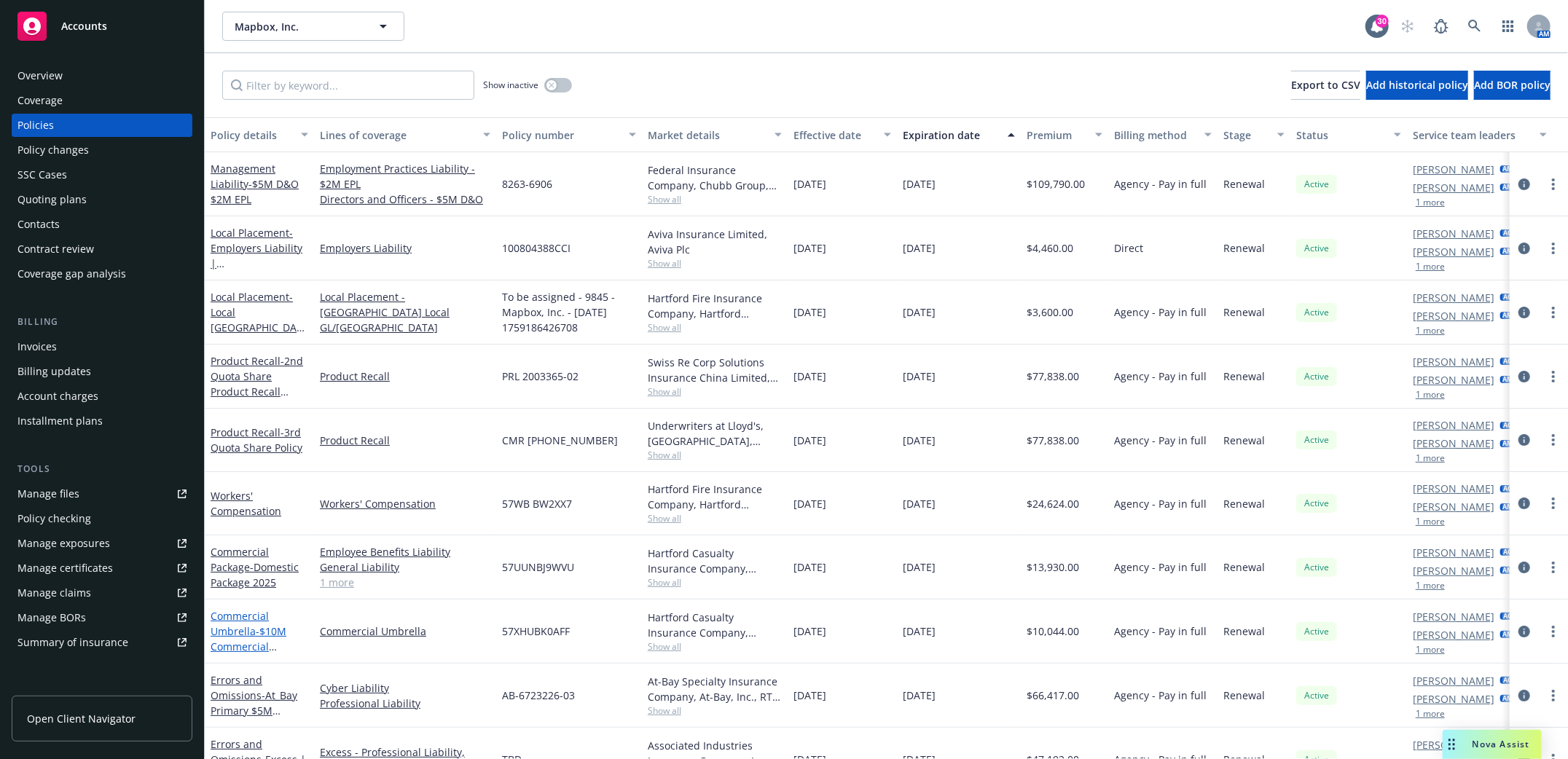
scroll to position [97, 0]
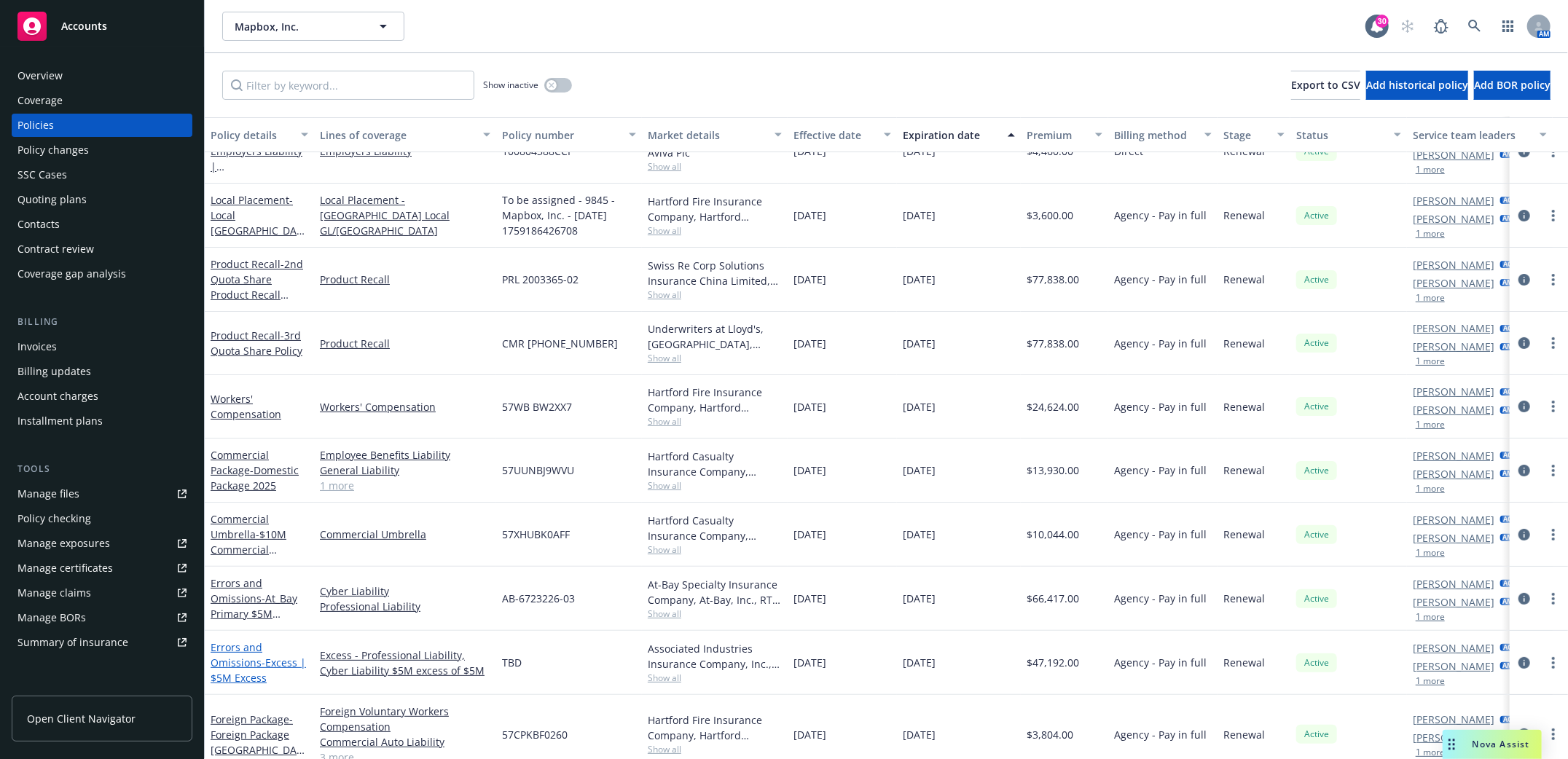
click at [236, 659] on link "Errors and Omissions - Excess | $5M Excess" at bounding box center [258, 662] width 96 height 44
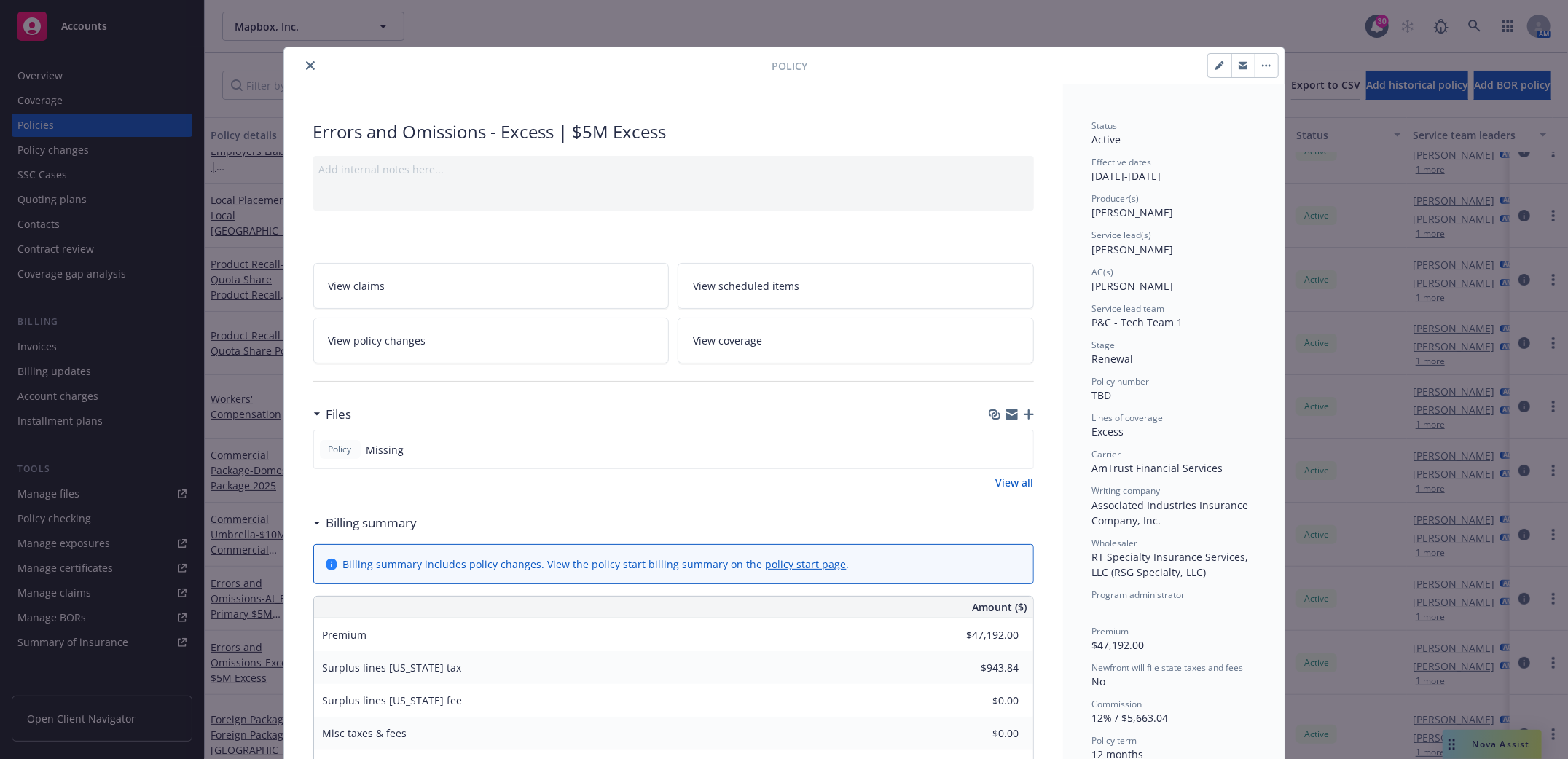
click at [398, 338] on span "View policy changes" at bounding box center [377, 340] width 97 height 15
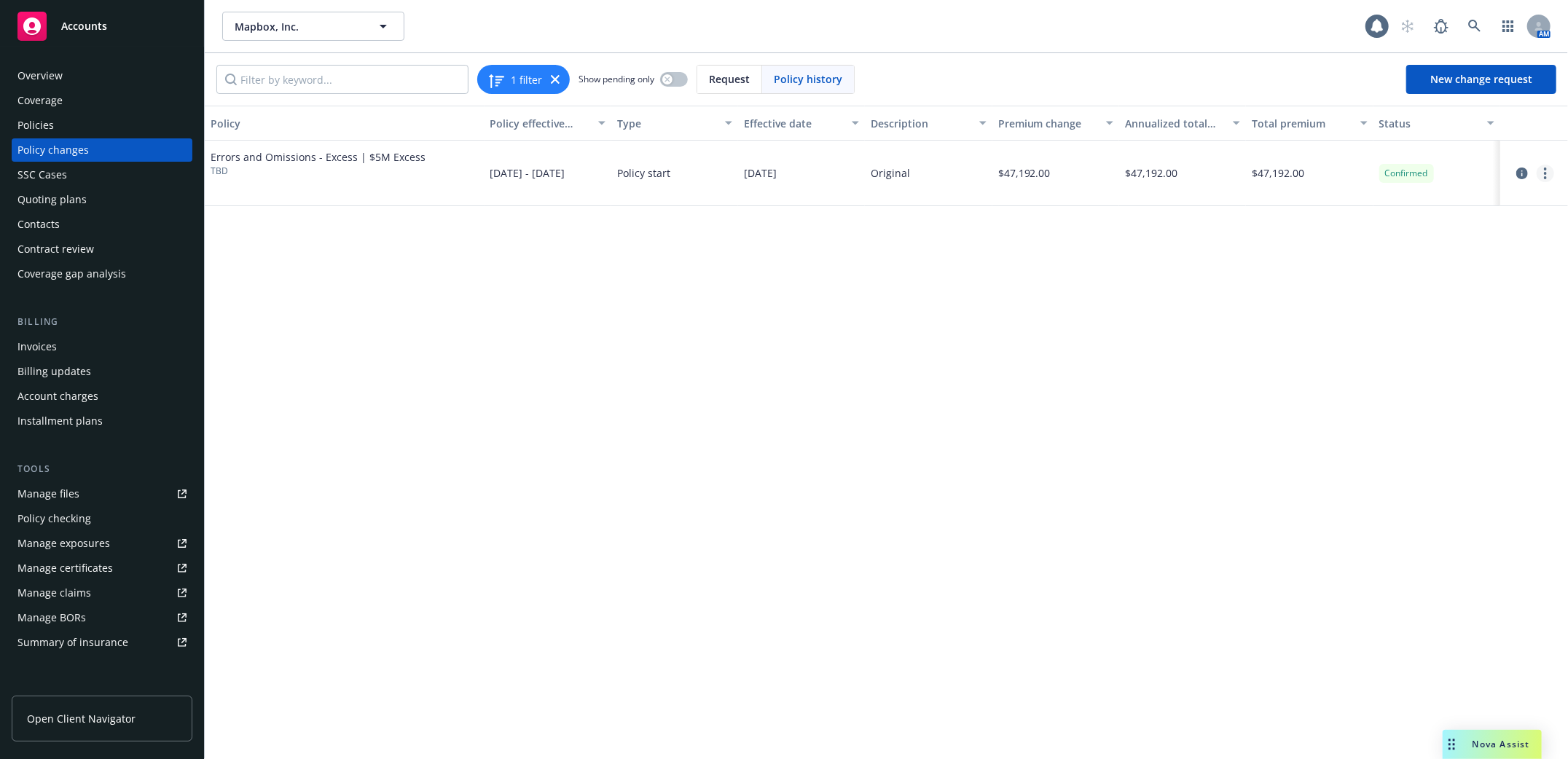
click at [1542, 174] on link "more" at bounding box center [1546, 173] width 17 height 17
click at [1365, 290] on link "Edit billing info" at bounding box center [1429, 290] width 250 height 29
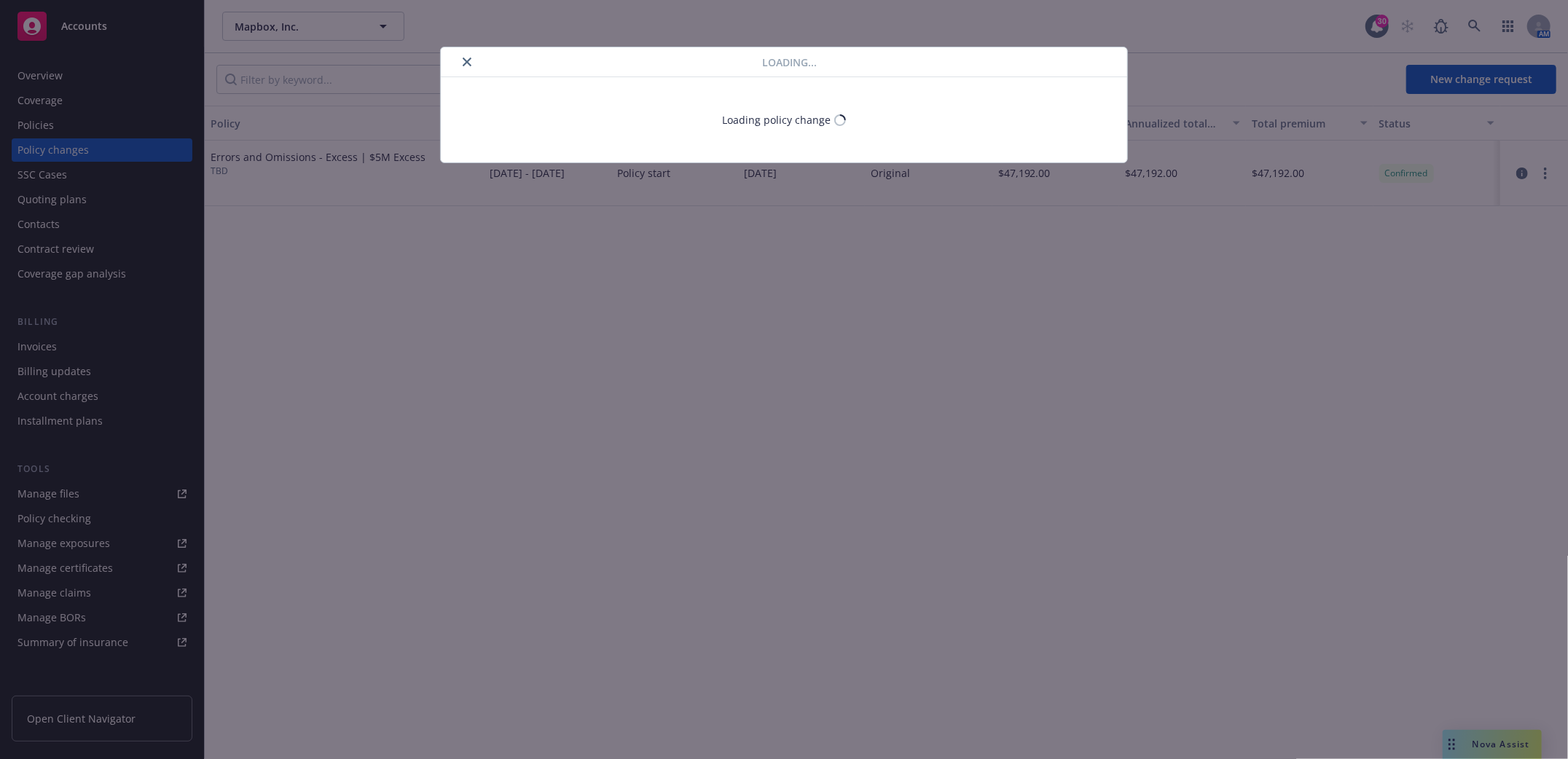
select select "DC"
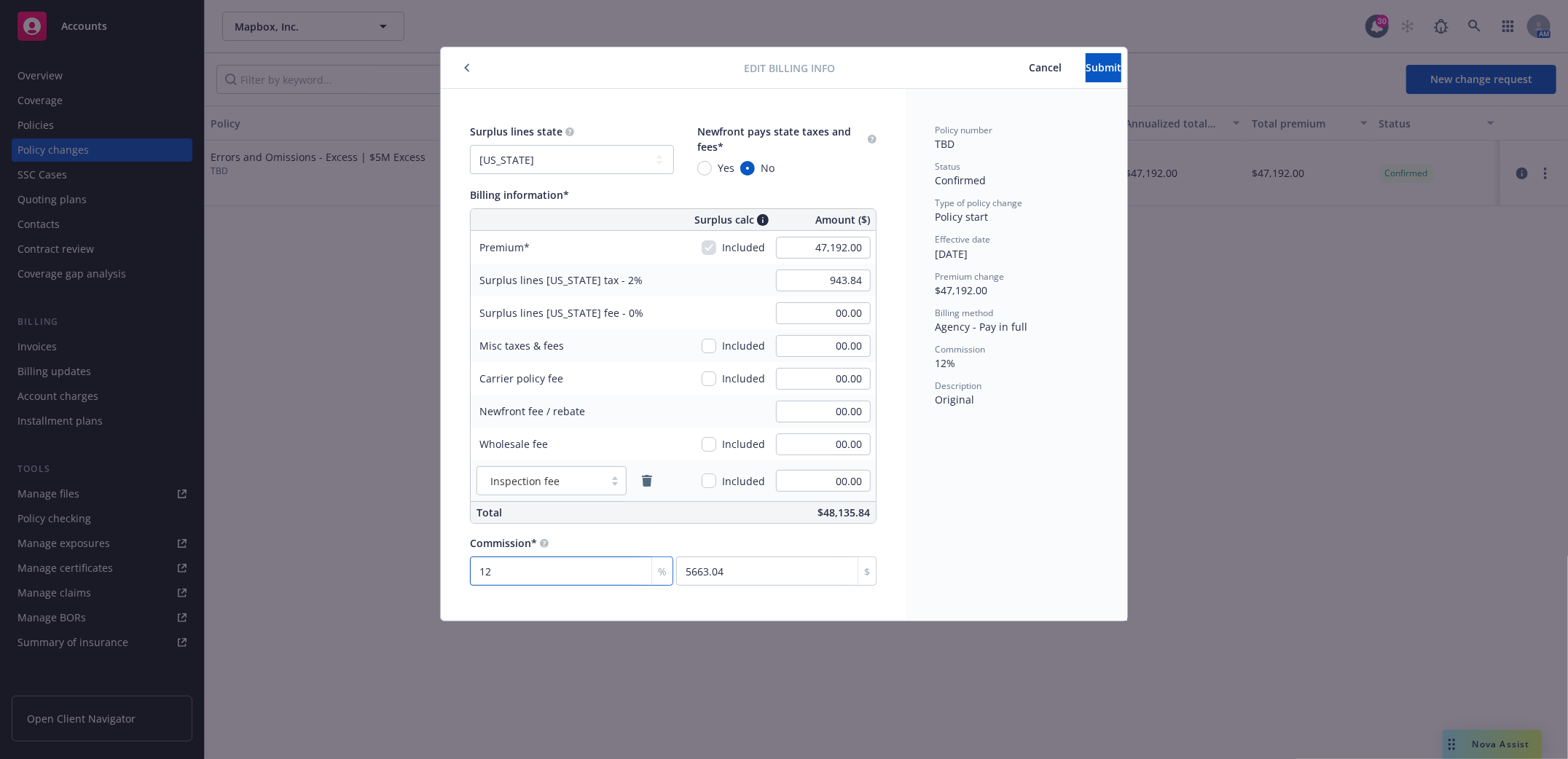
type input "1"
type input "471.92"
type input "15"
type input "7078.8"
type input "15"
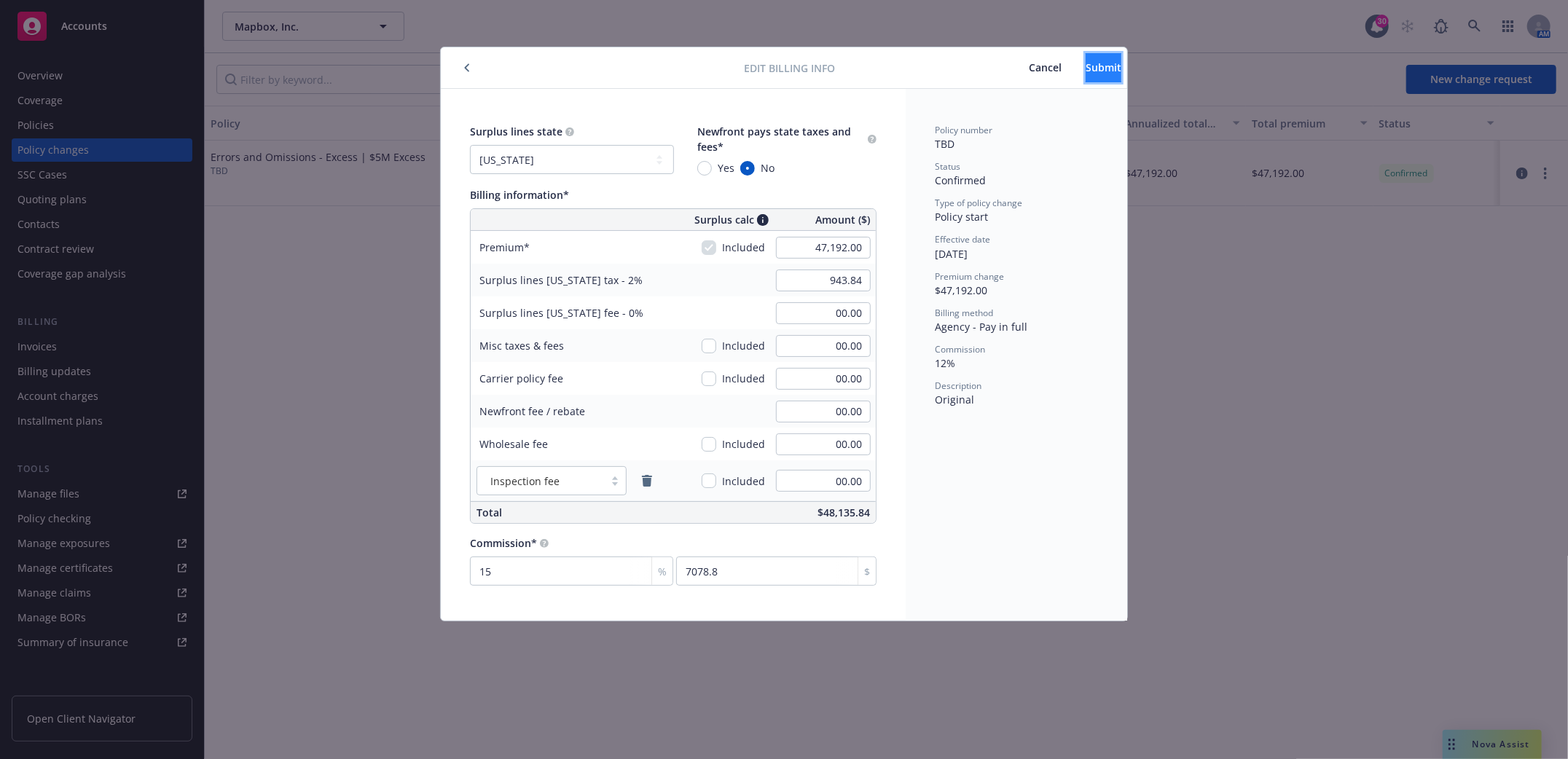
click at [1101, 70] on button "Submit" at bounding box center [1103, 67] width 36 height 29
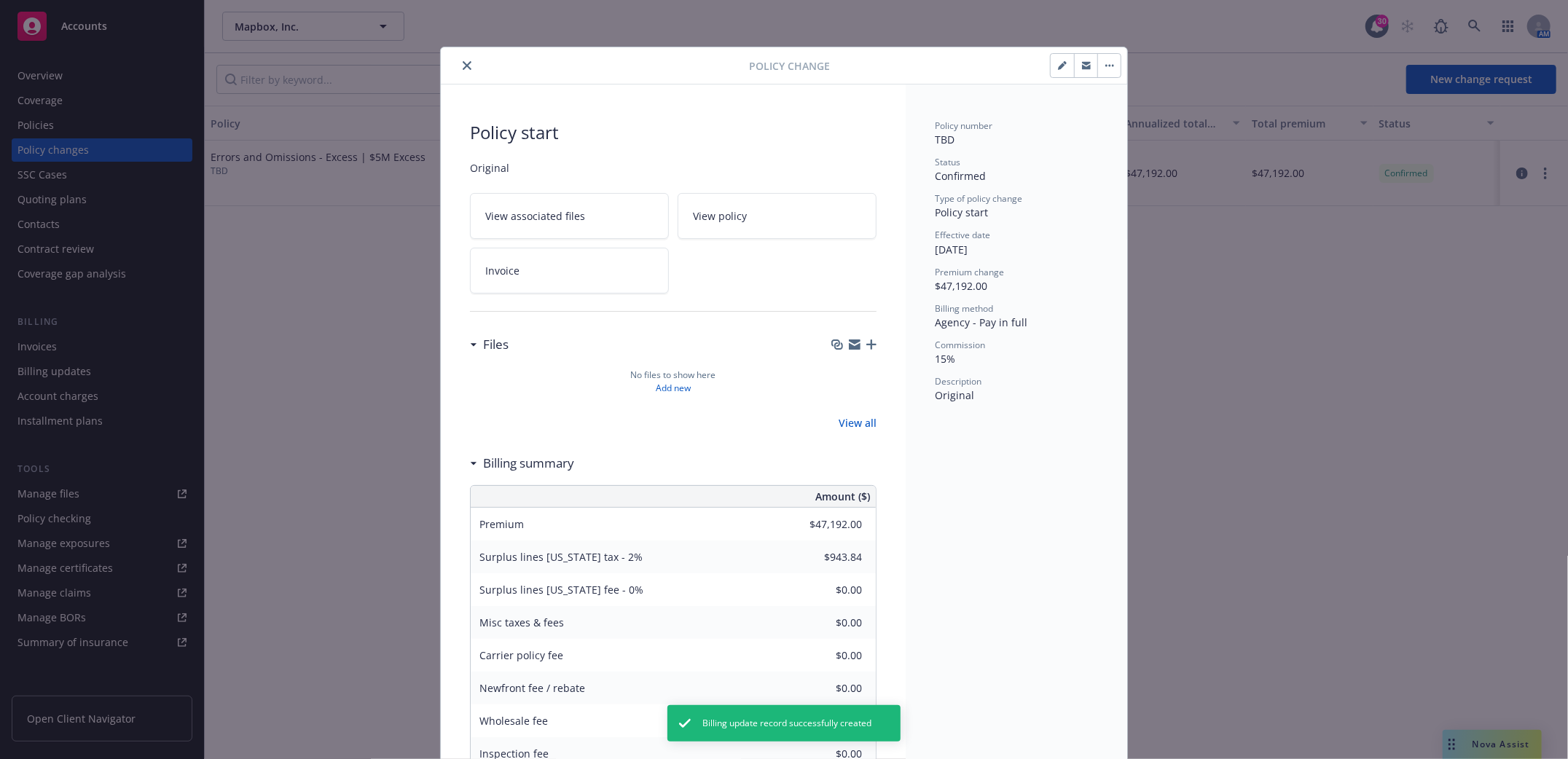
click at [463, 68] on icon "close" at bounding box center [467, 65] width 9 height 9
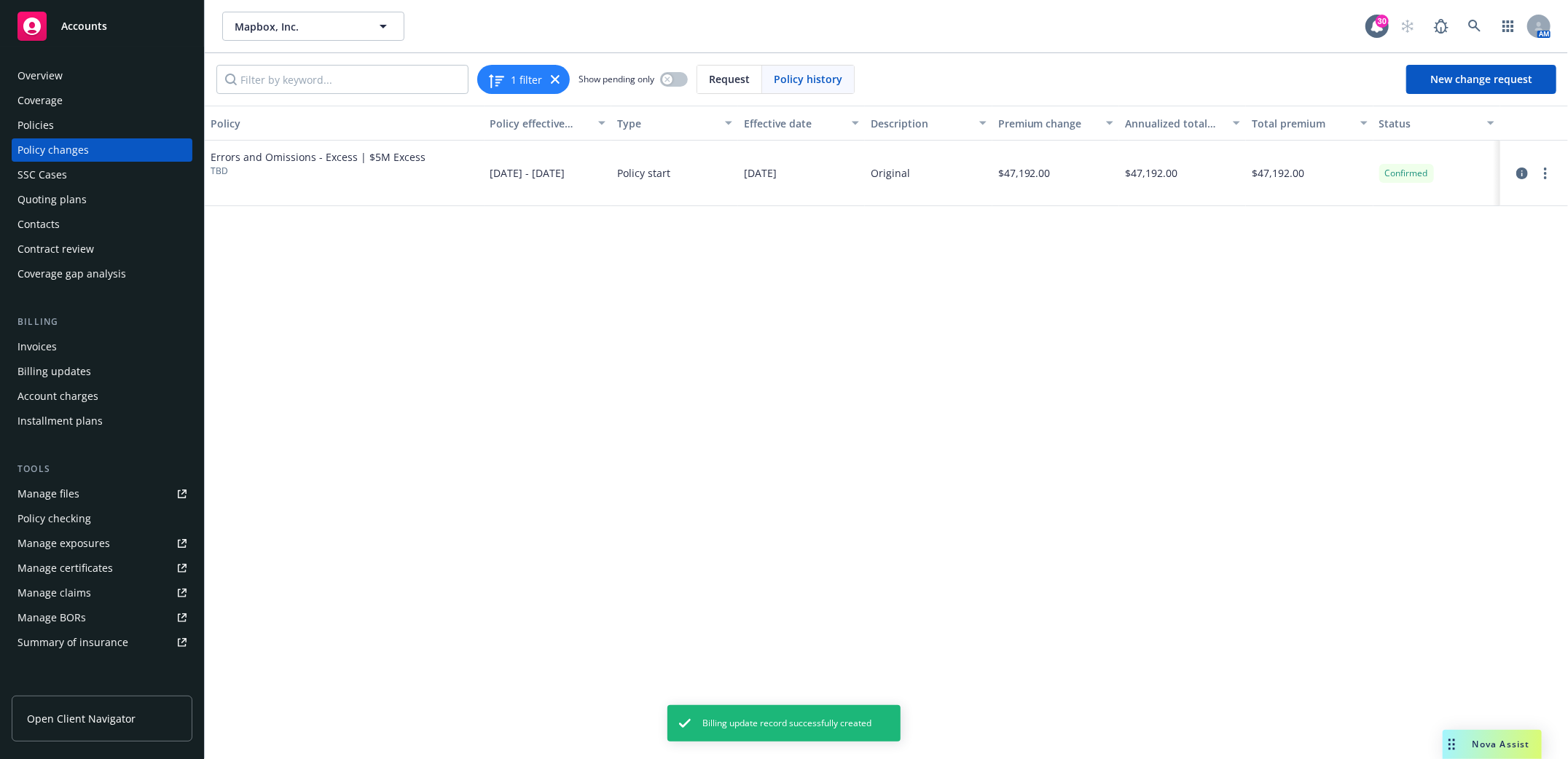
click at [25, 120] on div "Policies" at bounding box center [36, 125] width 36 height 23
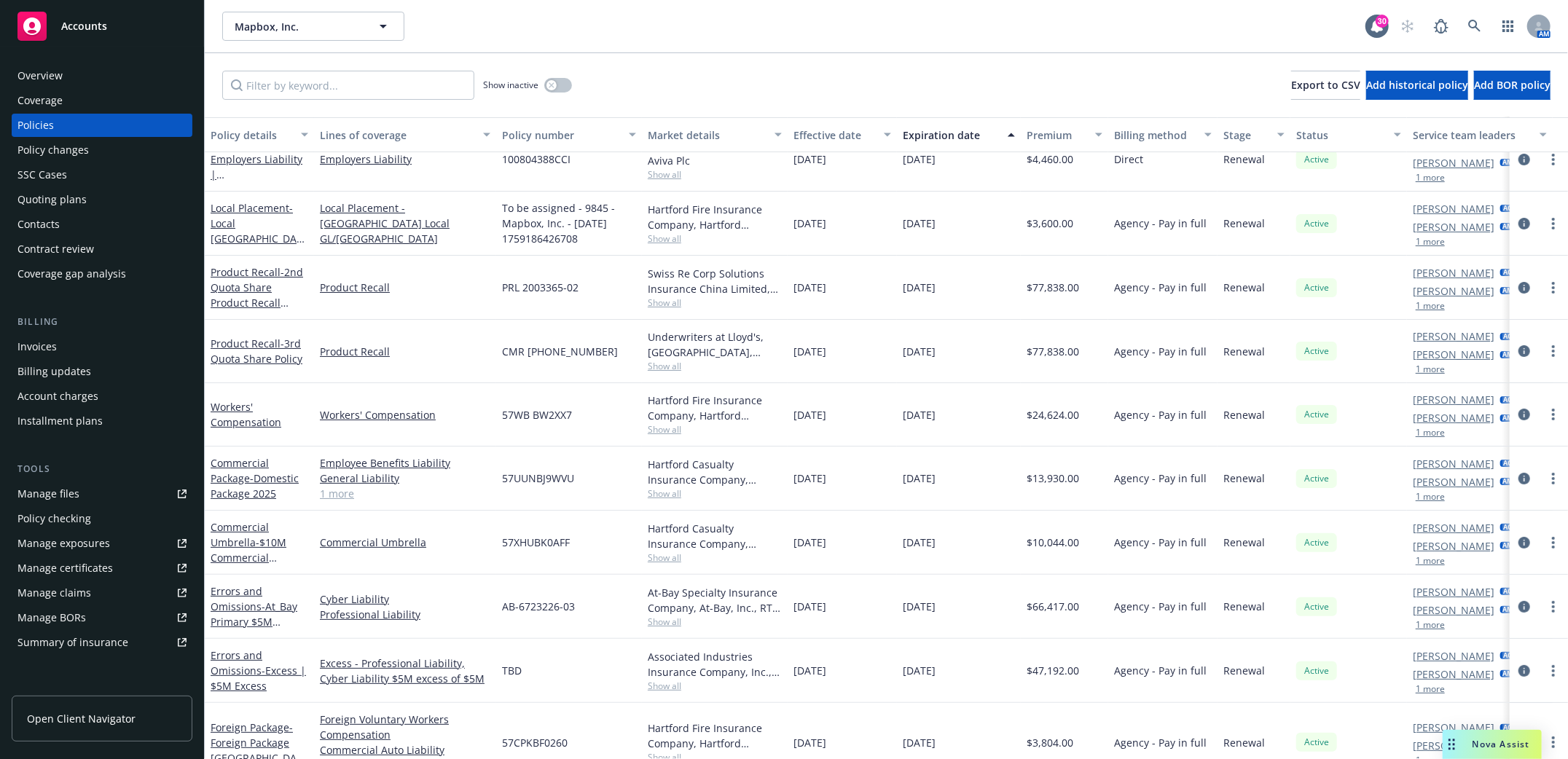
scroll to position [97, 0]
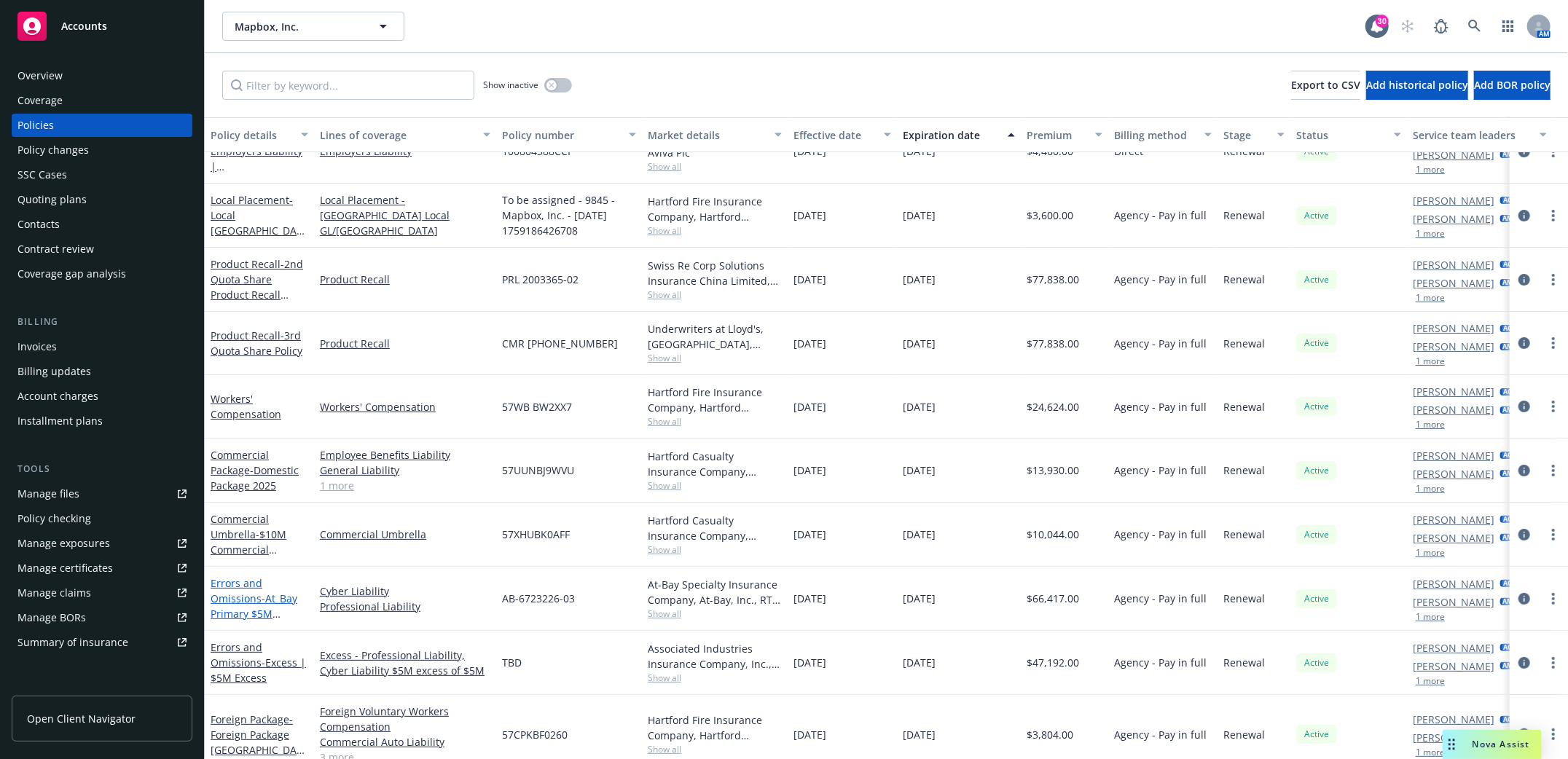
click at [237, 598] on link "Errors and Omissions - At_Bay Primary $5M E&O/Cyber 2024" at bounding box center [254, 605] width 87 height 59
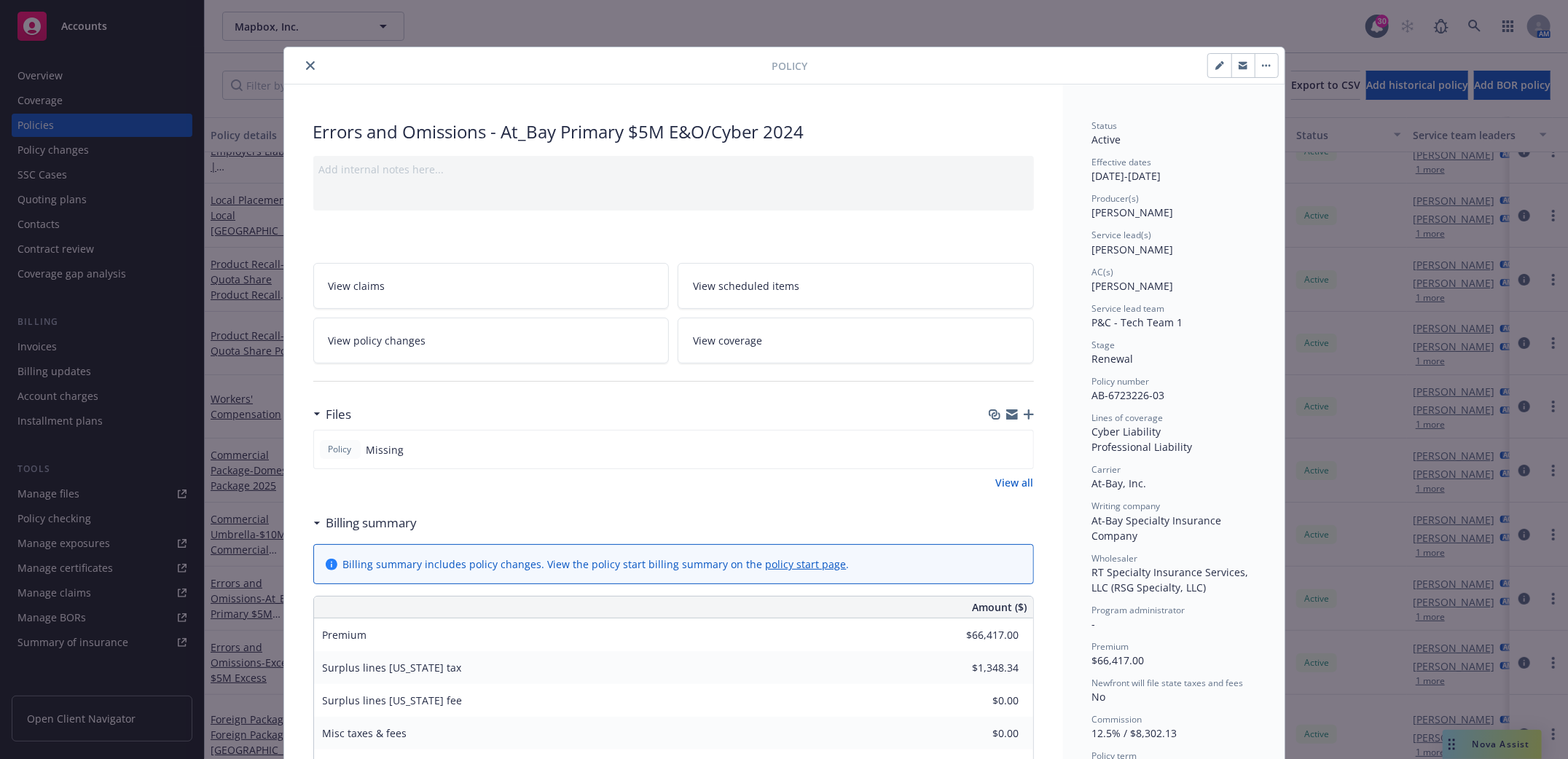
click at [306, 62] on icon "close" at bounding box center [310, 65] width 9 height 9
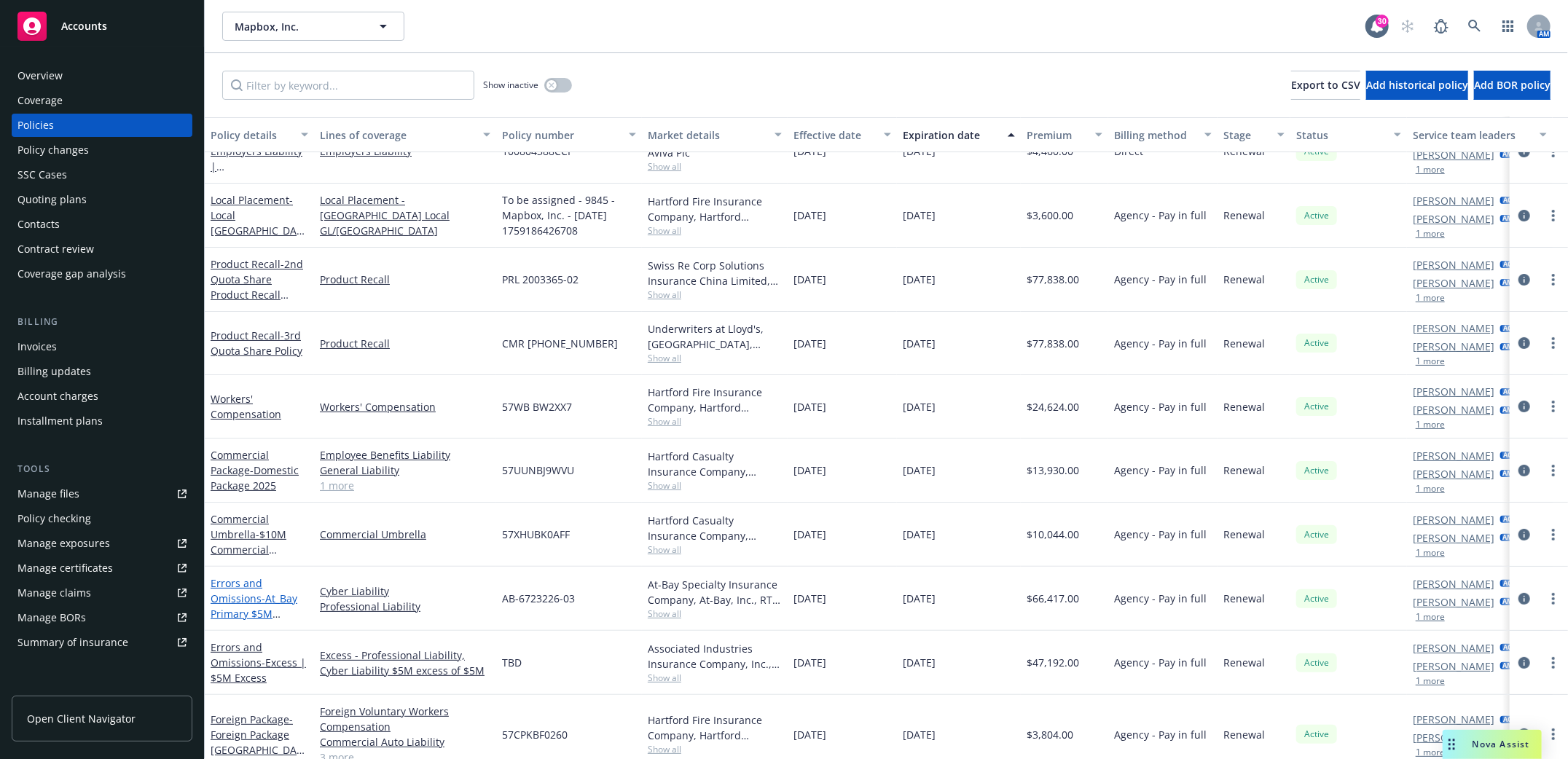
click at [233, 599] on link "Errors and Omissions - At_Bay Primary $5M E&O/Cyber 2024" at bounding box center [254, 605] width 87 height 59
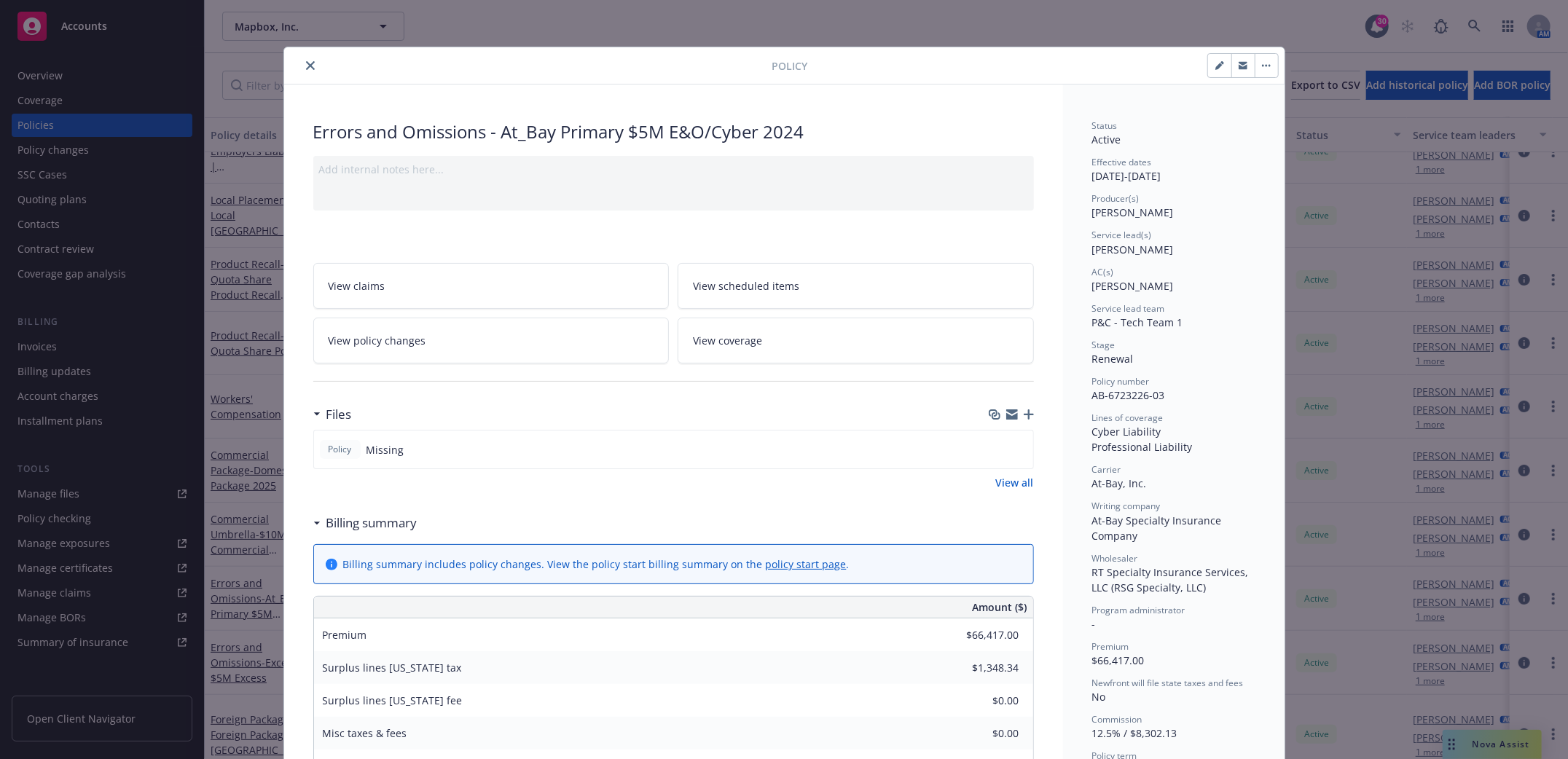
scroll to position [44, 0]
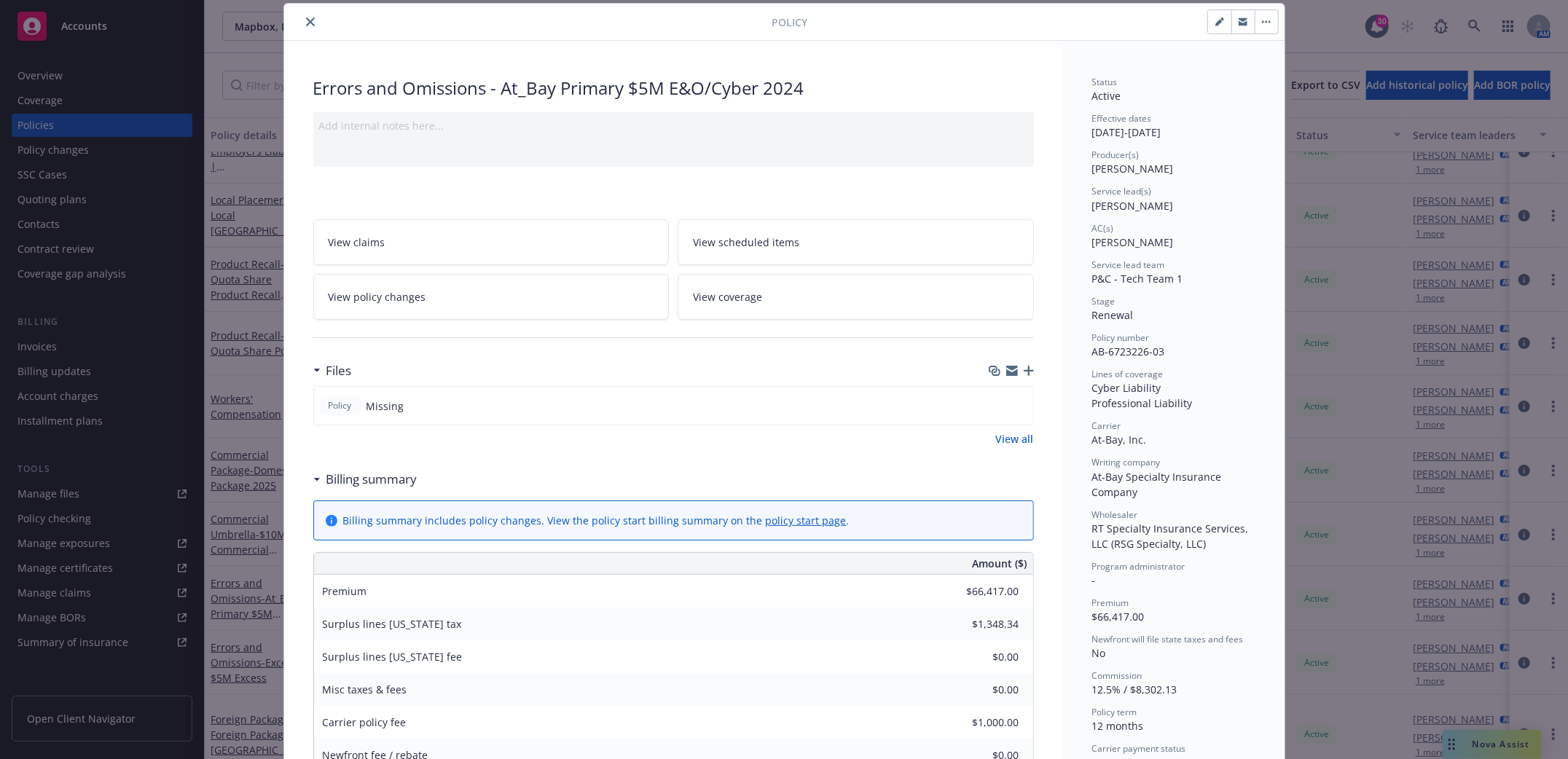
click at [1024, 368] on icon "button" at bounding box center [1029, 370] width 10 height 10
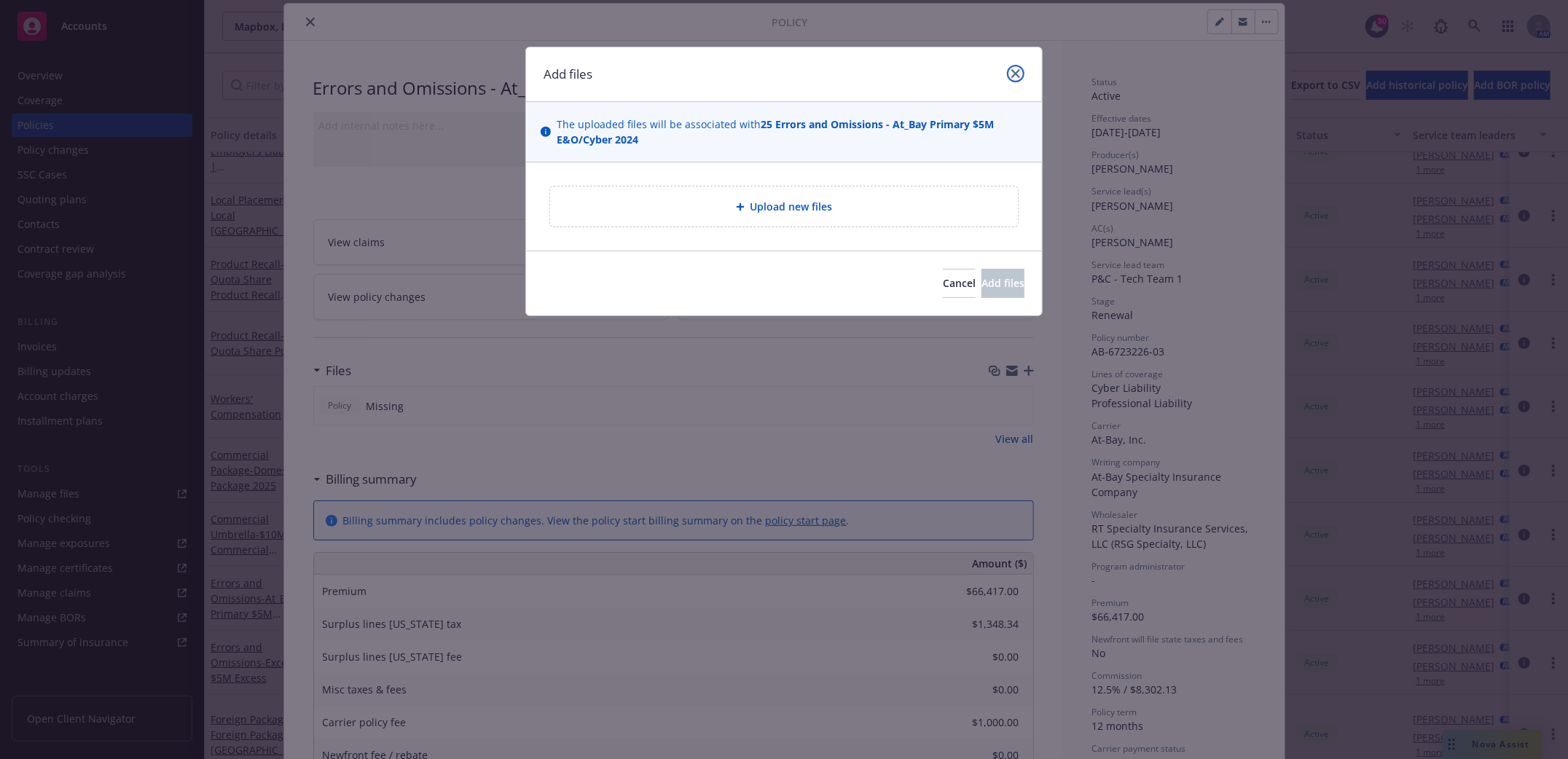
click at [1019, 74] on icon "close" at bounding box center [1016, 73] width 9 height 9
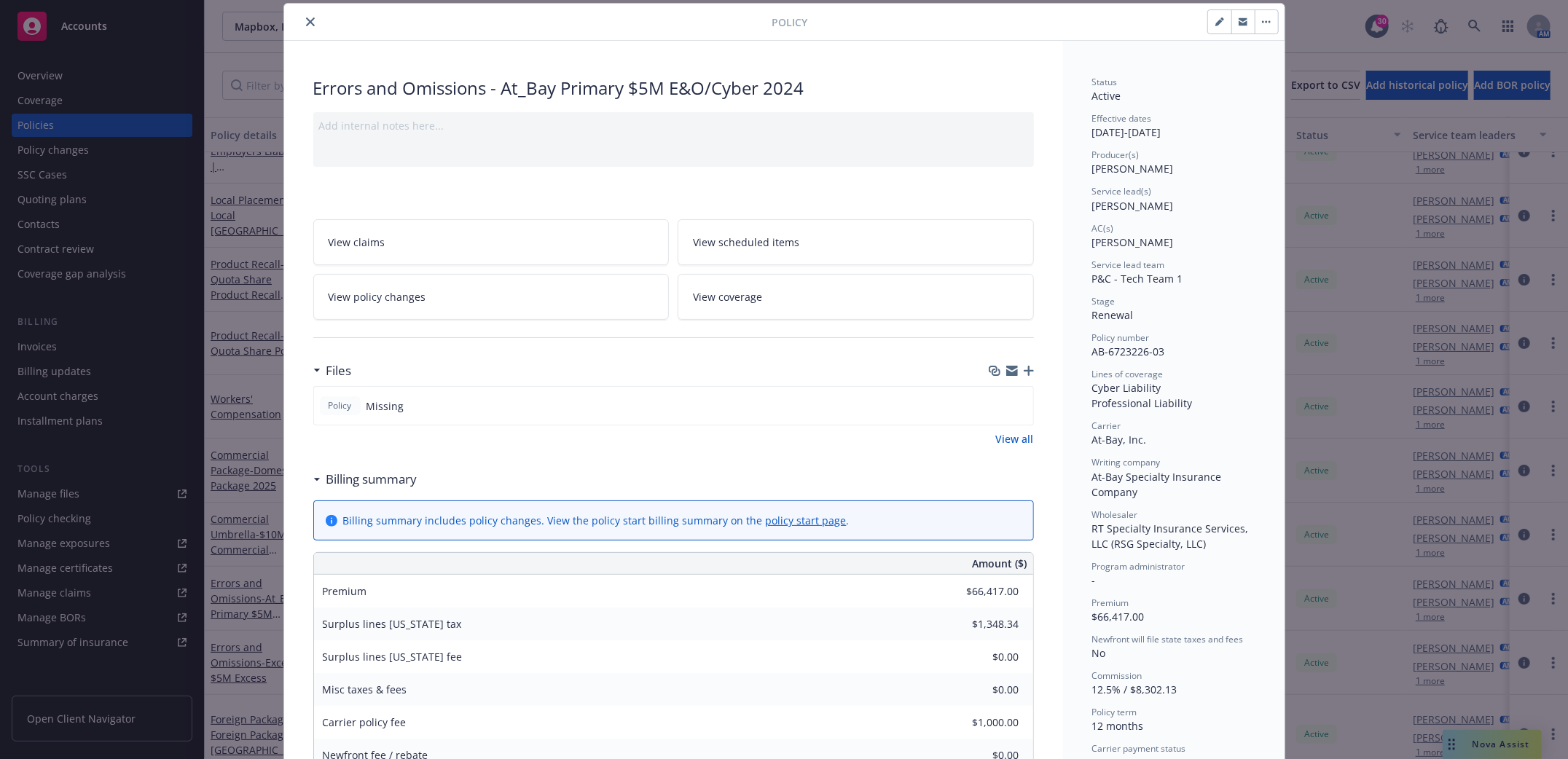
click at [306, 21] on icon "close" at bounding box center [310, 21] width 9 height 9
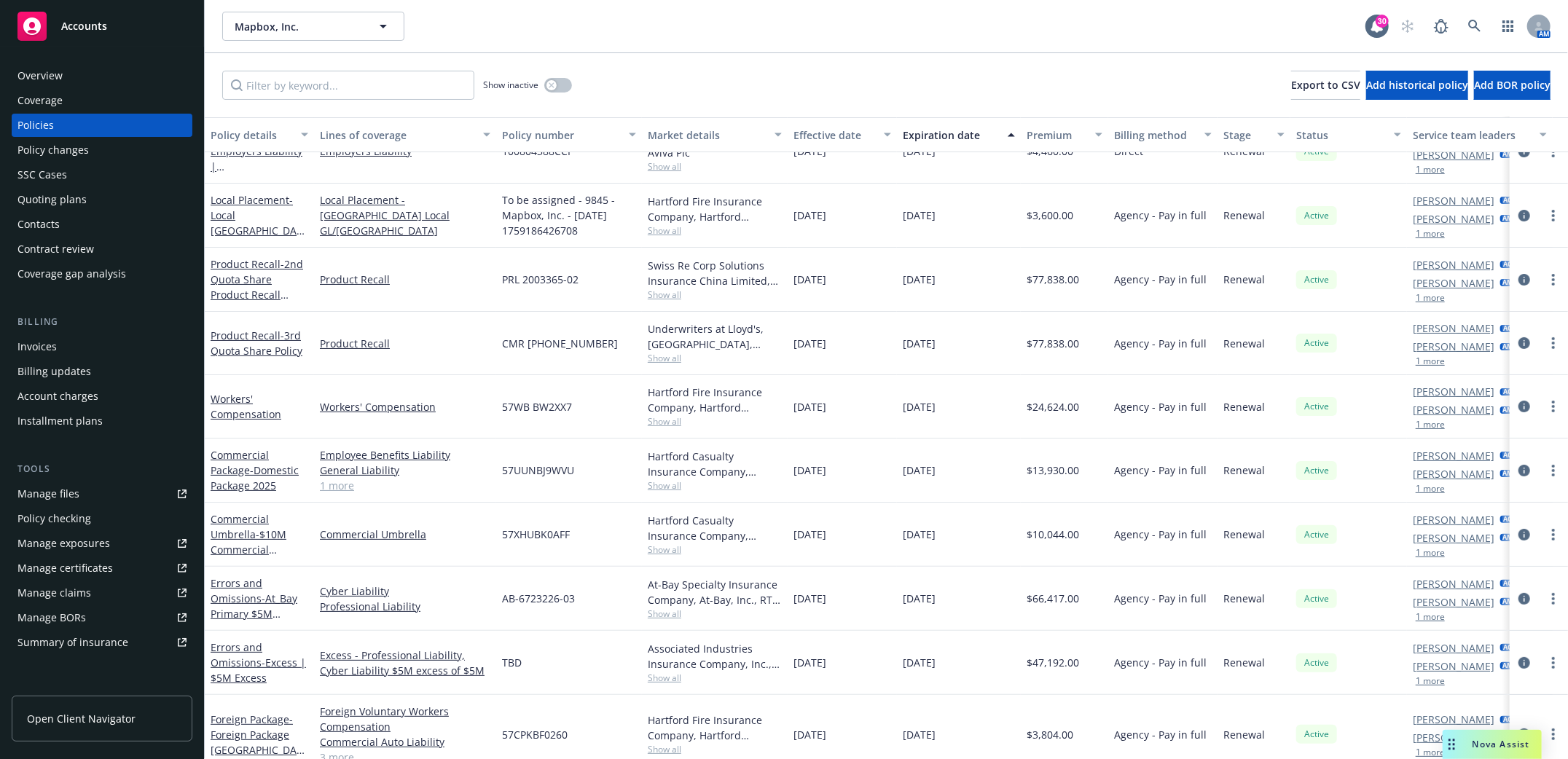
click at [35, 74] on div "Overview" at bounding box center [40, 75] width 45 height 23
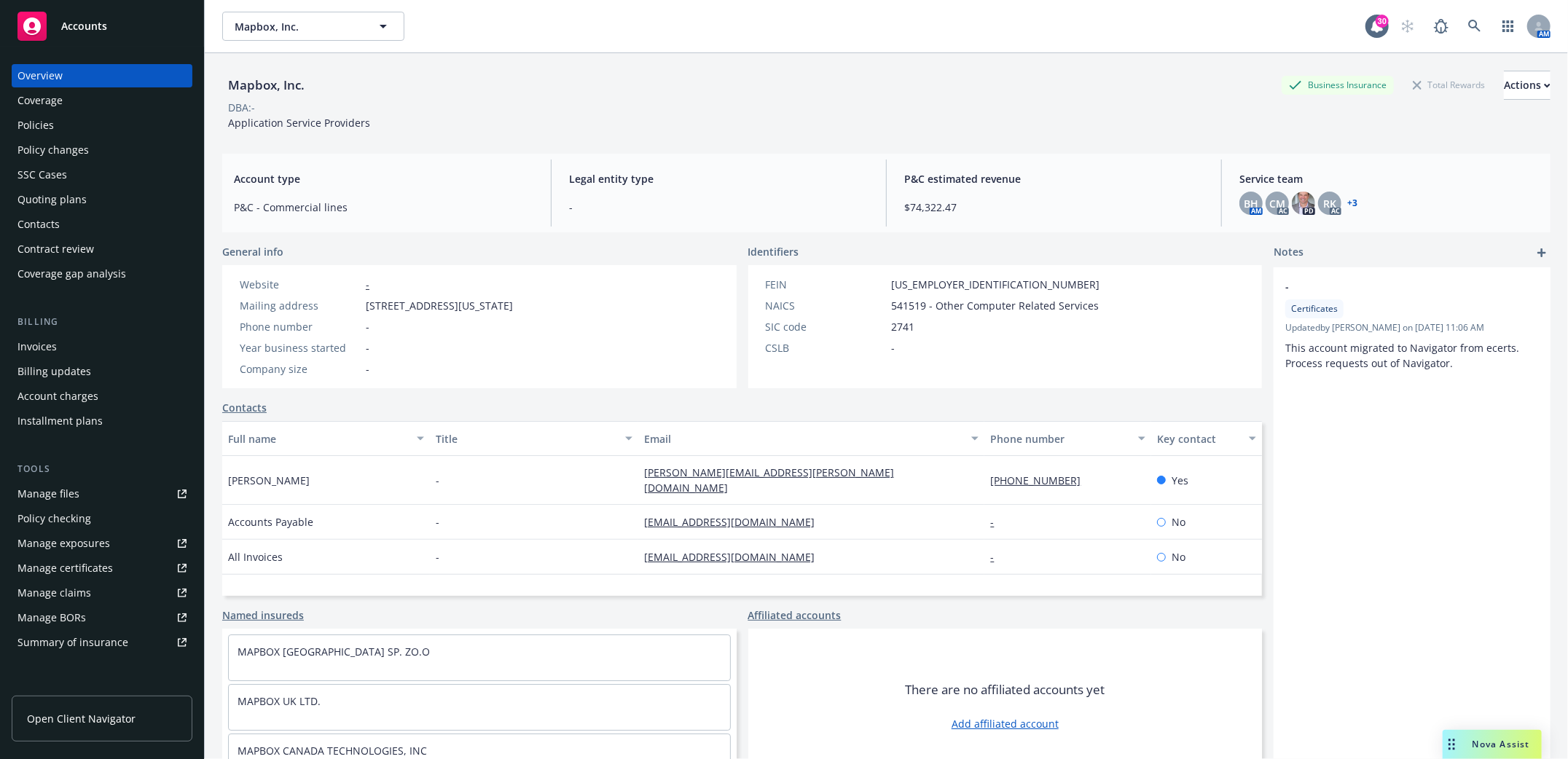
click at [44, 398] on div "Account charges" at bounding box center [58, 396] width 81 height 23
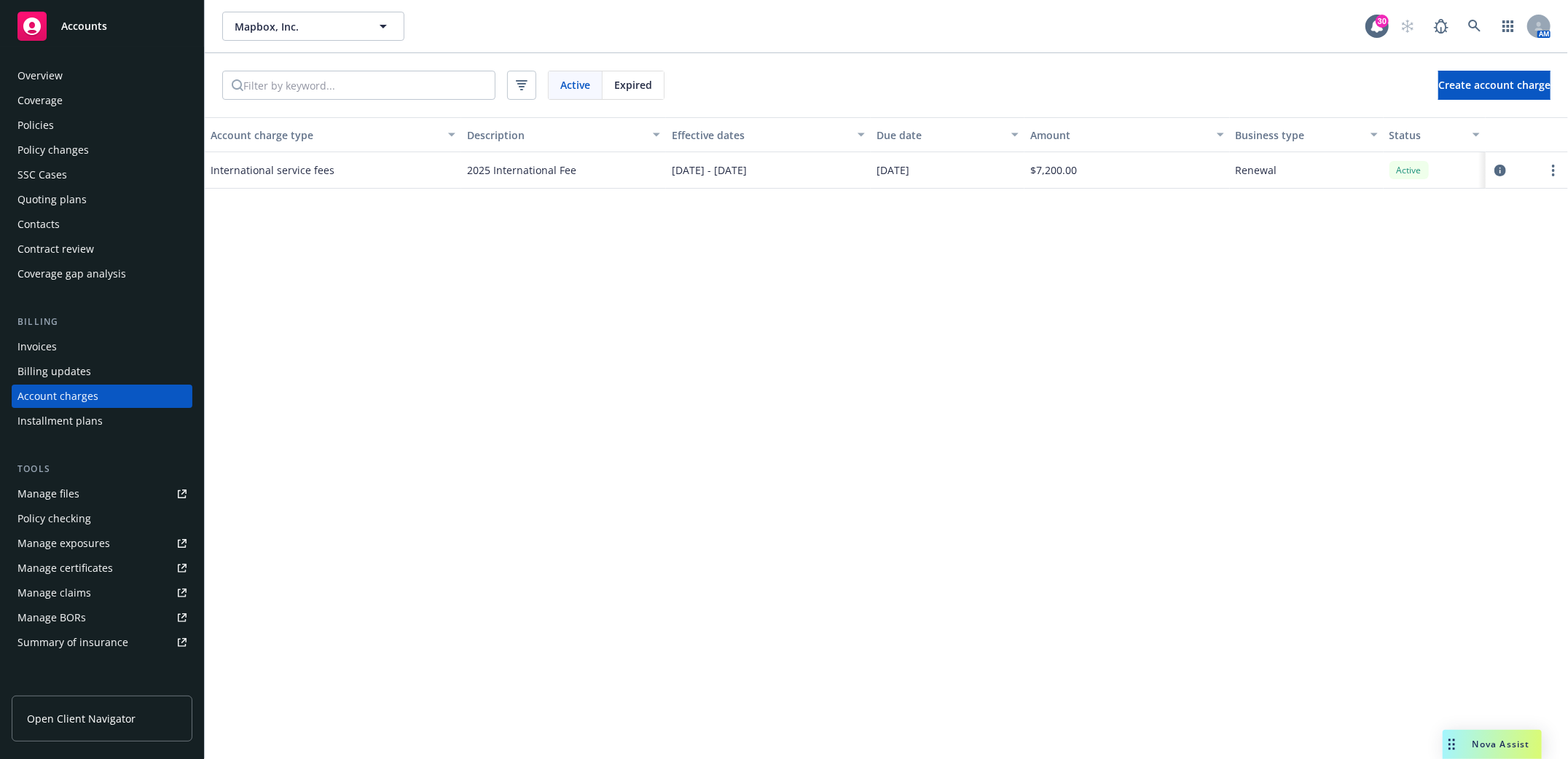
click at [34, 118] on div "Policies" at bounding box center [36, 125] width 36 height 23
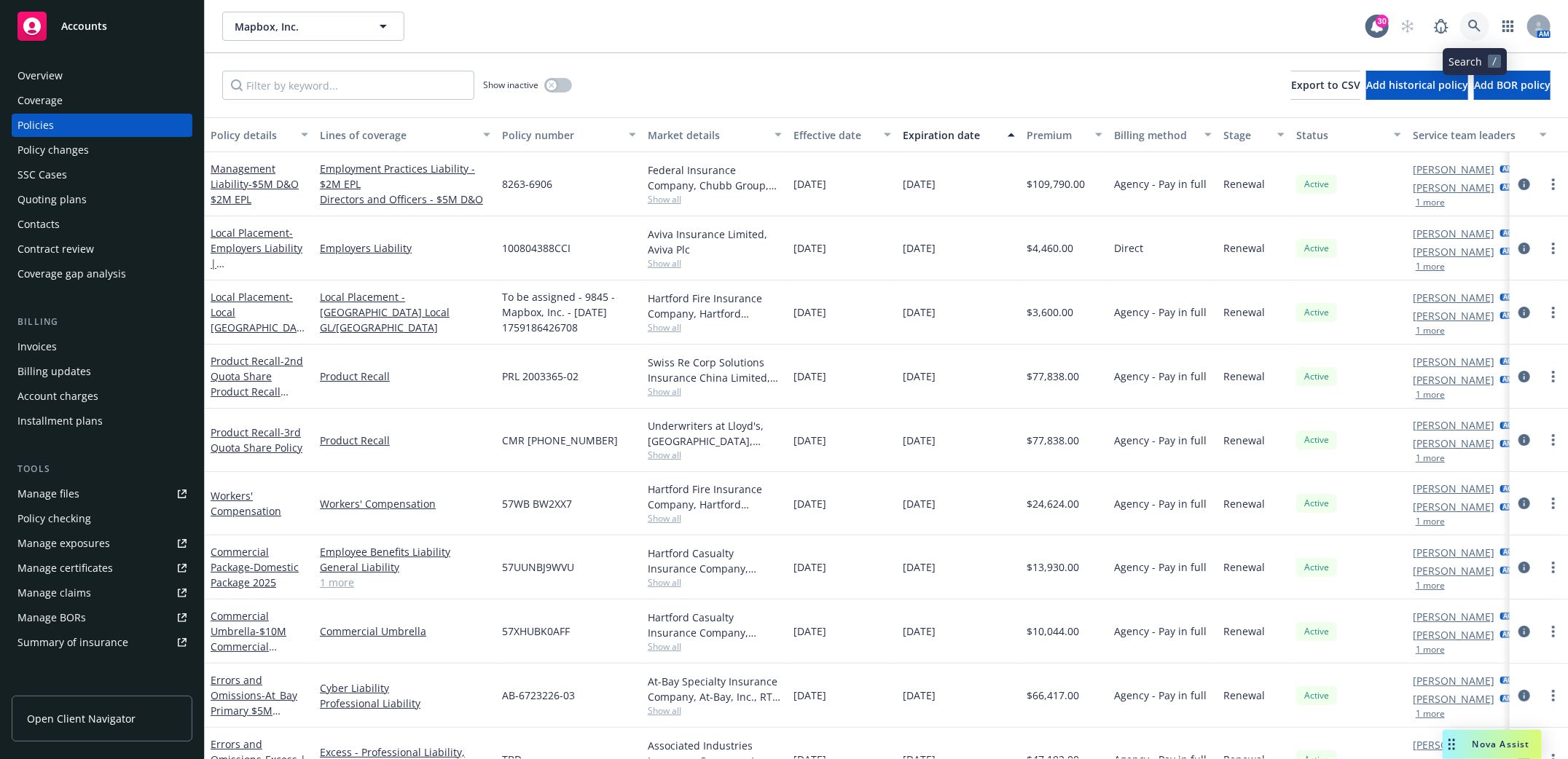
click at [1473, 32] on icon at bounding box center [1475, 26] width 13 height 13
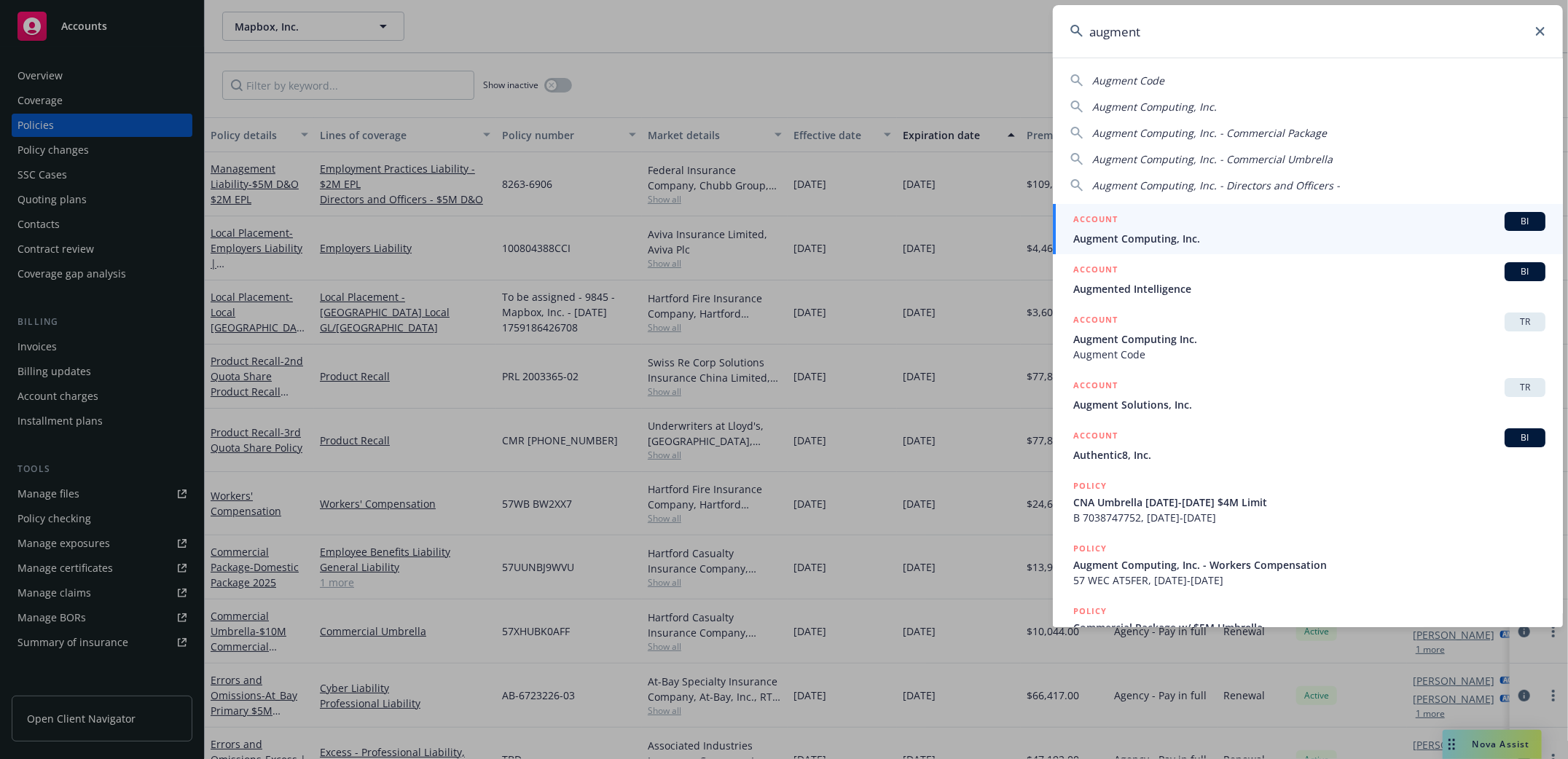
type input "augment"
click at [1543, 30] on icon at bounding box center [1540, 31] width 9 height 9
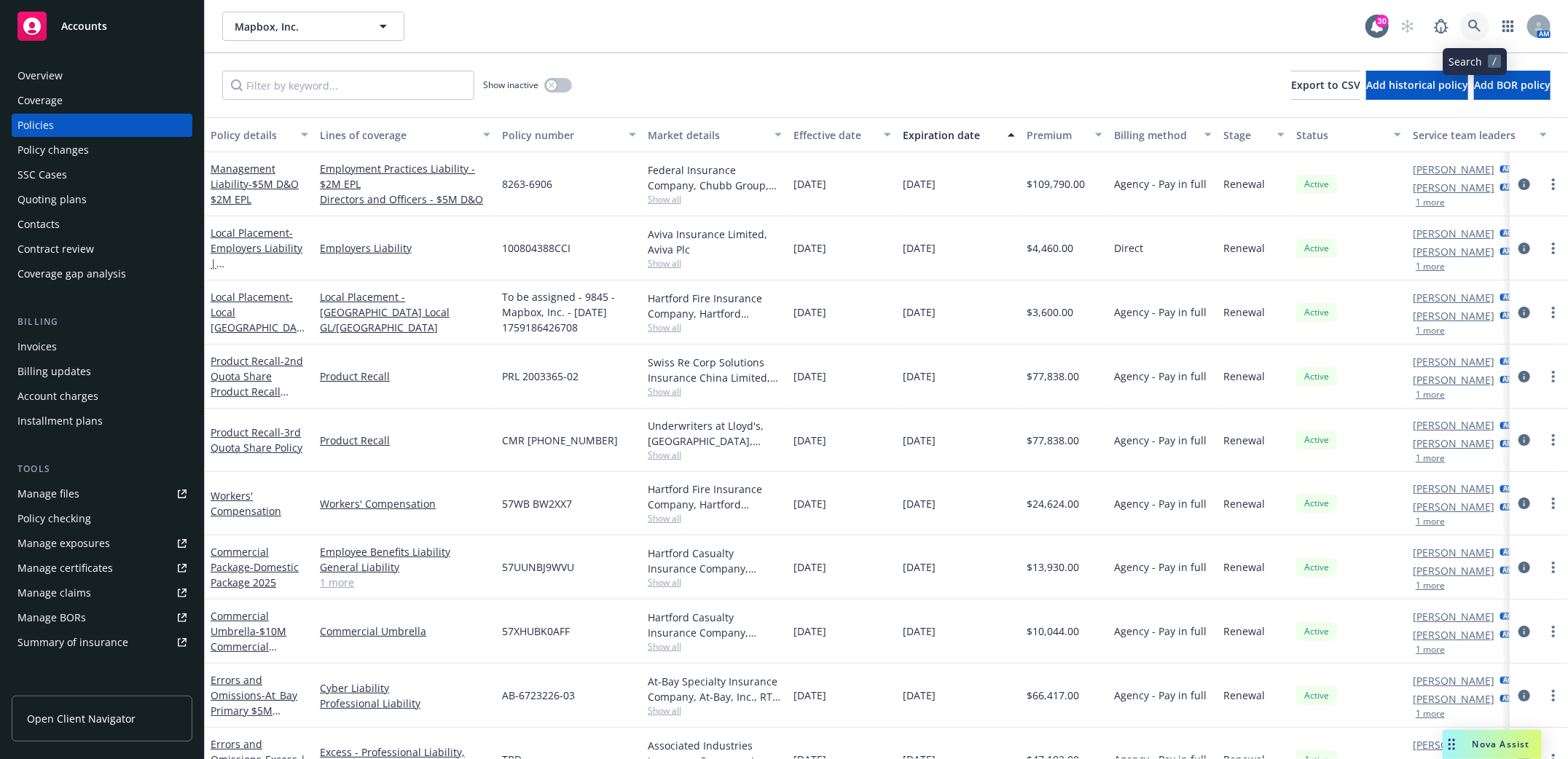
click at [1473, 26] on icon at bounding box center [1475, 26] width 13 height 13
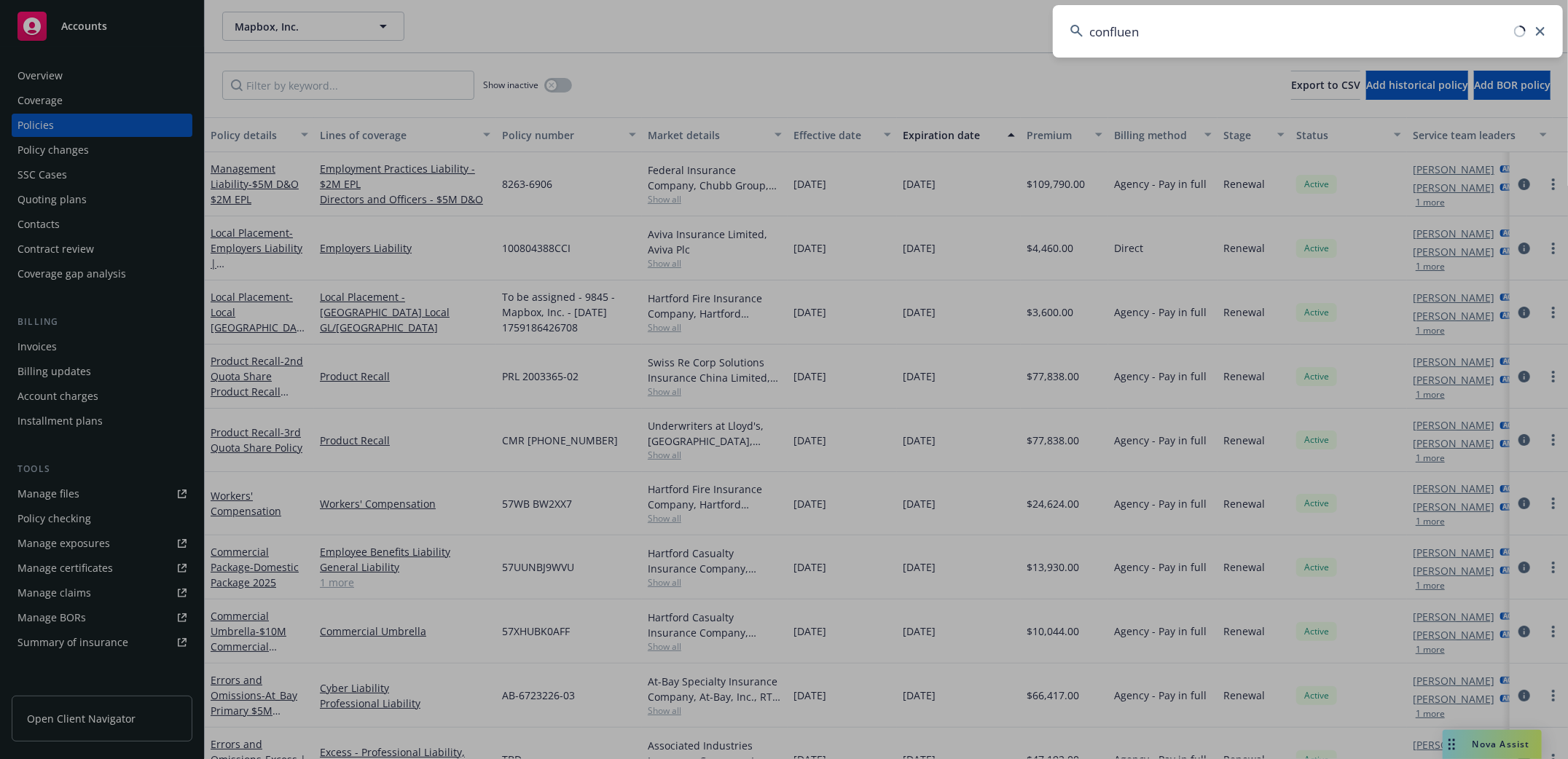
type input "confluent"
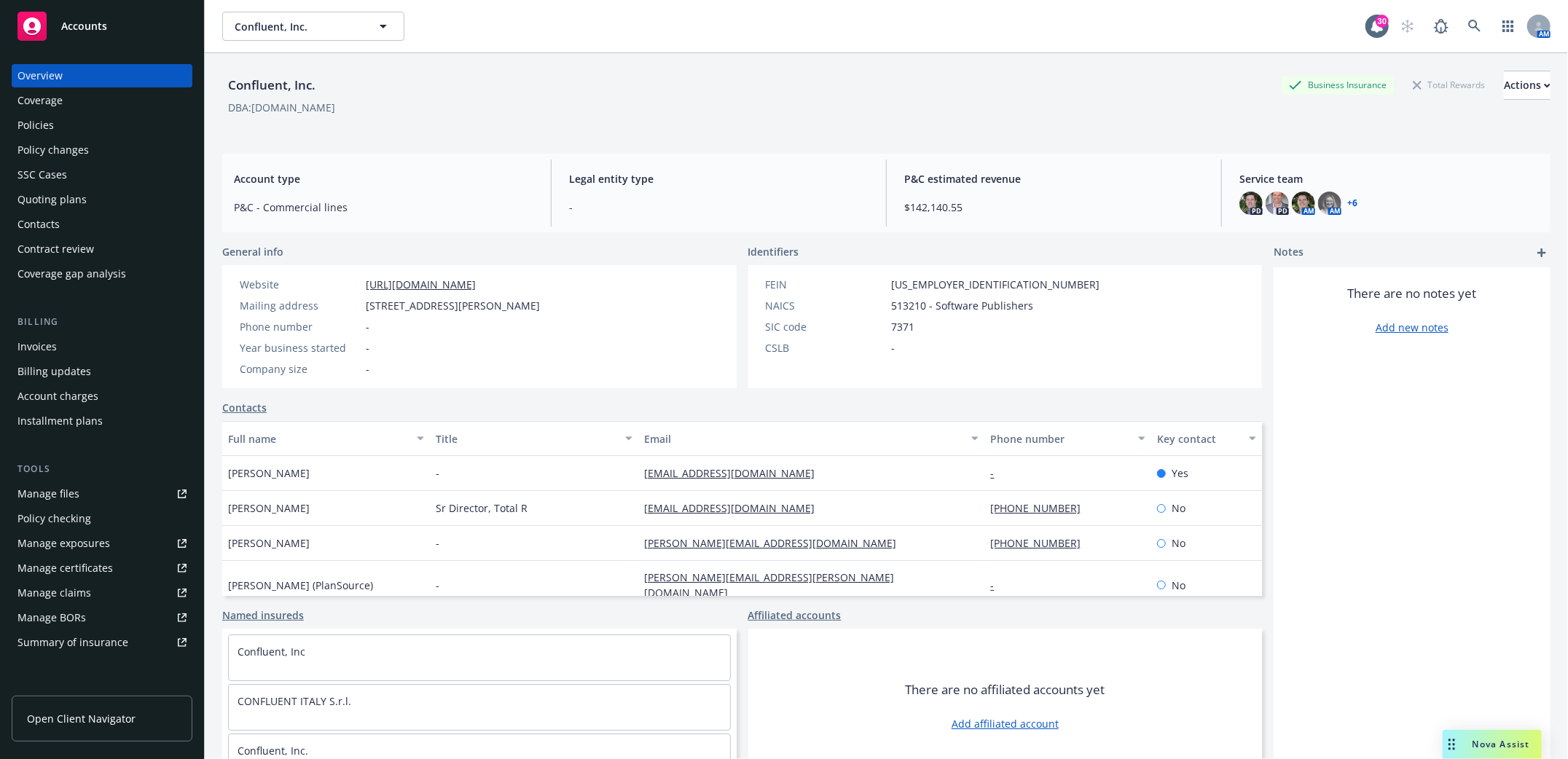
click at [28, 120] on div "Policies" at bounding box center [36, 125] width 36 height 23
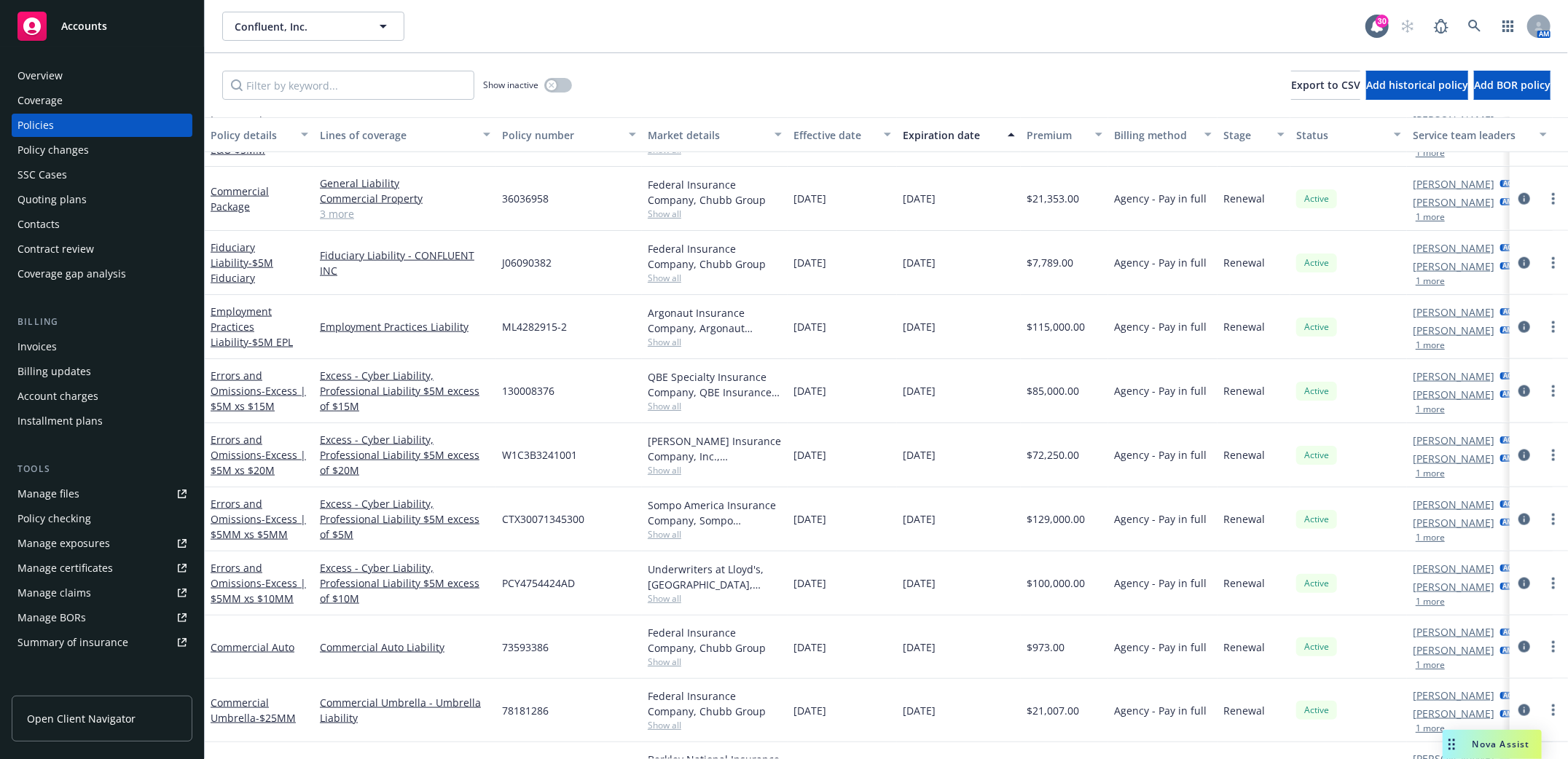
scroll to position [1510, 0]
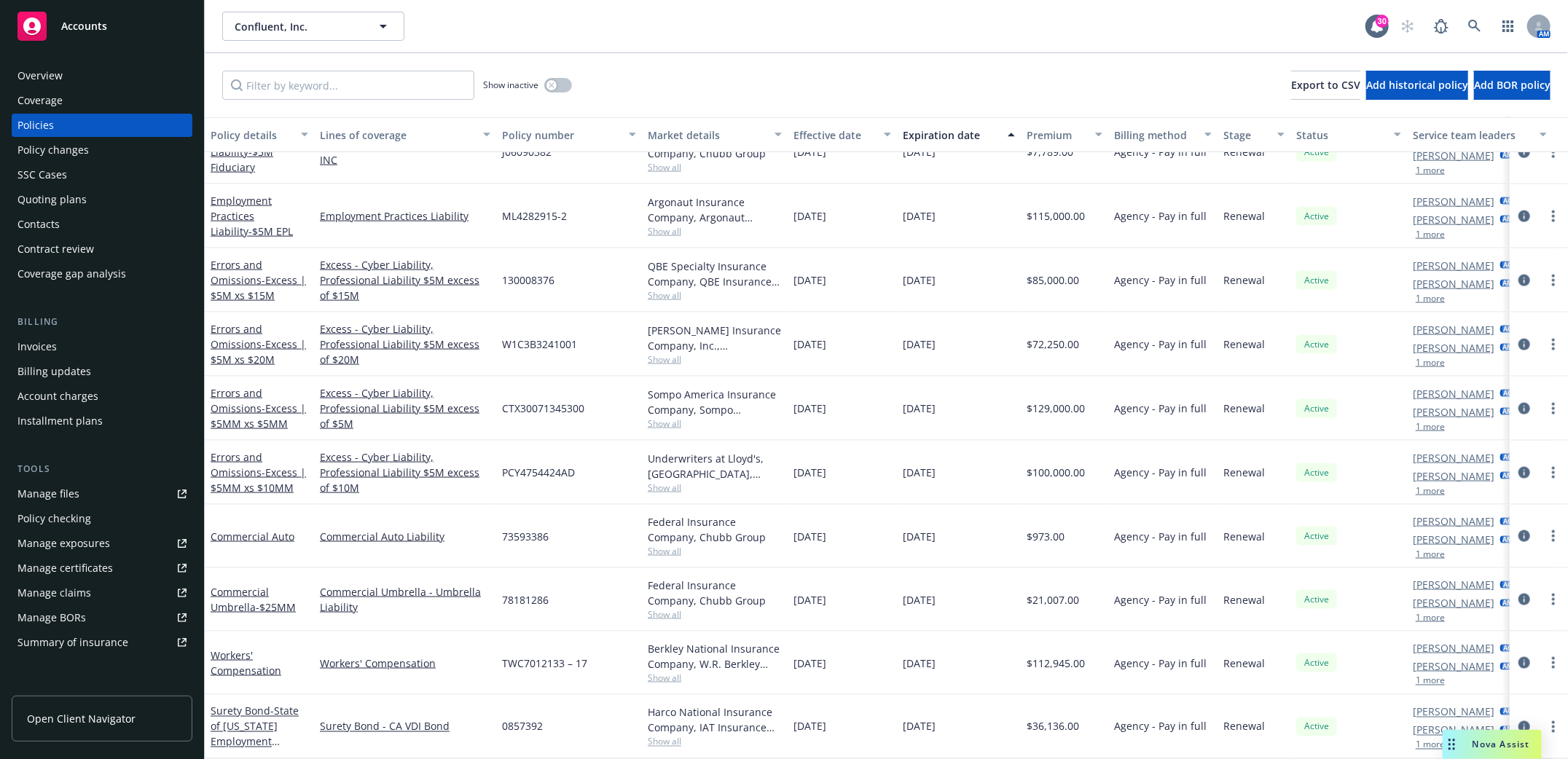
click at [51, 114] on div "Policies" at bounding box center [36, 125] width 36 height 23
click at [51, 124] on div "Policies" at bounding box center [36, 125] width 36 height 23
click at [70, 189] on div "Quoting plans" at bounding box center [51, 199] width 69 height 23
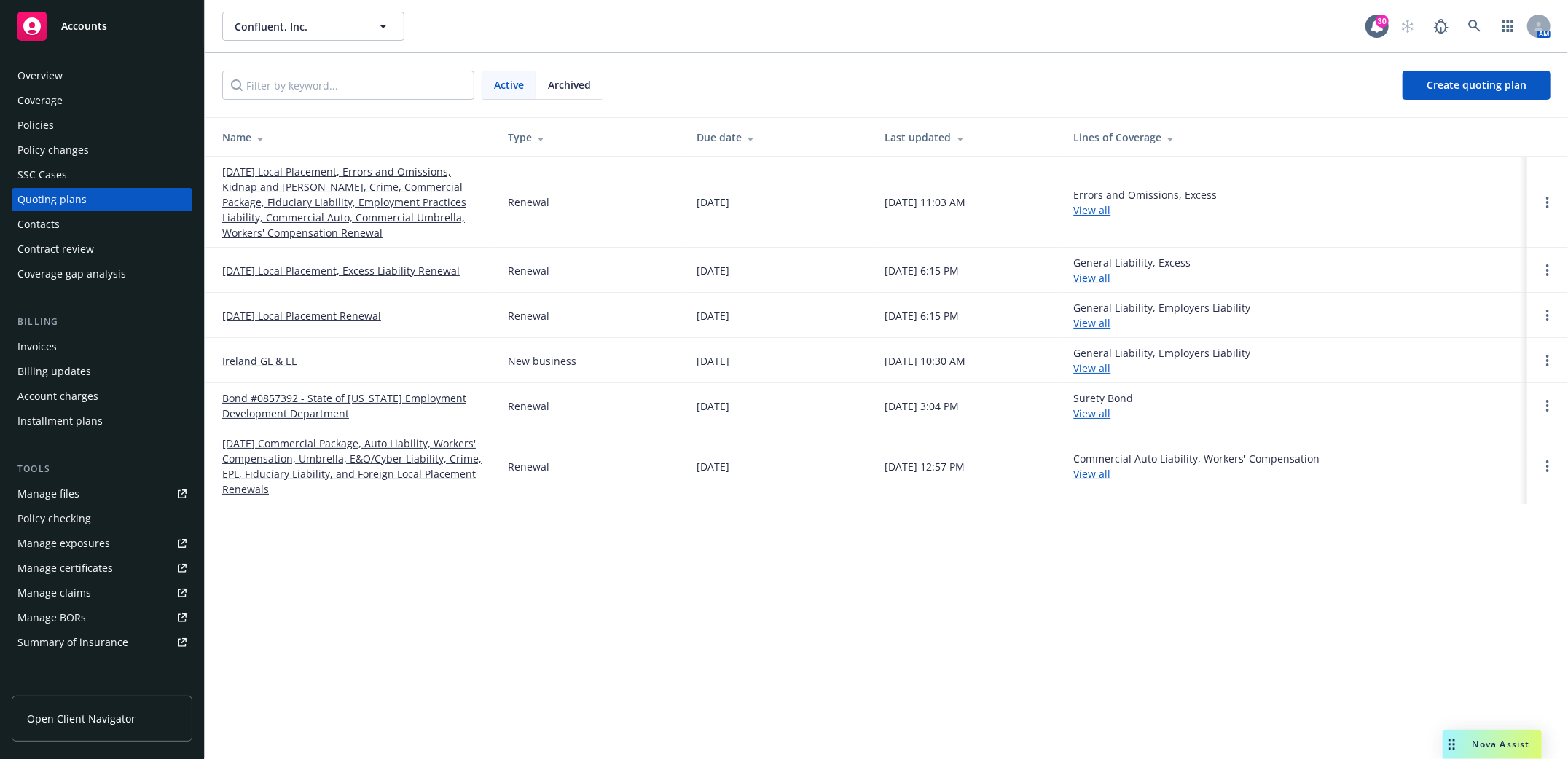
click at [313, 185] on link "[DATE] Local Placement, Errors and Omissions, Kidnap and [PERSON_NAME], Crime, …" at bounding box center [353, 202] width 262 height 77
